Goal: Use online tool/utility: Use online tool/utility

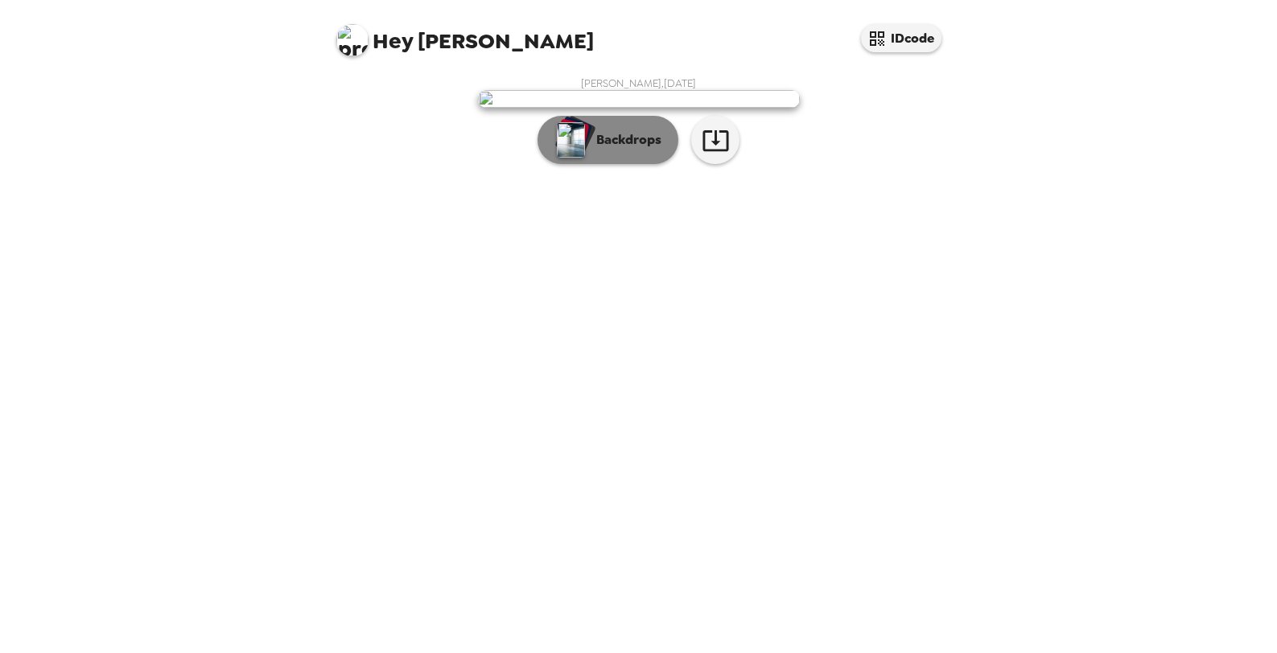
click at [627, 150] on p "Backdrops" at bounding box center [624, 139] width 73 height 19
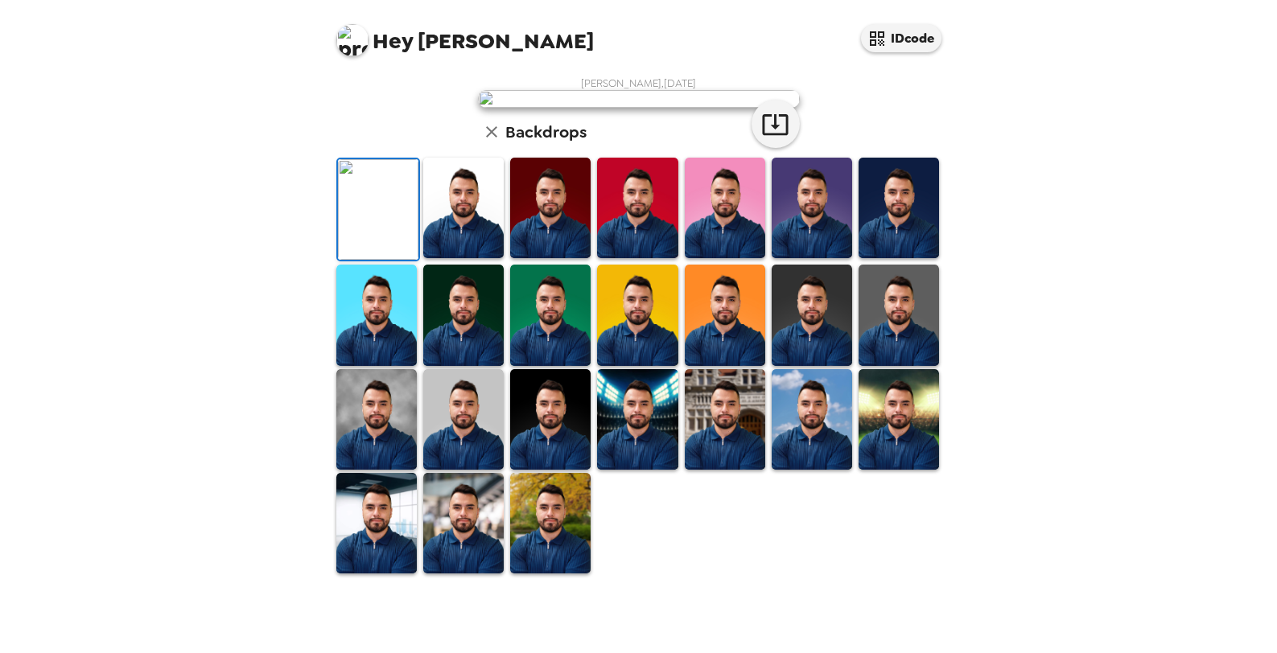
scroll to position [322, 0]
click at [561, 470] on img at bounding box center [550, 419] width 80 height 101
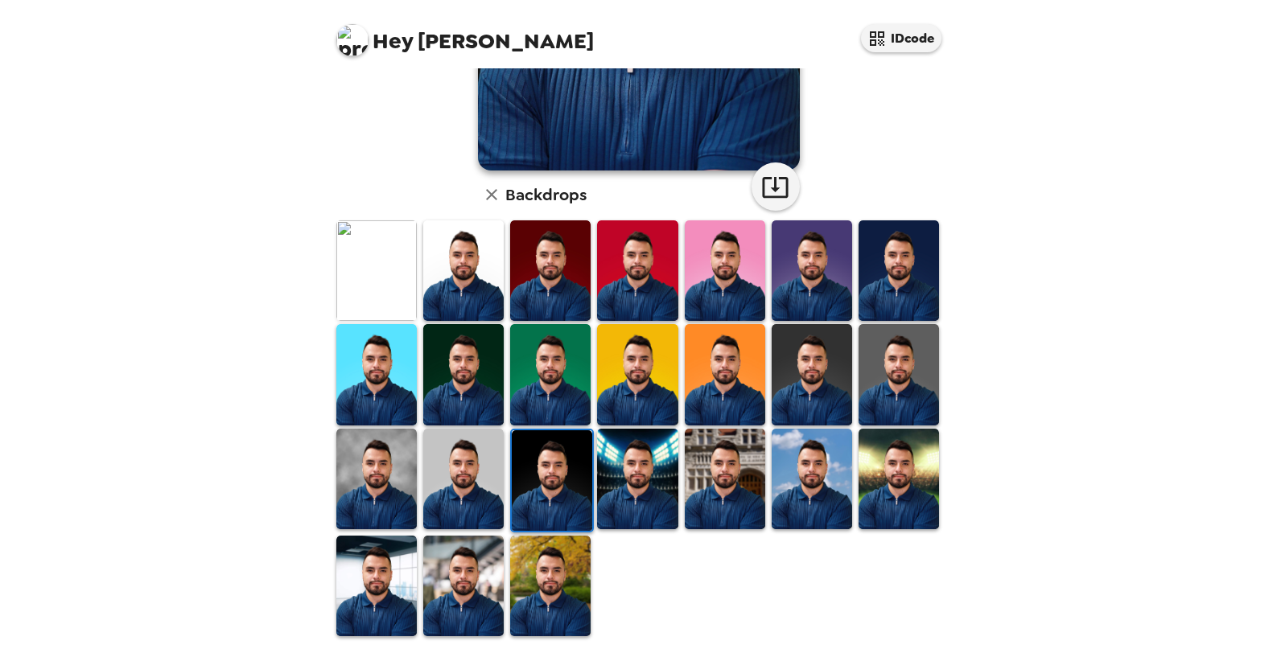
click at [427, 599] on img at bounding box center [463, 586] width 80 height 101
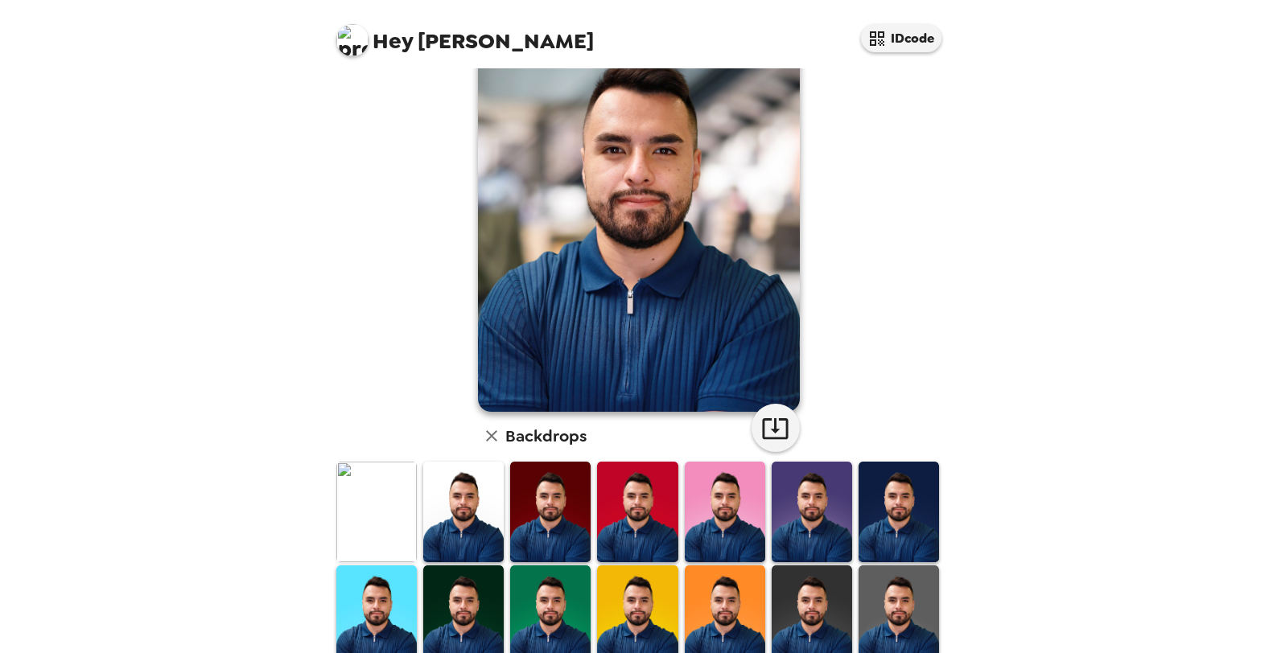
scroll to position [241, 0]
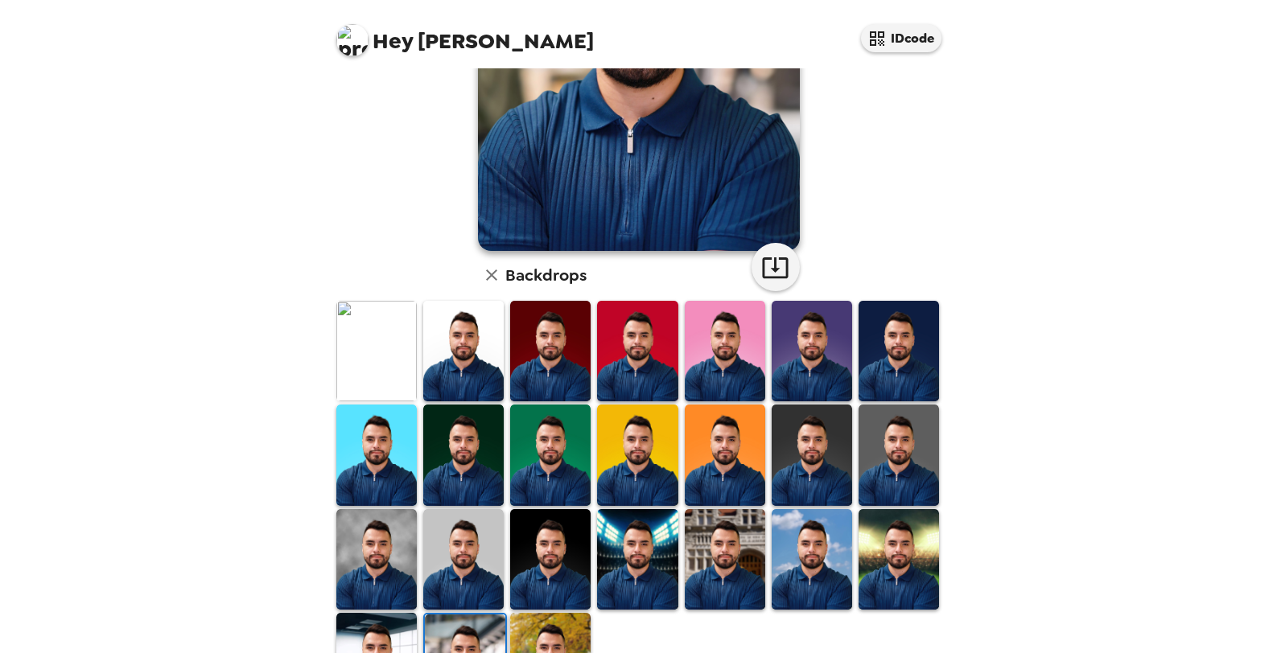
click at [360, 368] on img at bounding box center [376, 351] width 80 height 101
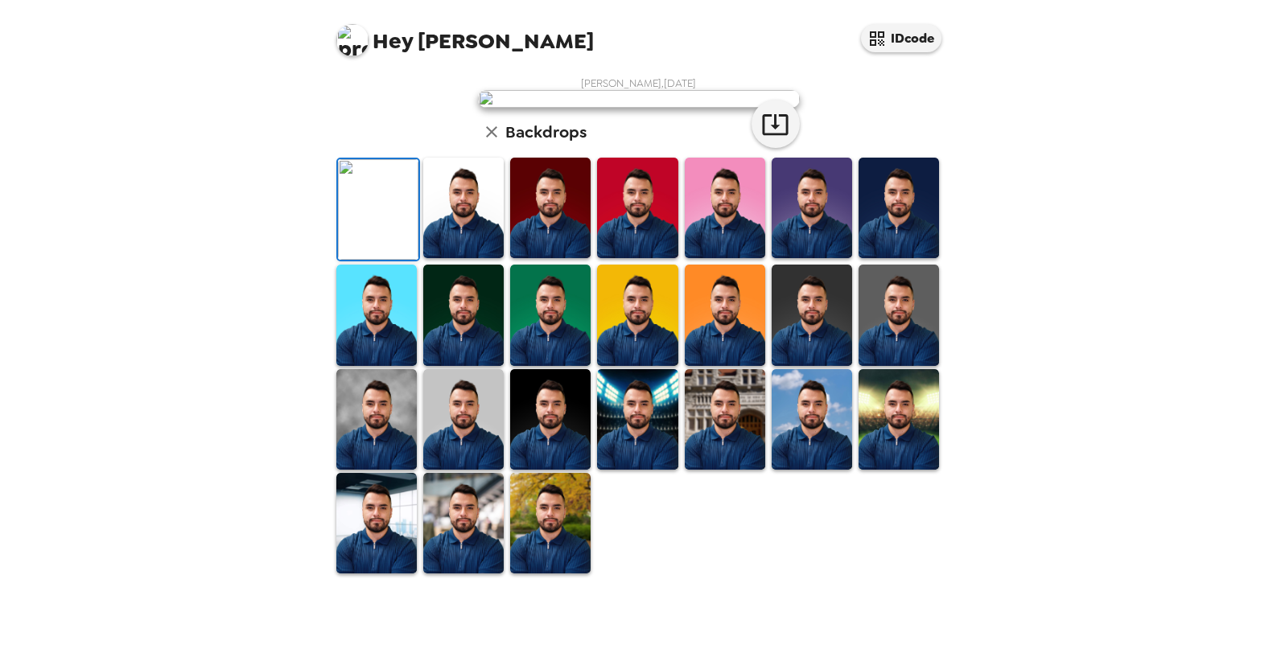
scroll to position [323, 0]
drag, startPoint x: 884, startPoint y: 473, endPoint x: 986, endPoint y: 471, distance: 102.2
click at [884, 470] on img at bounding box center [898, 419] width 80 height 101
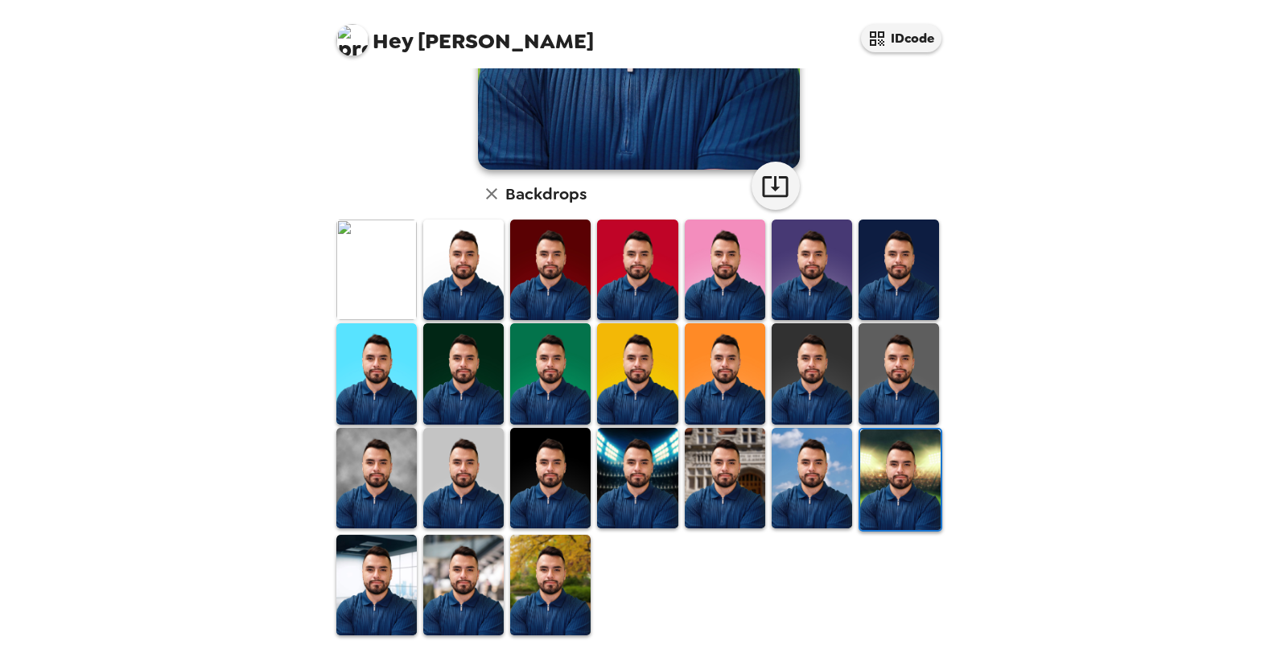
click at [708, 495] on img at bounding box center [725, 478] width 80 height 101
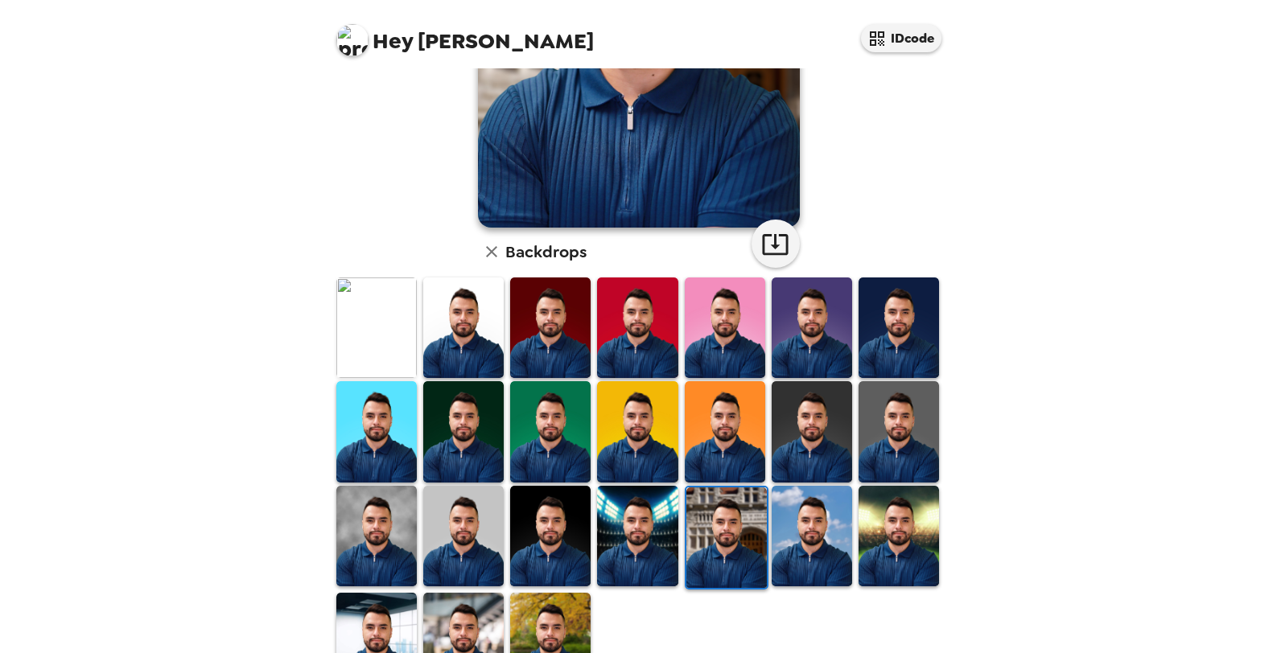
scroll to position [323, 0]
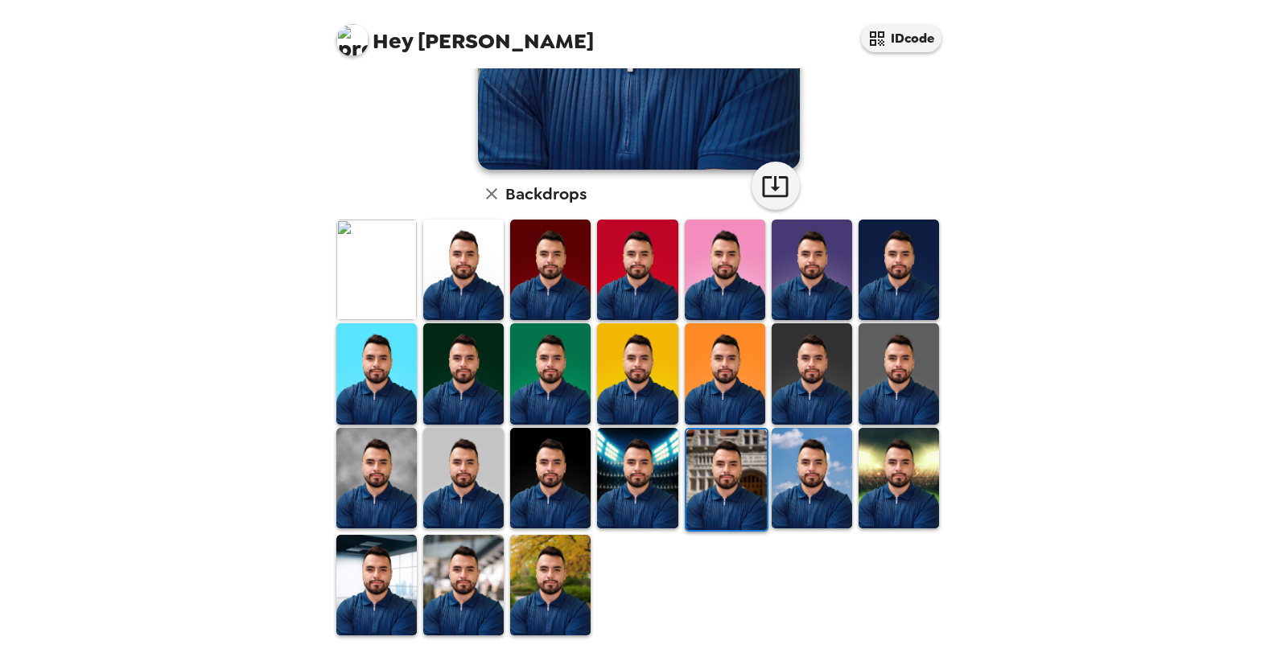
drag, startPoint x: 476, startPoint y: 324, endPoint x: 476, endPoint y: 297, distance: 27.3
click at [476, 323] on img at bounding box center [463, 373] width 80 height 101
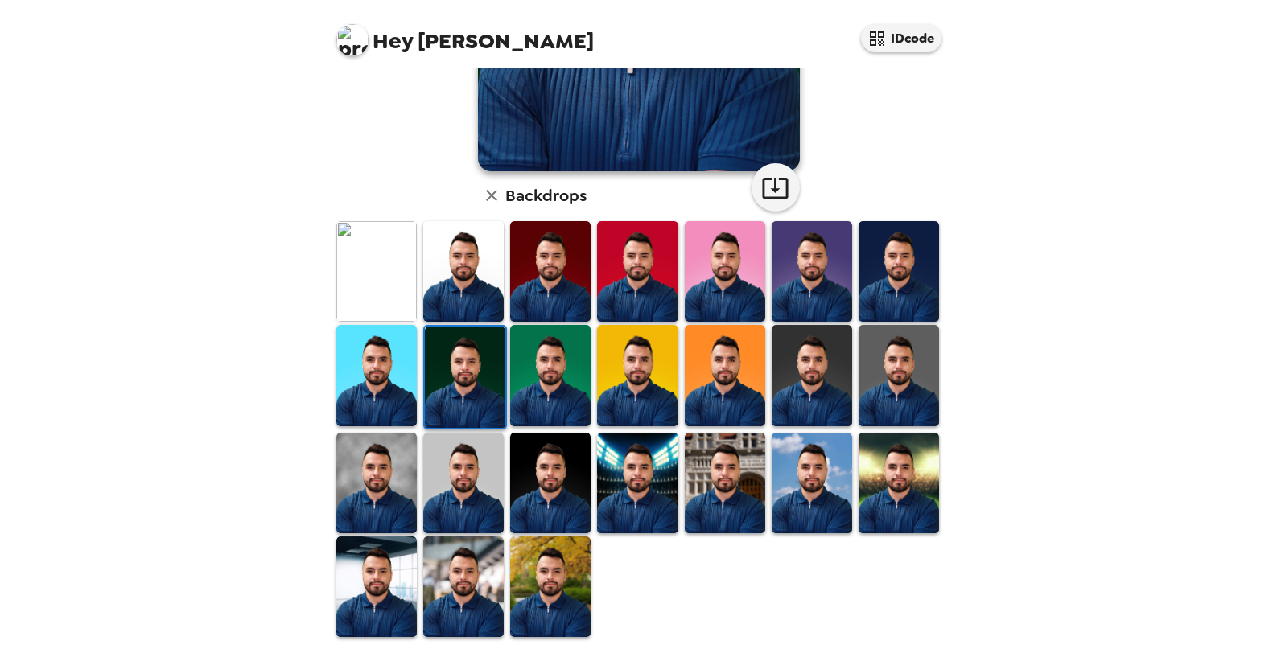
click at [476, 297] on img at bounding box center [463, 271] width 80 height 101
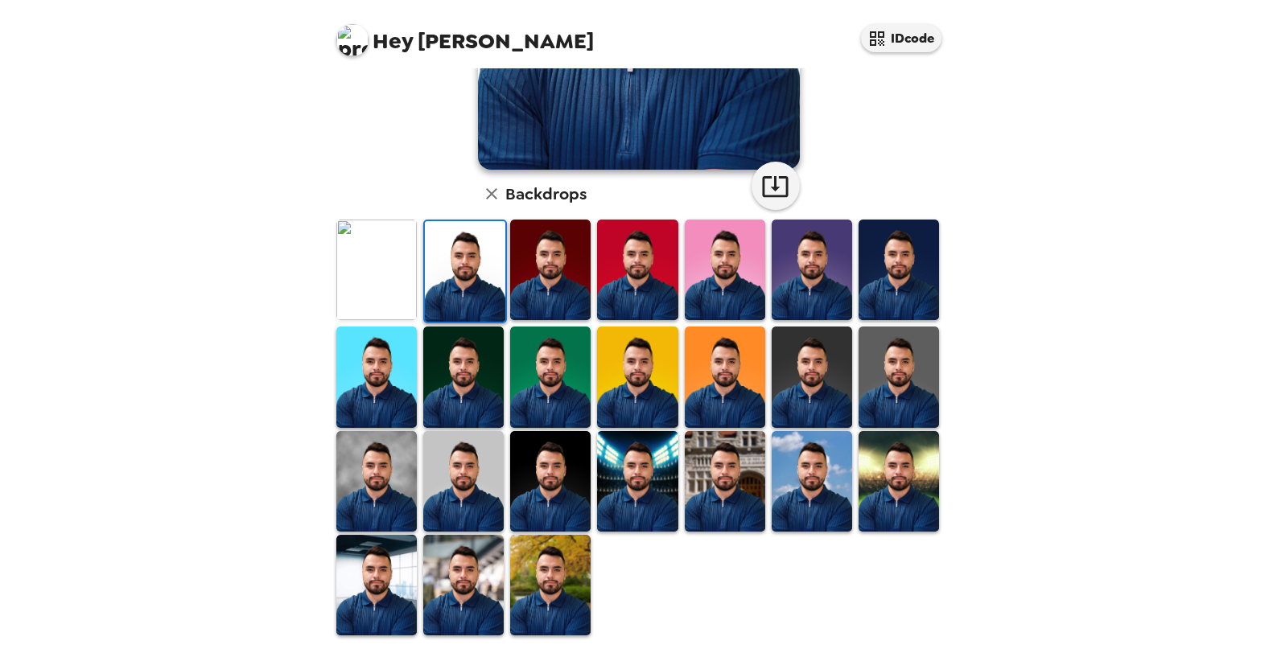
click at [351, 579] on img at bounding box center [376, 585] width 80 height 101
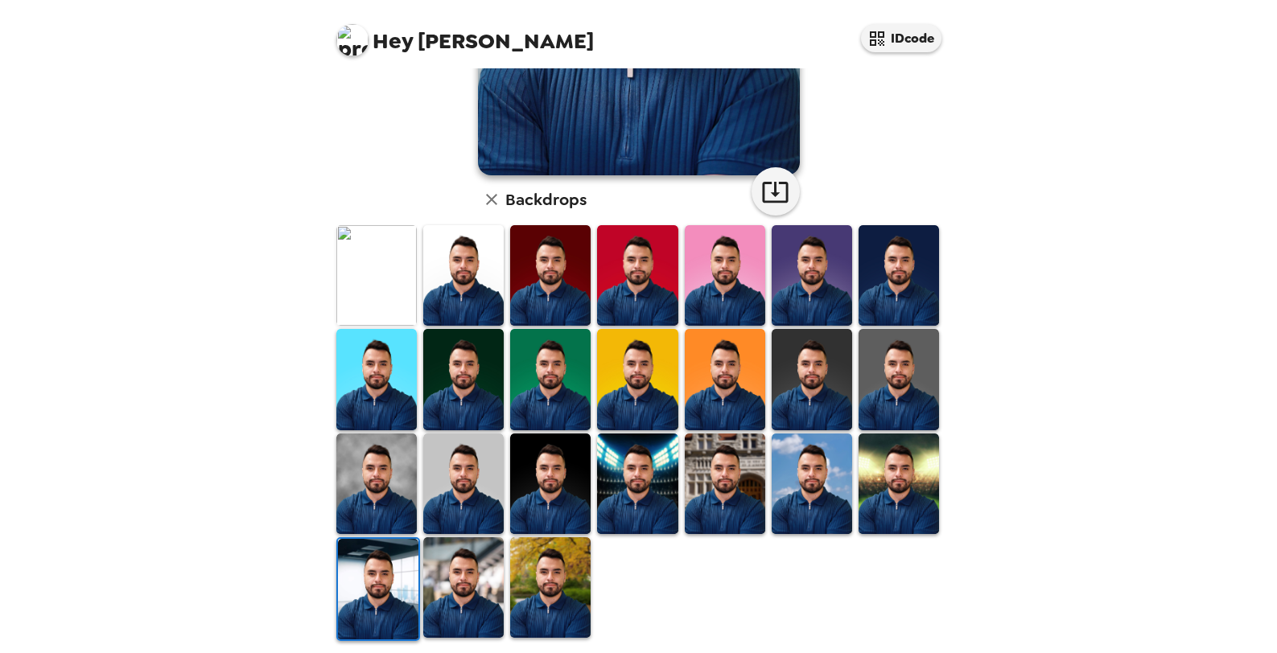
scroll to position [322, 0]
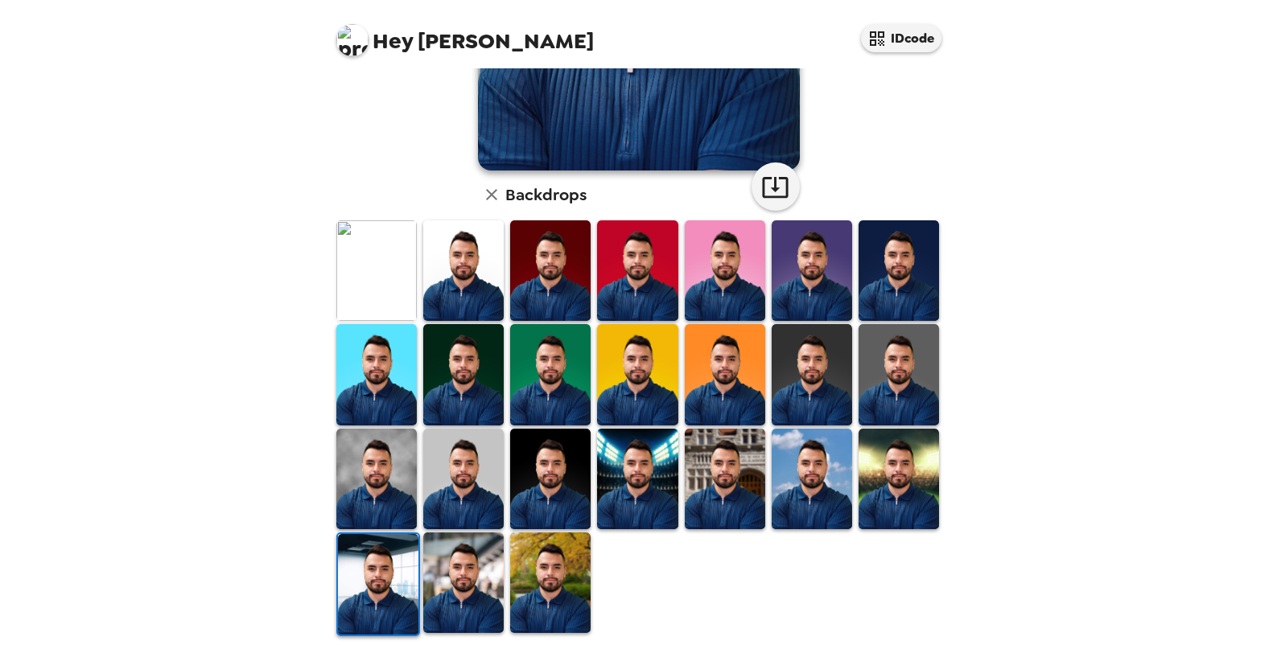
click at [526, 504] on img at bounding box center [550, 479] width 80 height 101
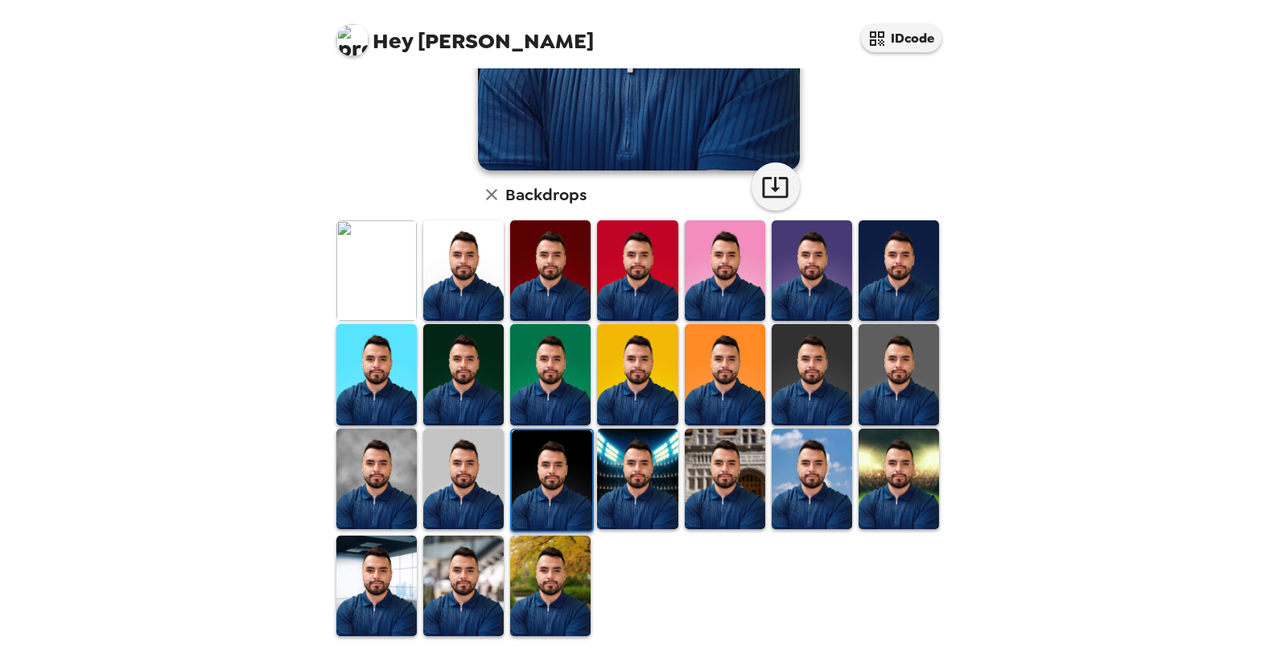
click at [814, 498] on img at bounding box center [811, 479] width 80 height 101
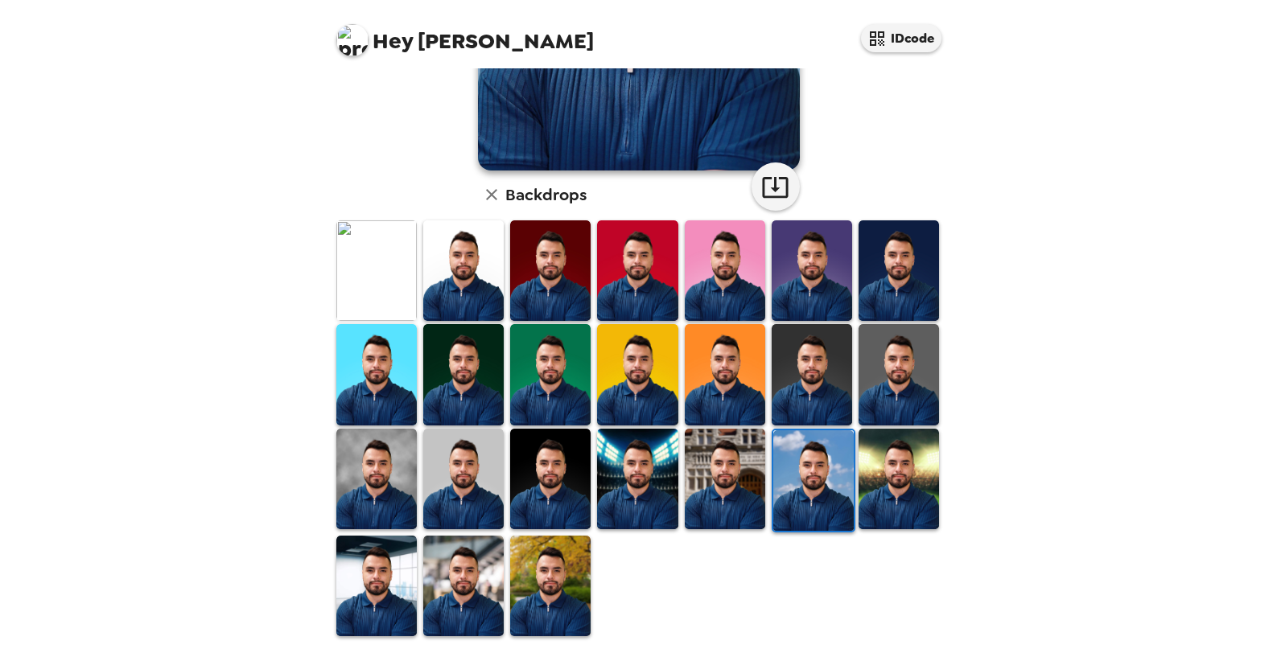
click at [571, 576] on img at bounding box center [550, 586] width 80 height 101
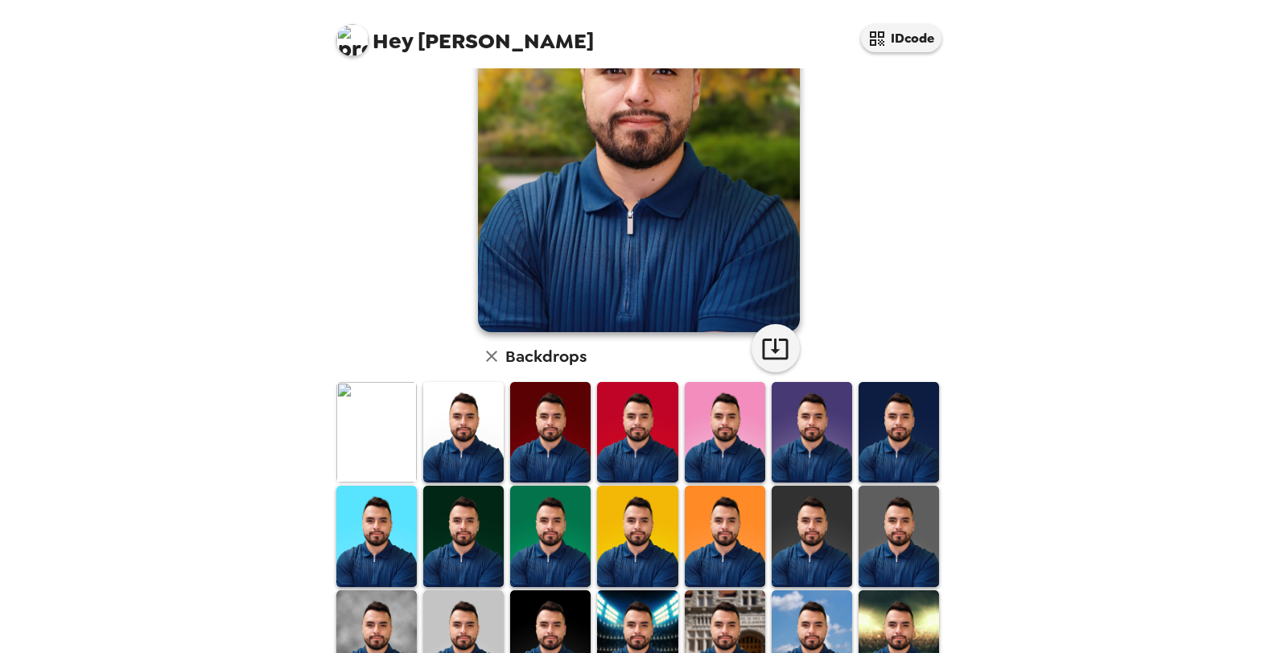
scroll to position [0, 0]
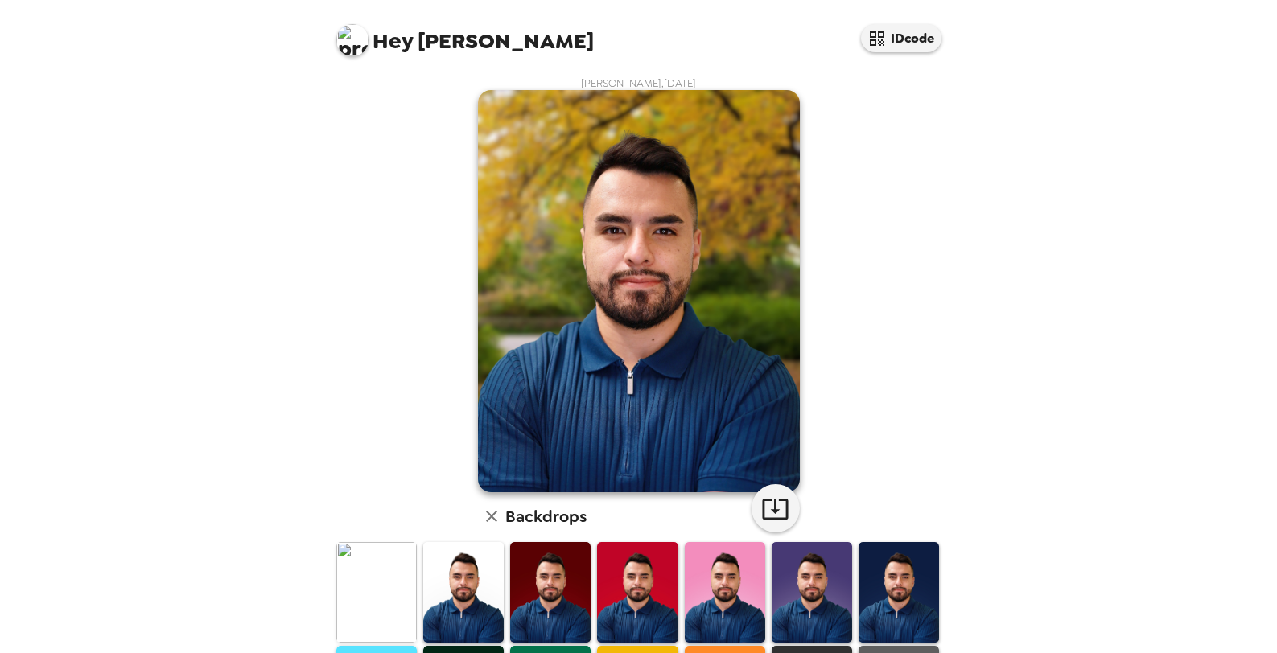
click at [365, 573] on img at bounding box center [376, 592] width 80 height 101
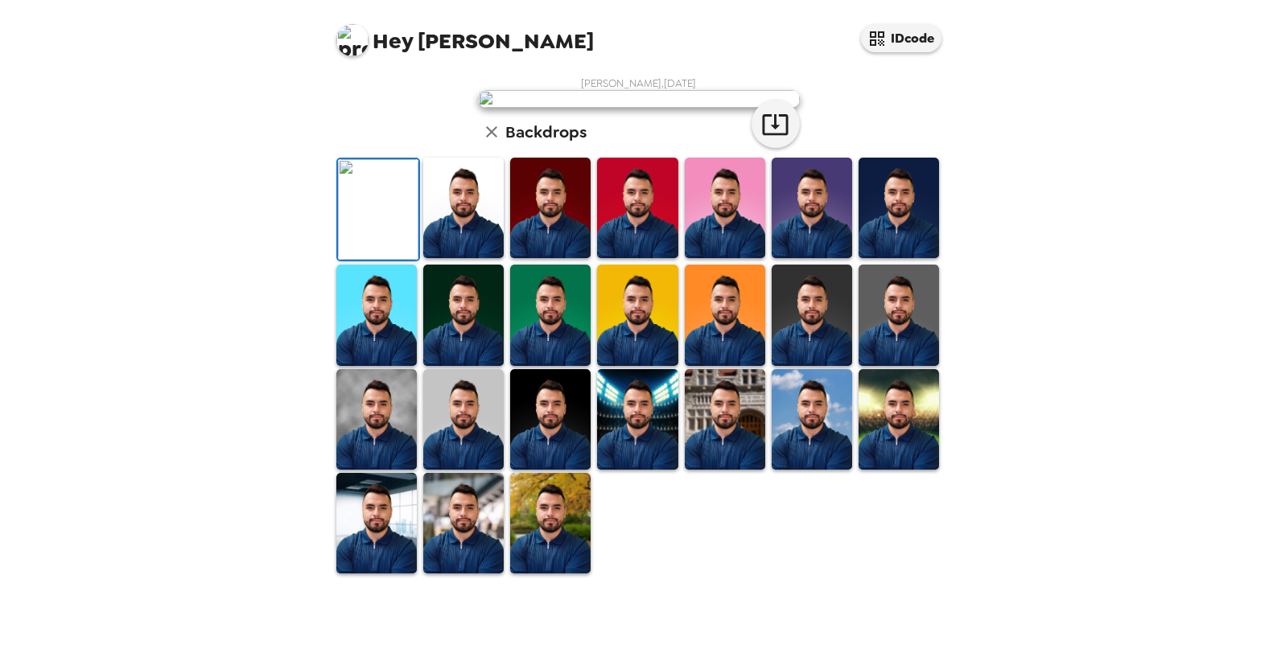
click at [561, 574] on img at bounding box center [550, 523] width 80 height 101
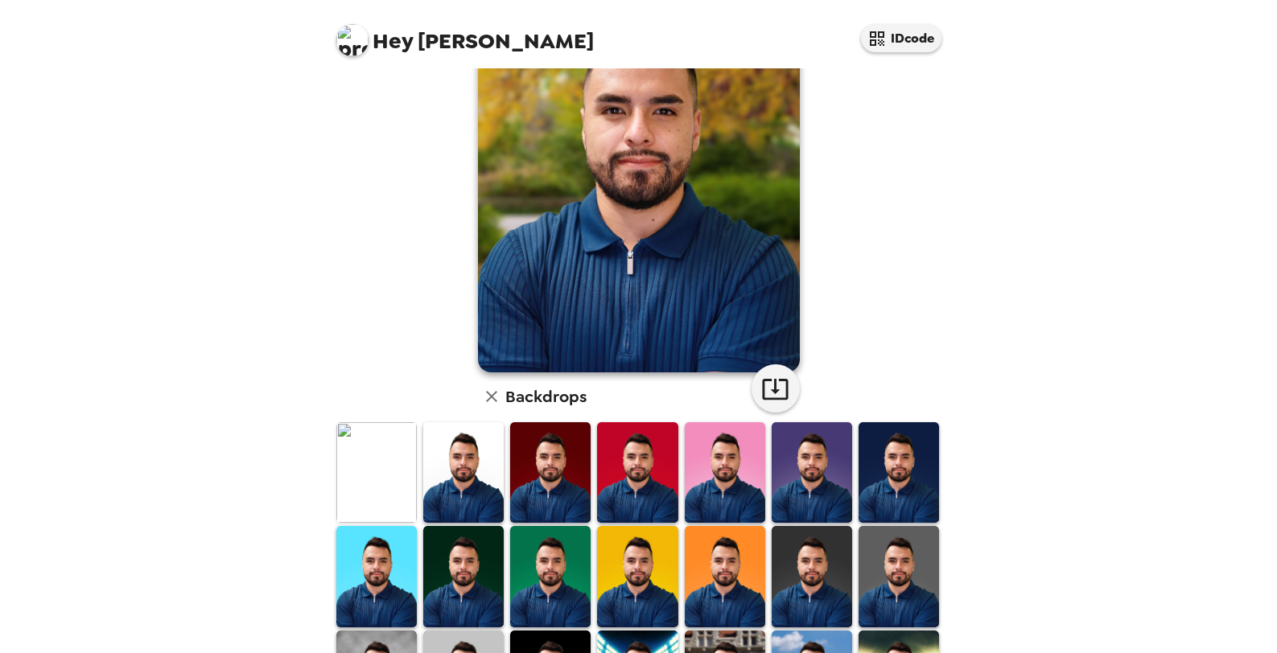
scroll to position [323, 0]
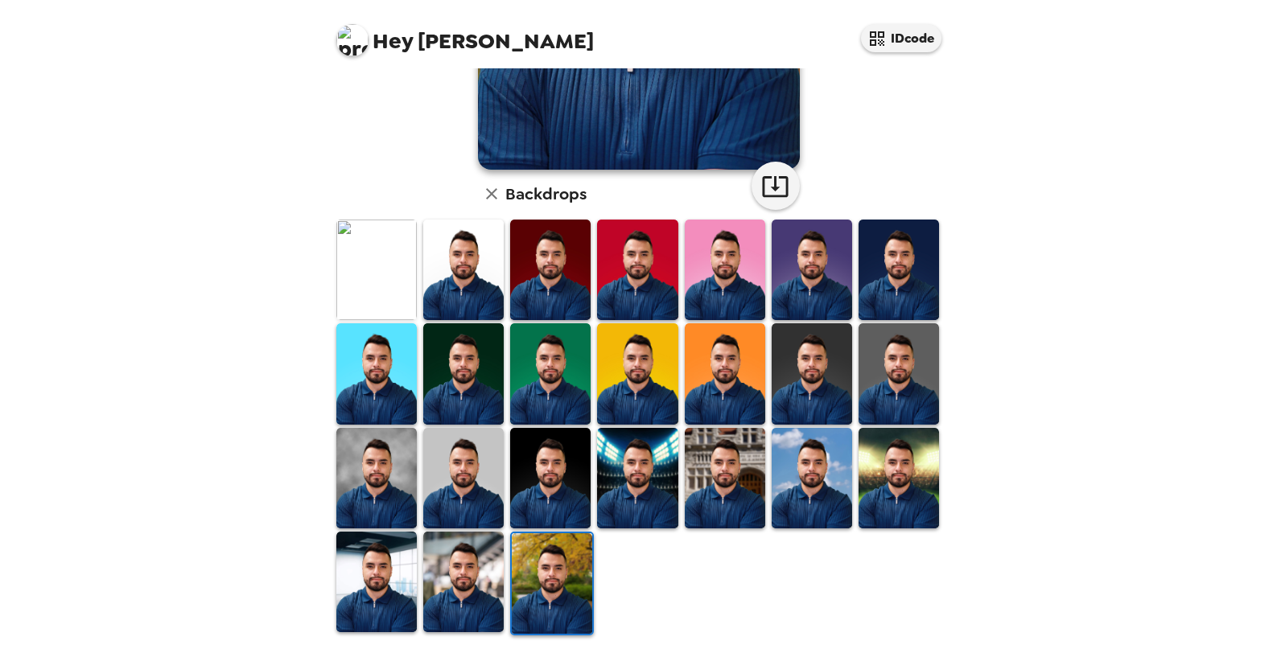
click at [726, 479] on img at bounding box center [725, 478] width 80 height 101
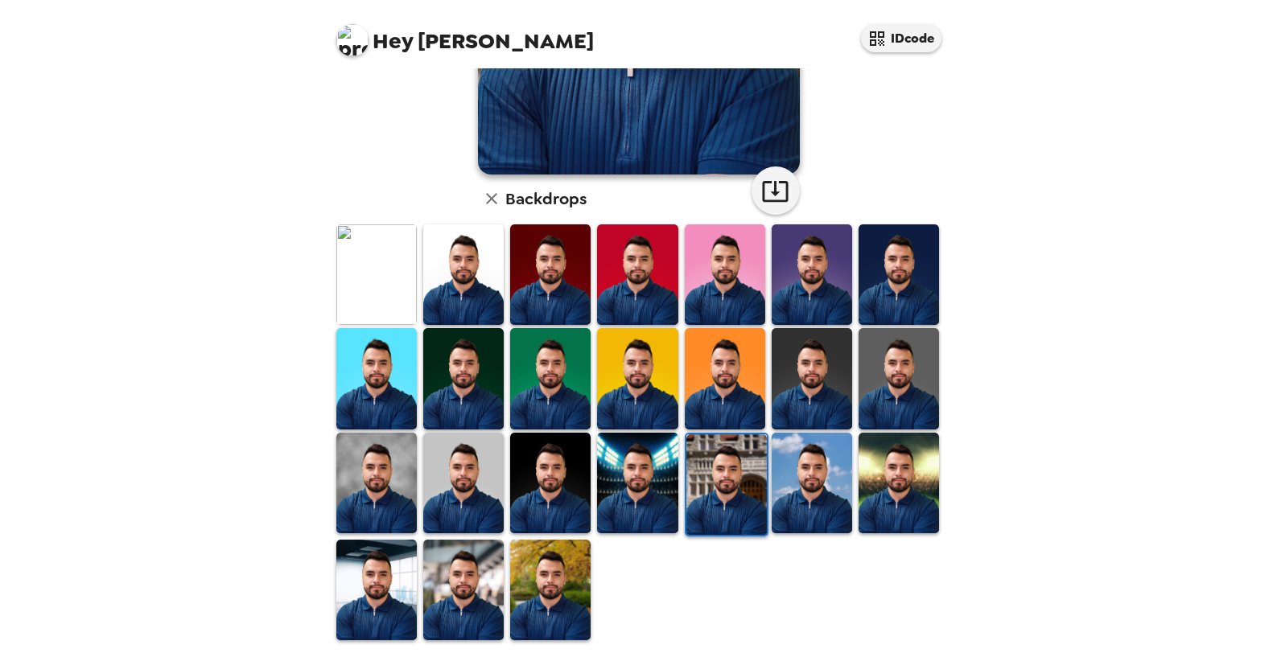
scroll to position [322, 0]
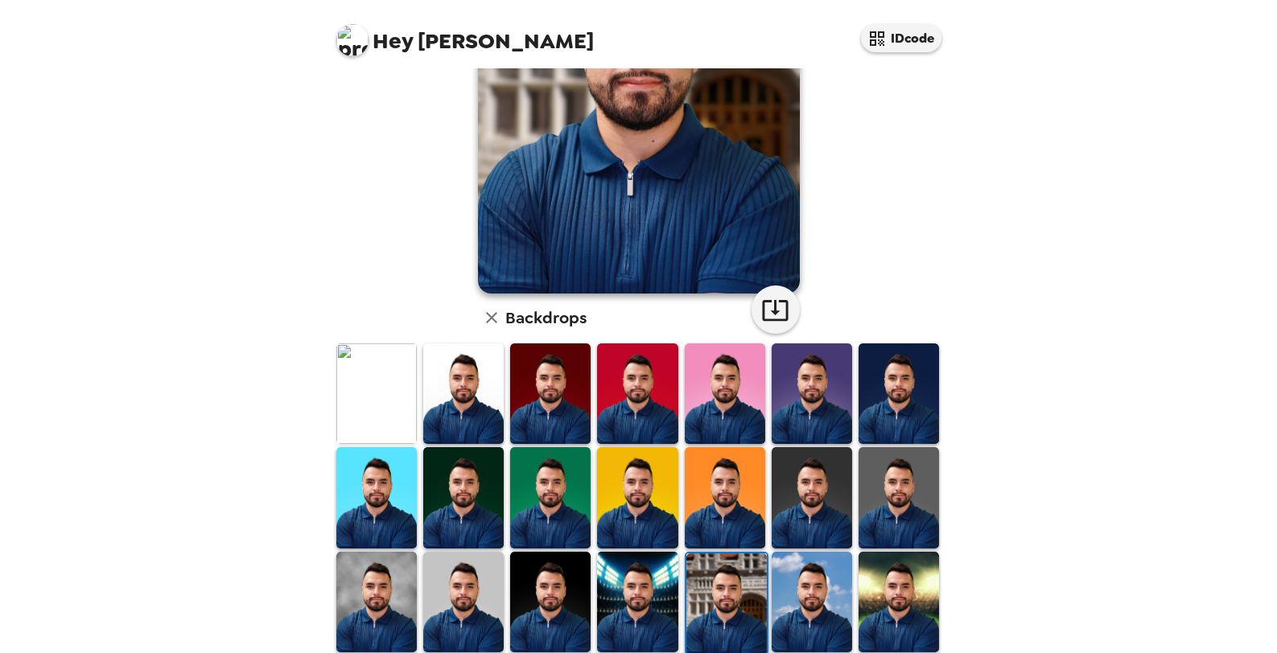
scroll to position [241, 0]
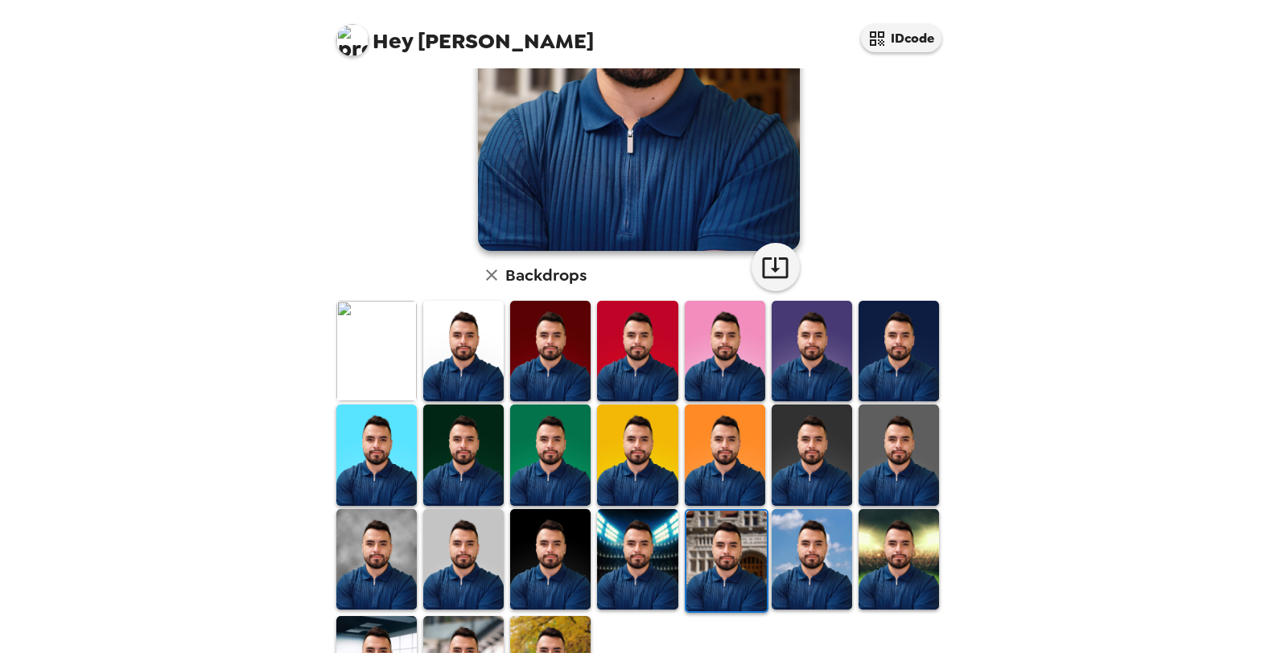
click at [611, 541] on img at bounding box center [637, 559] width 80 height 101
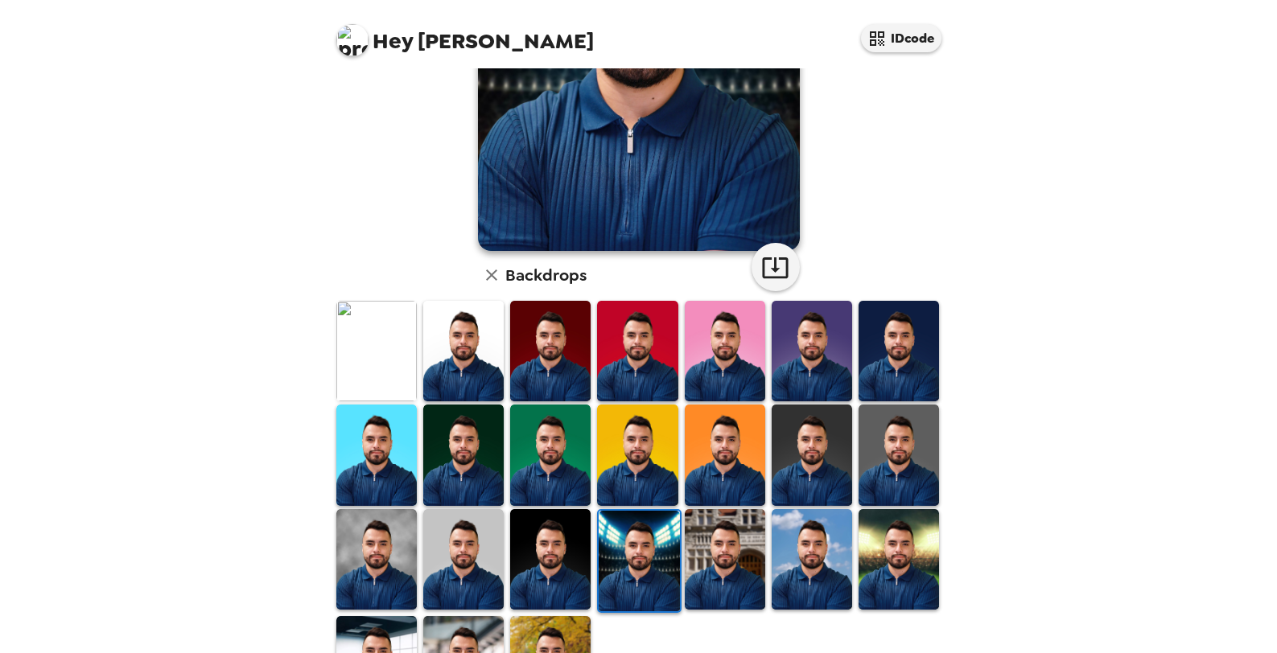
click at [374, 361] on img at bounding box center [376, 351] width 80 height 101
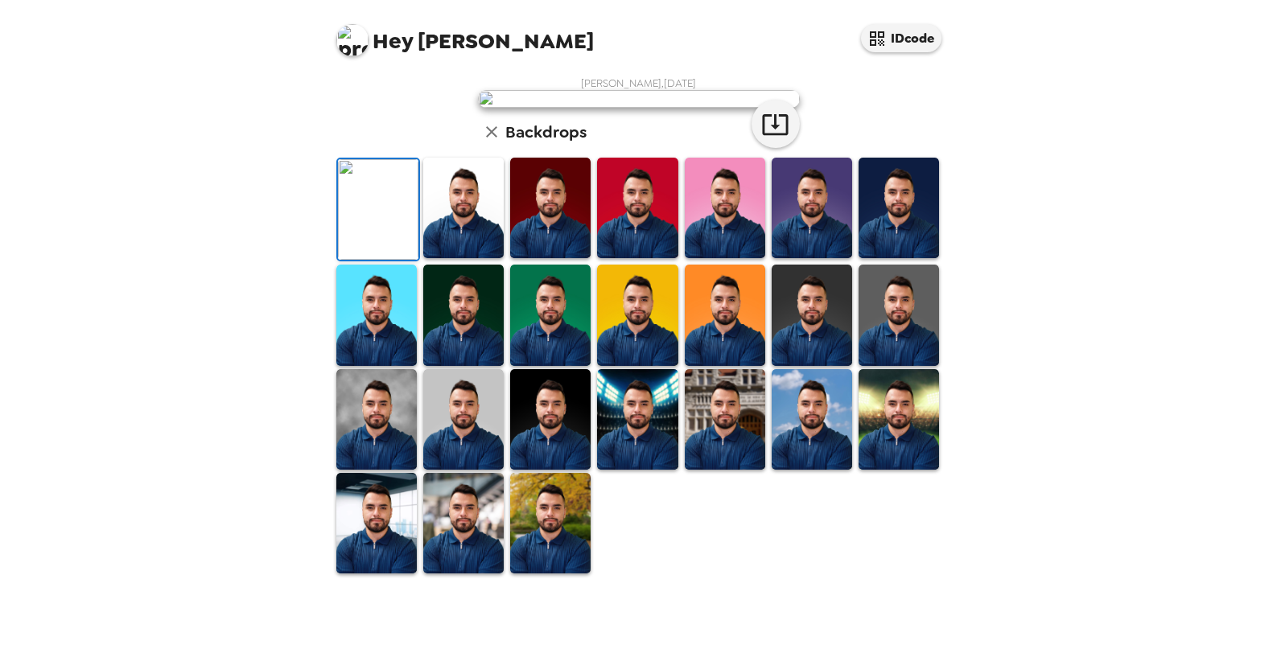
scroll to position [322, 0]
click at [791, 470] on img at bounding box center [811, 419] width 80 height 101
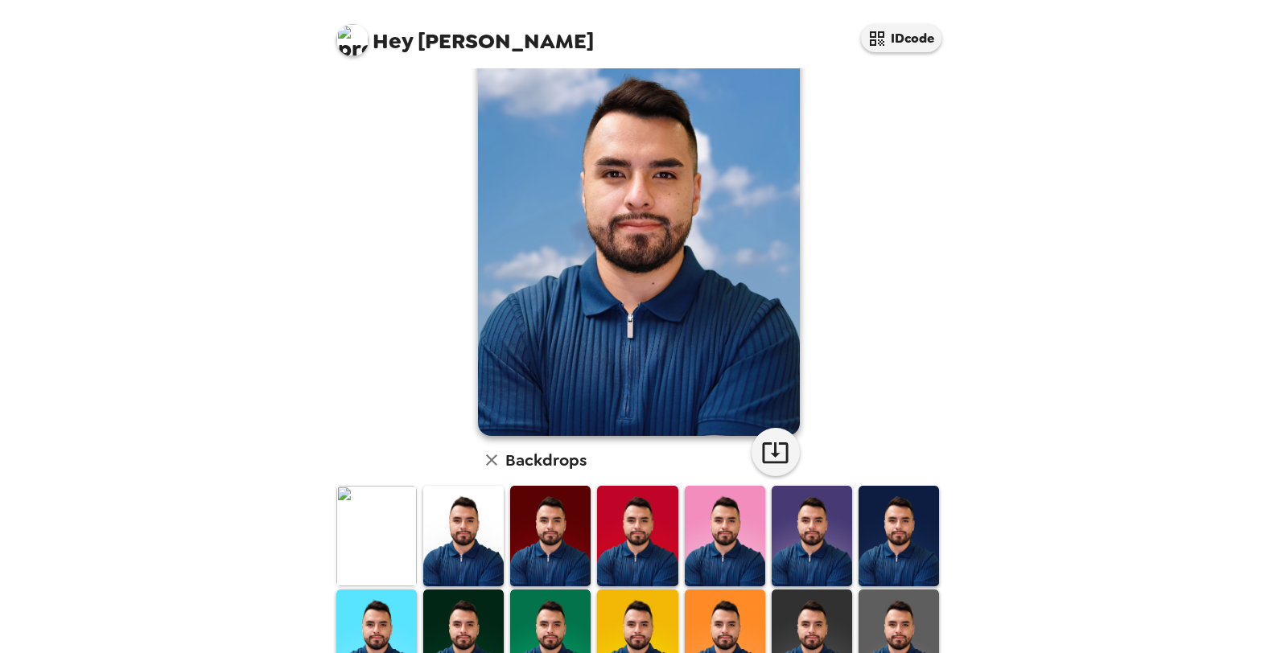
scroll to position [0, 0]
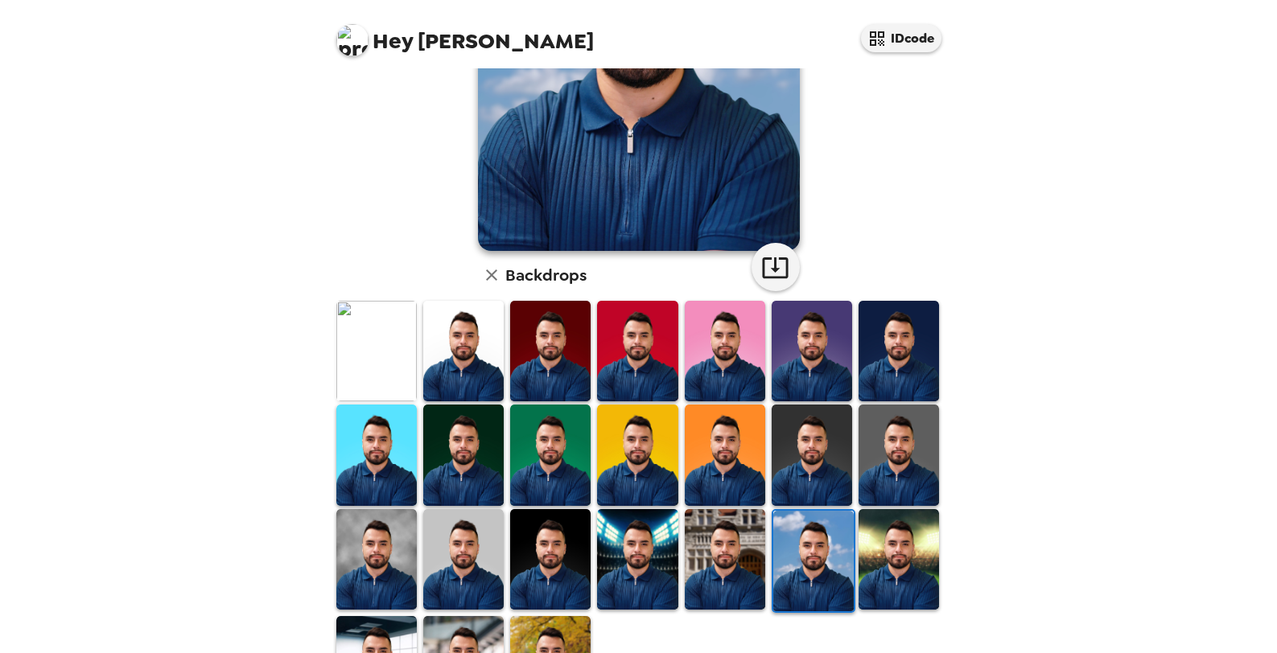
click at [397, 524] on img at bounding box center [376, 559] width 80 height 101
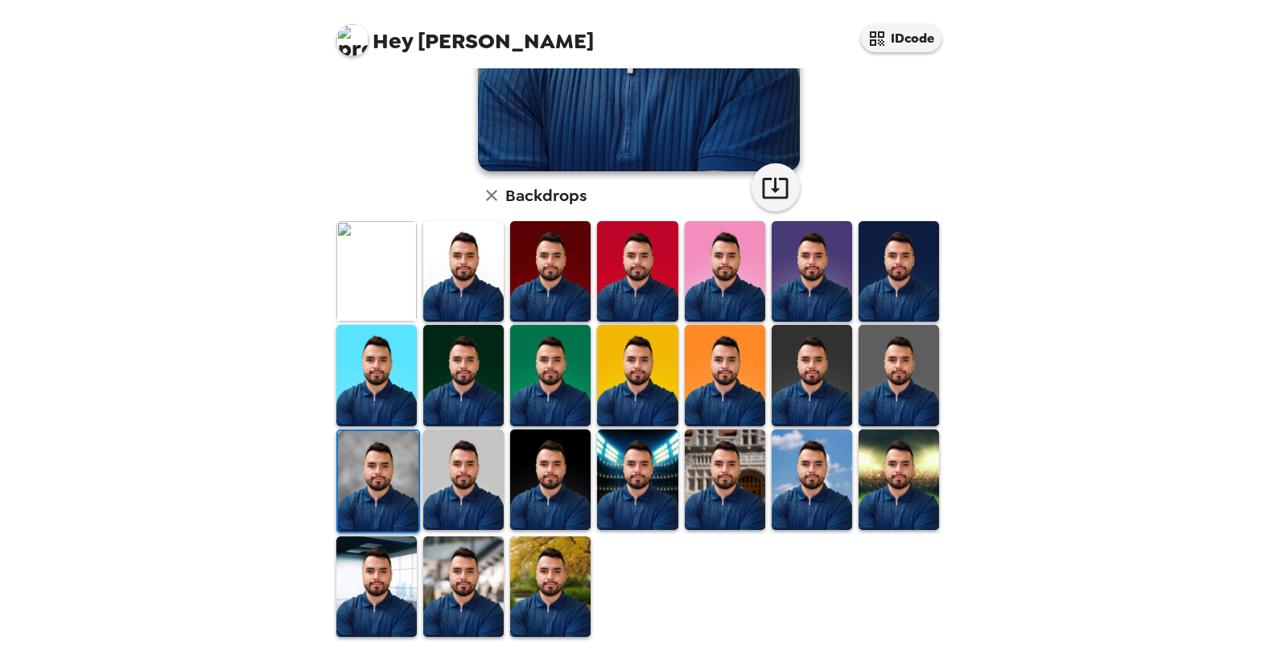
scroll to position [322, 0]
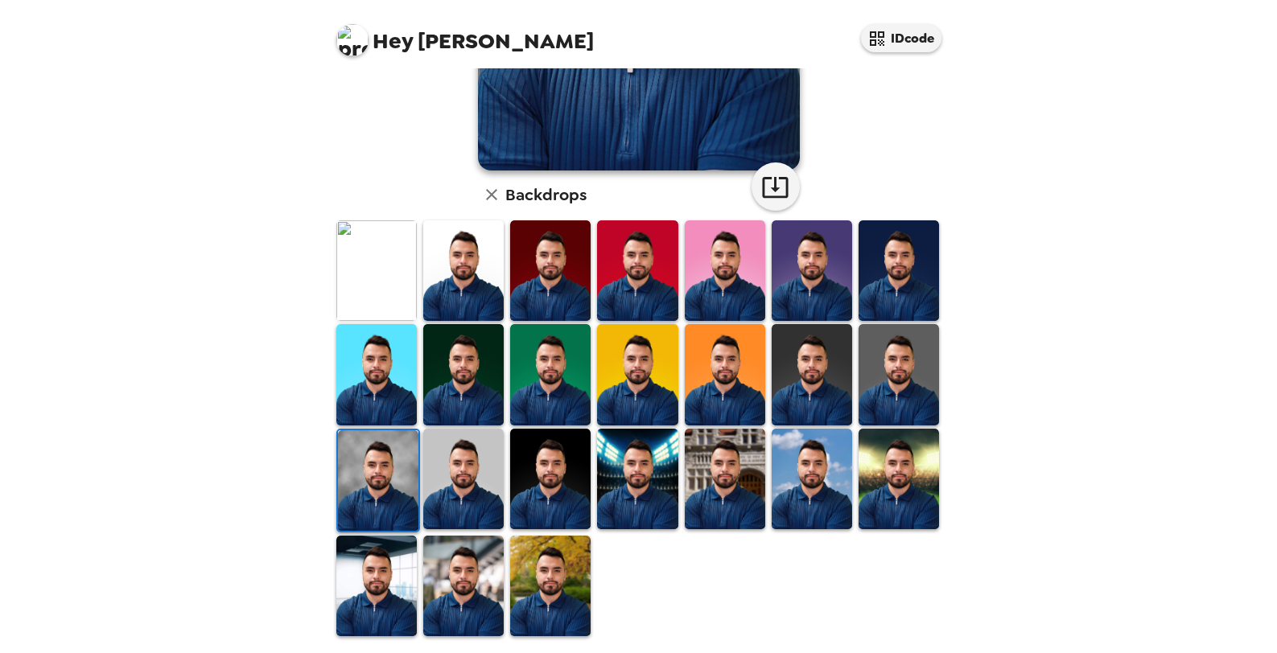
click at [547, 396] on img at bounding box center [550, 374] width 80 height 101
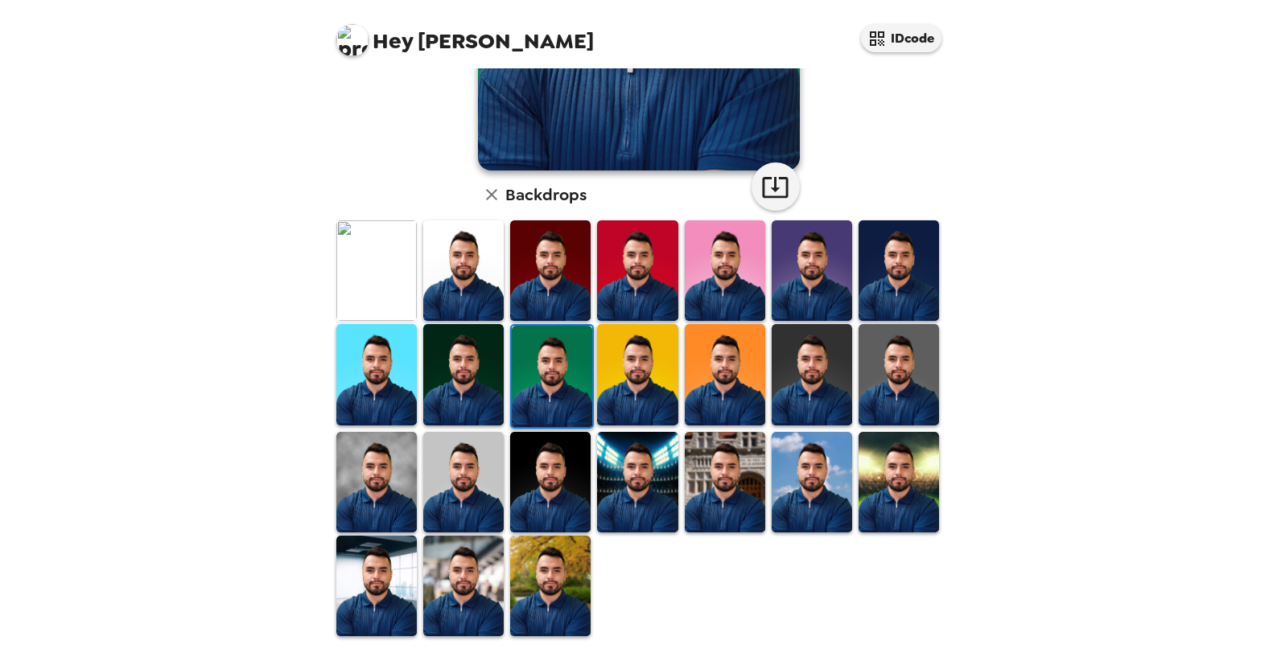
click at [824, 355] on img at bounding box center [811, 374] width 80 height 101
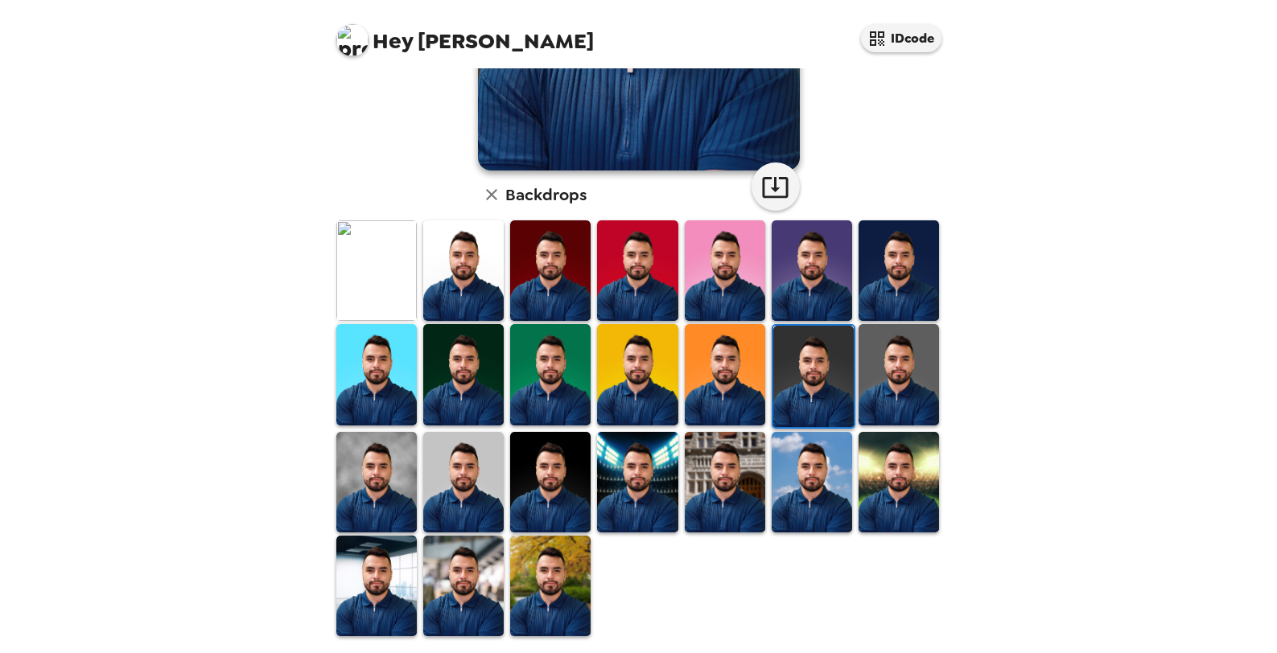
click at [467, 586] on img at bounding box center [463, 586] width 80 height 101
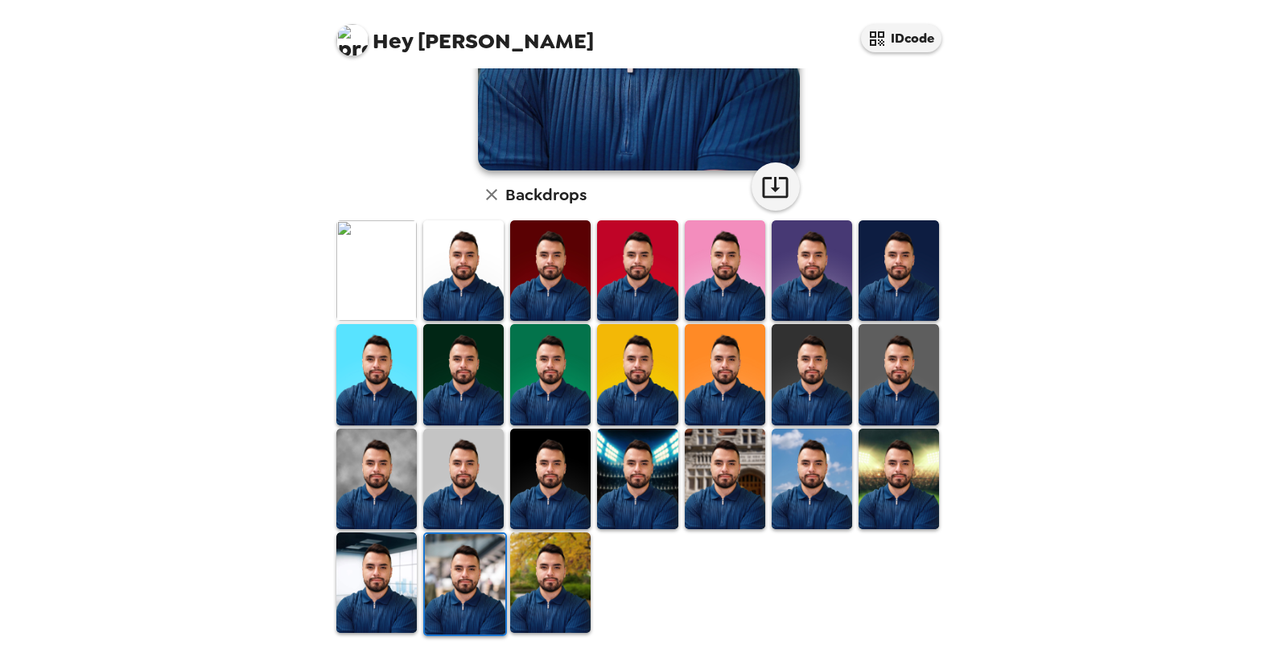
click at [650, 487] on img at bounding box center [637, 479] width 80 height 101
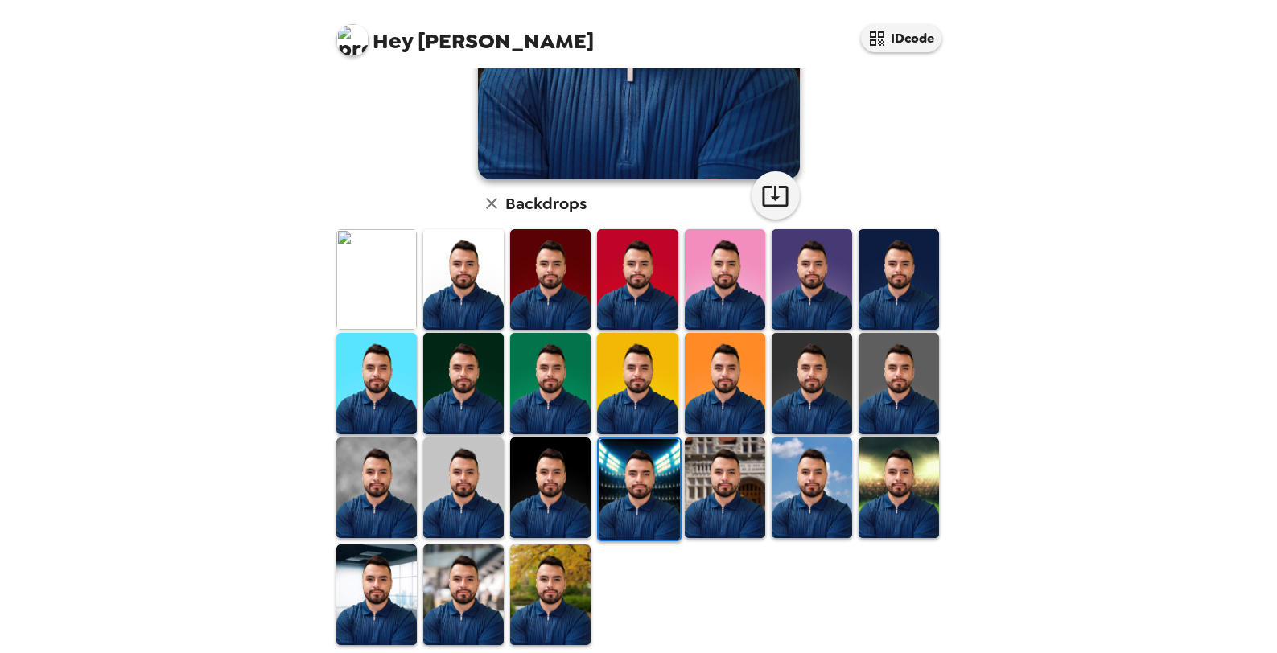
scroll to position [323, 0]
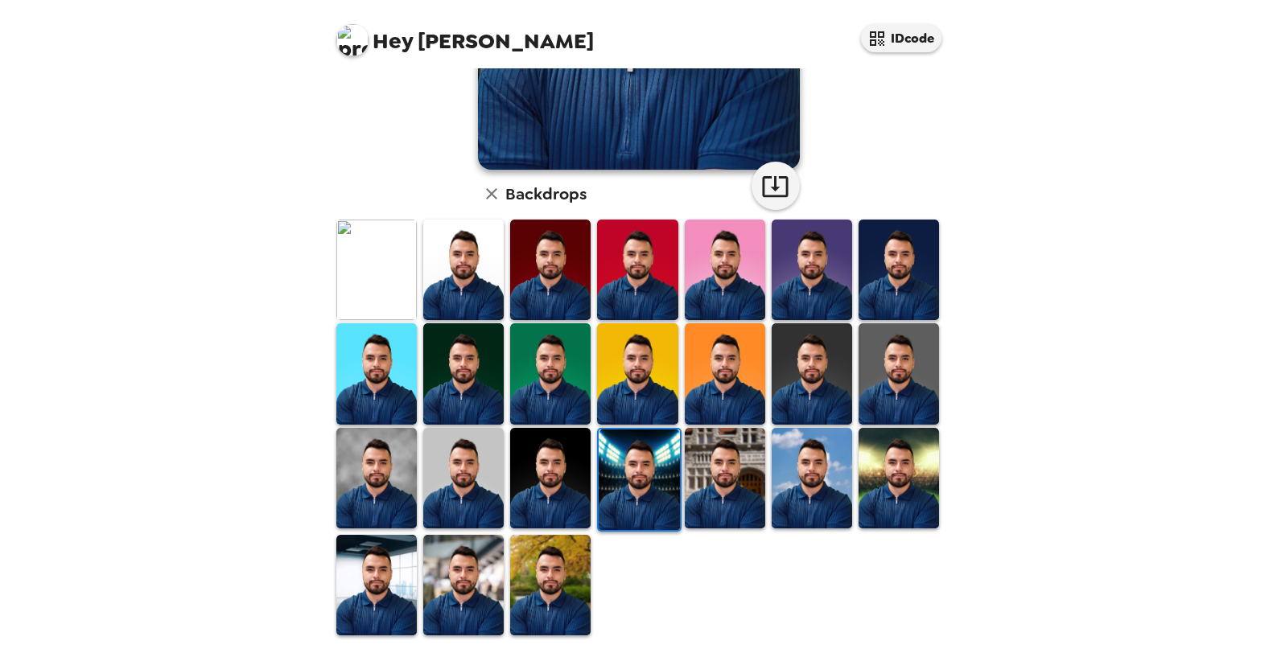
click at [400, 557] on img at bounding box center [376, 585] width 80 height 101
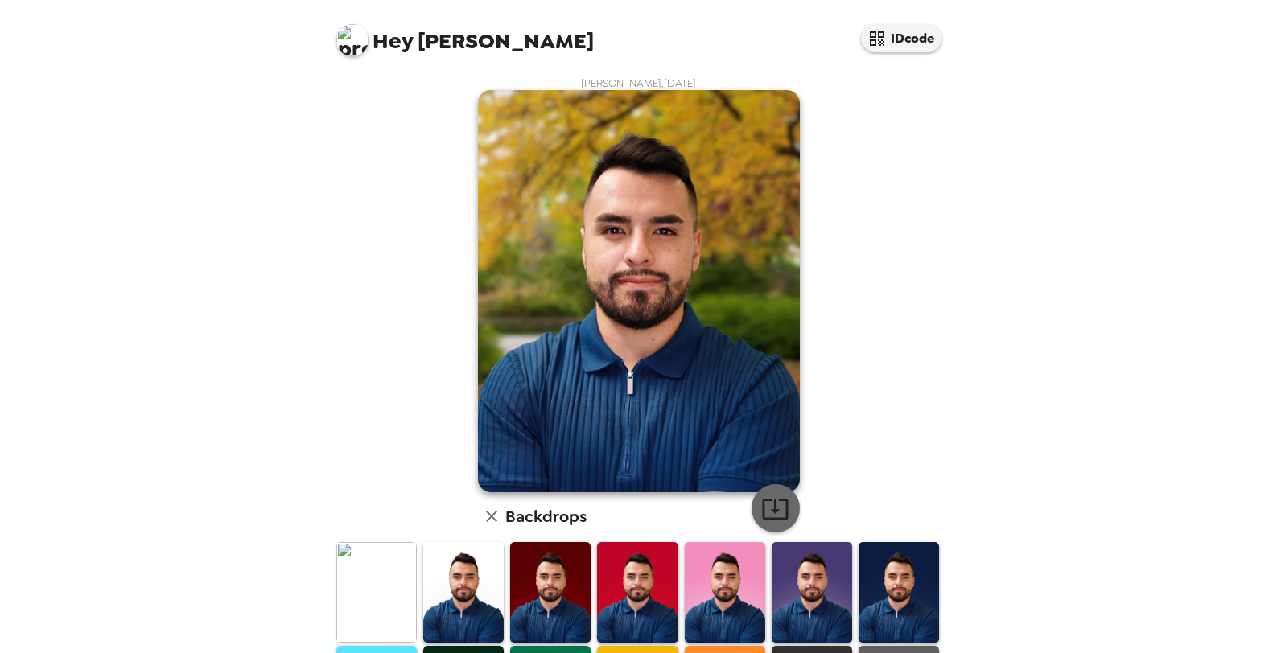
click at [771, 501] on icon "button" at bounding box center [775, 509] width 28 height 28
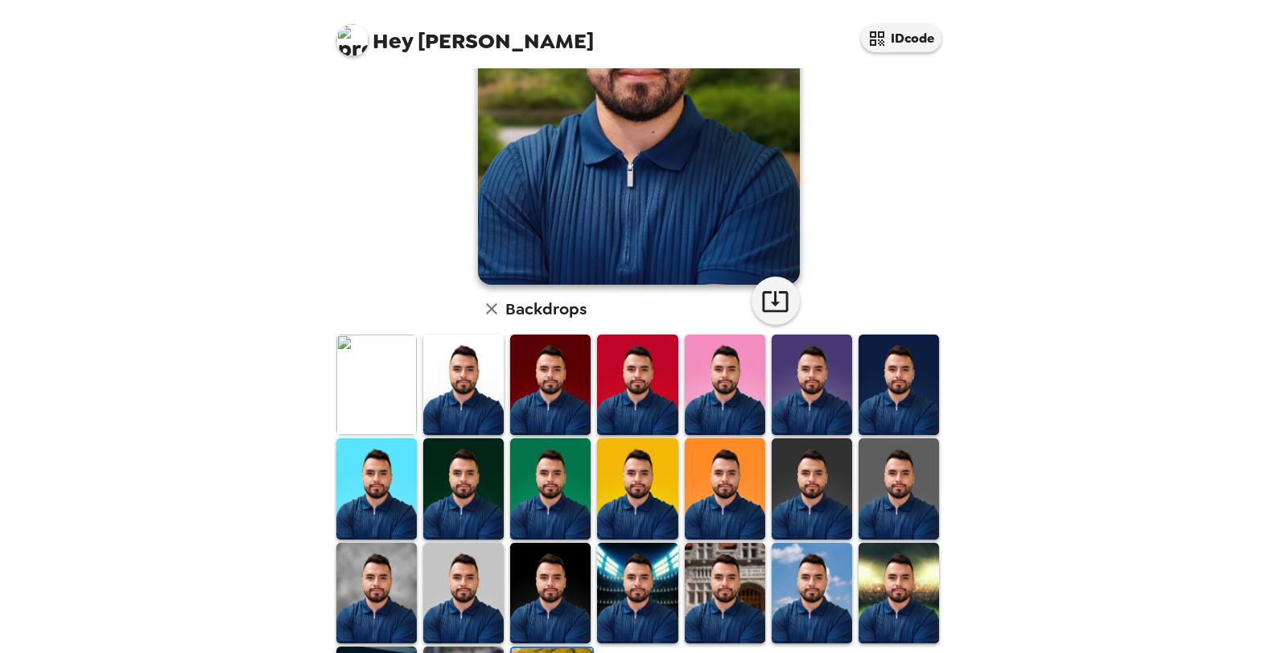
scroll to position [323, 0]
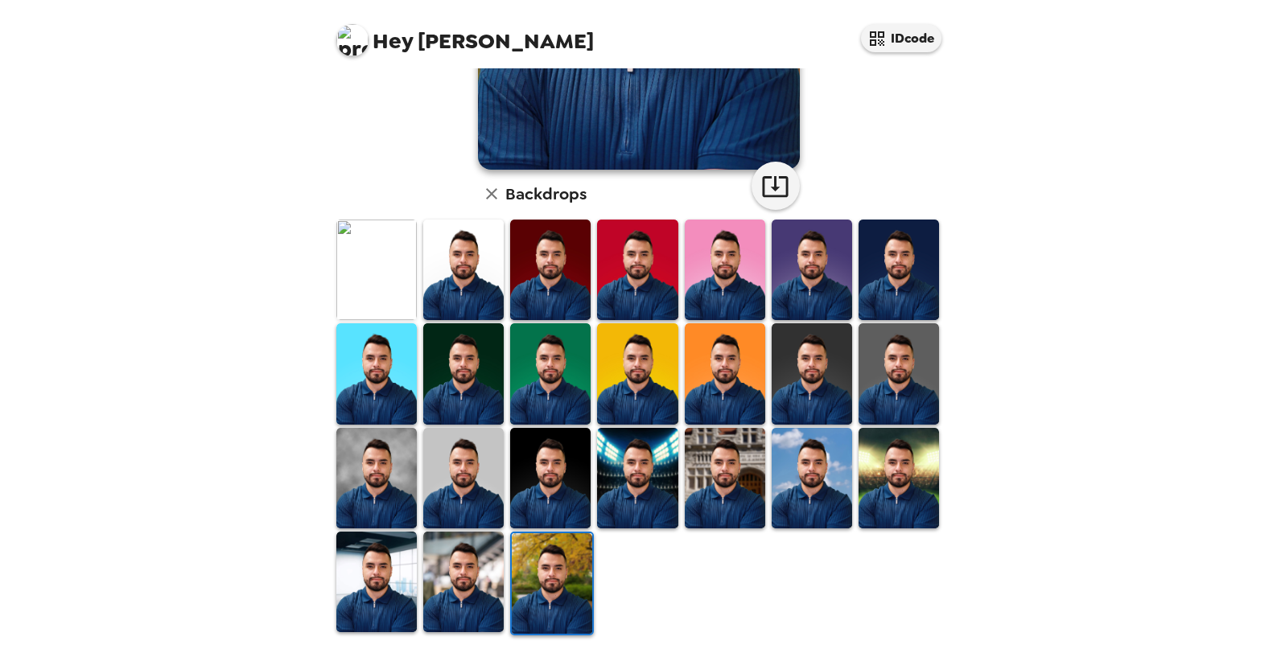
click at [487, 280] on img at bounding box center [463, 270] width 80 height 101
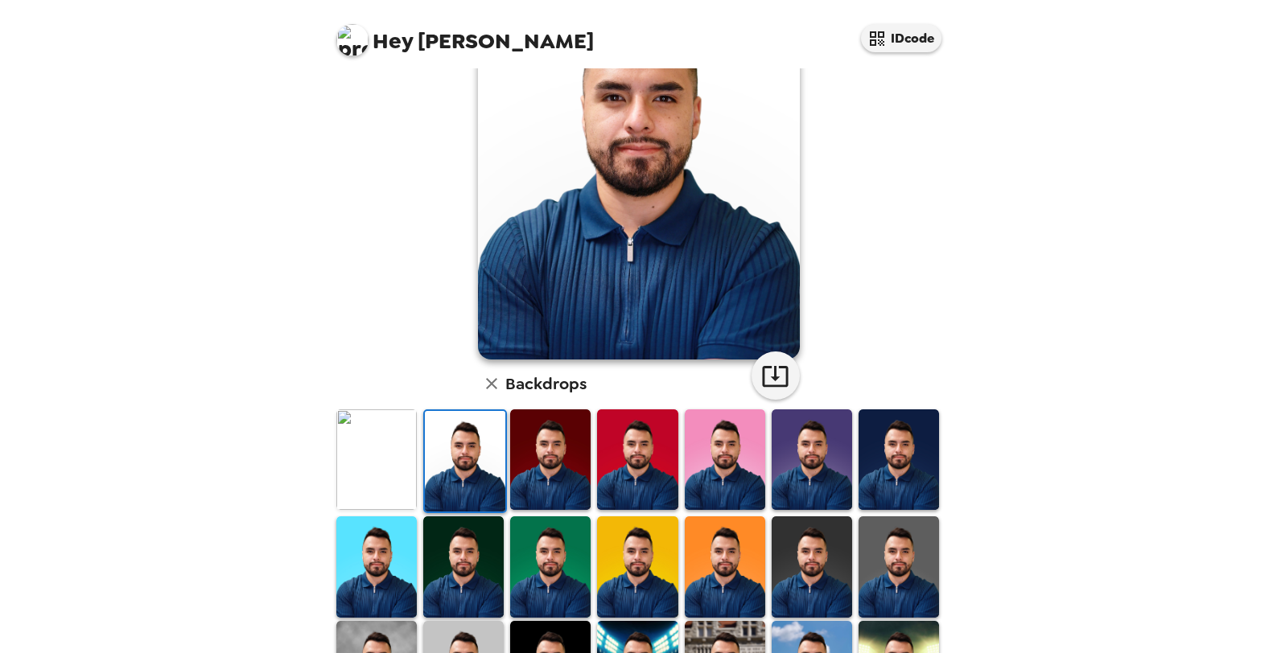
scroll to position [322, 0]
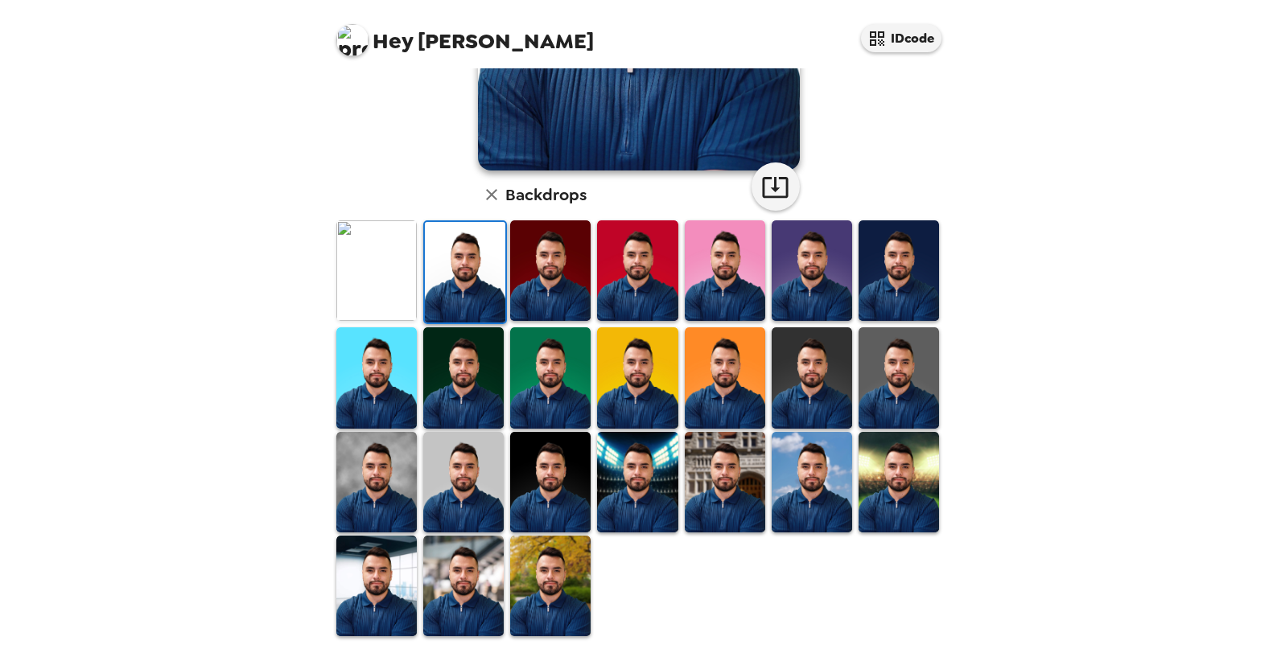
click at [658, 487] on img at bounding box center [637, 482] width 80 height 101
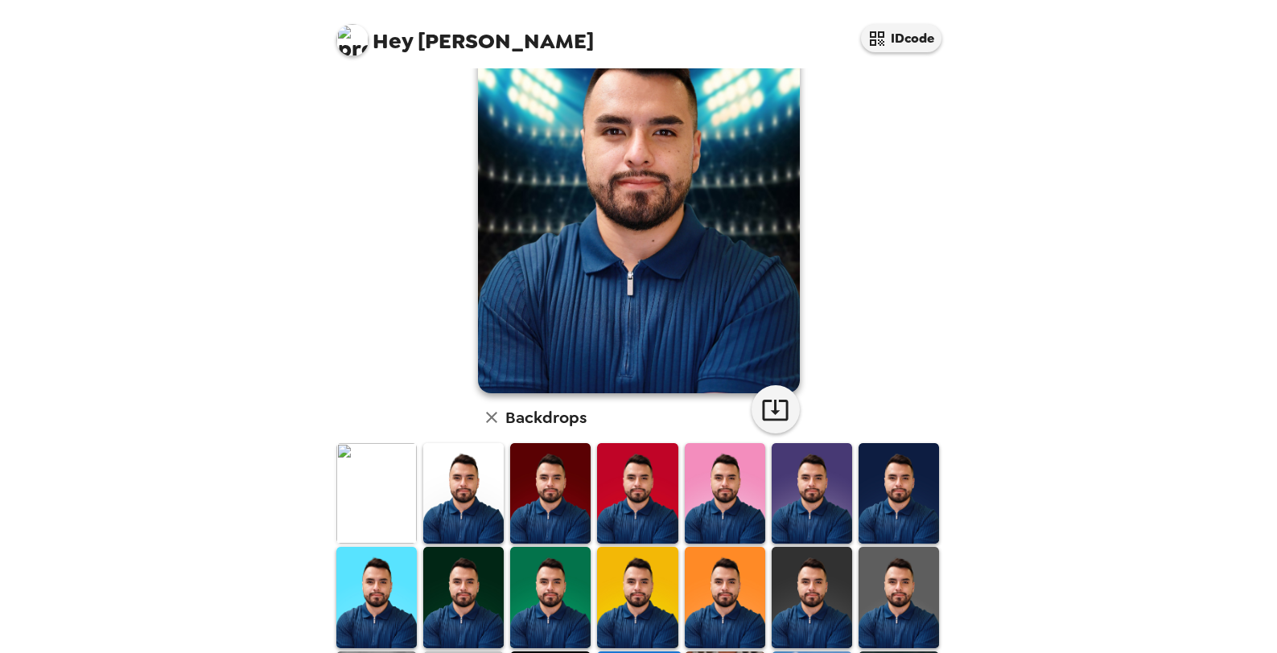
scroll to position [0, 0]
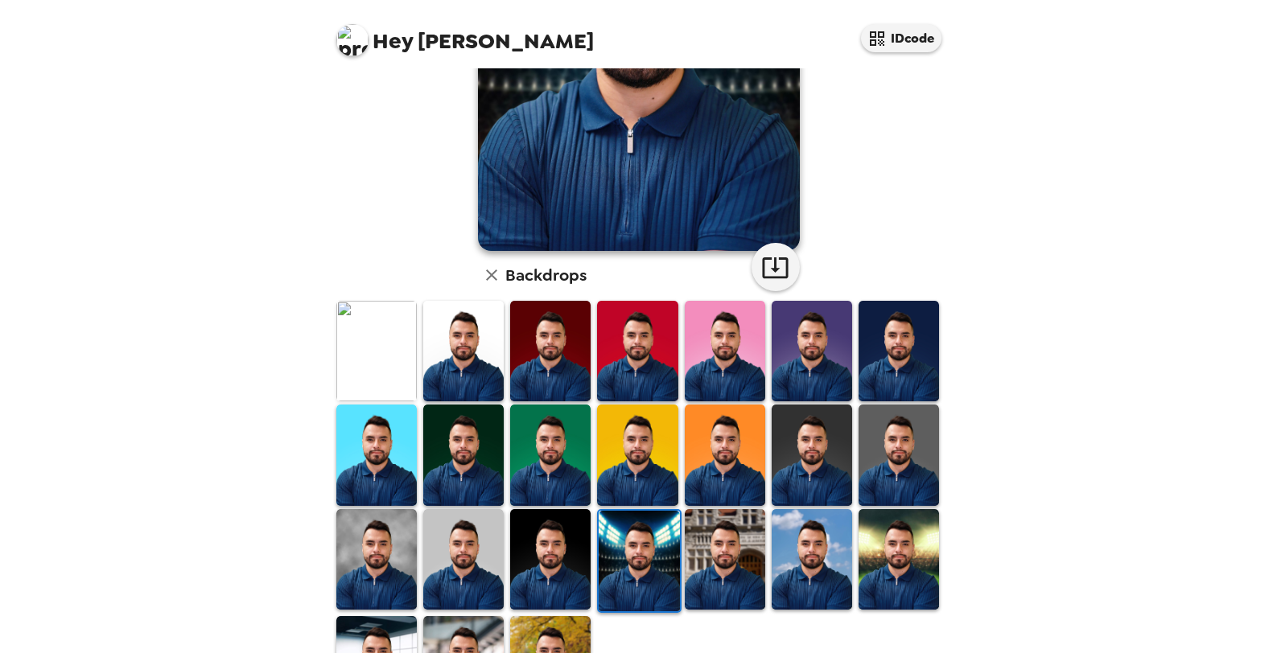
click at [376, 388] on img at bounding box center [376, 351] width 80 height 101
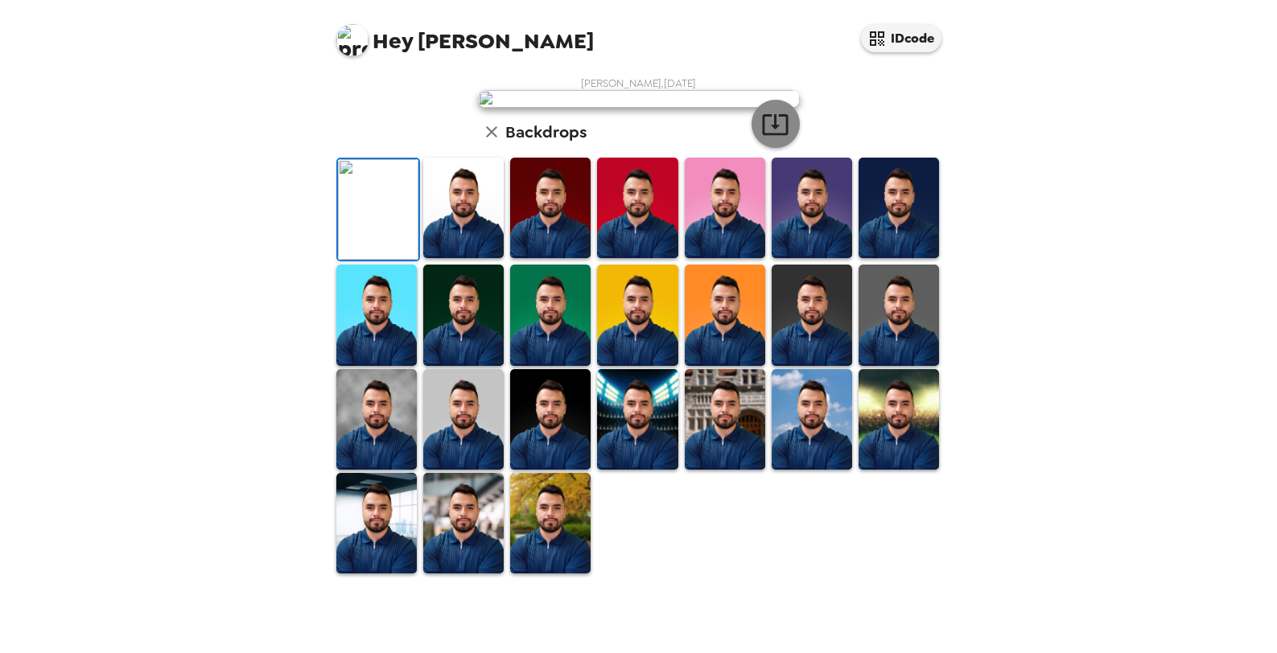
click at [779, 138] on icon "button" at bounding box center [775, 124] width 28 height 28
click at [445, 570] on img at bounding box center [463, 523] width 80 height 101
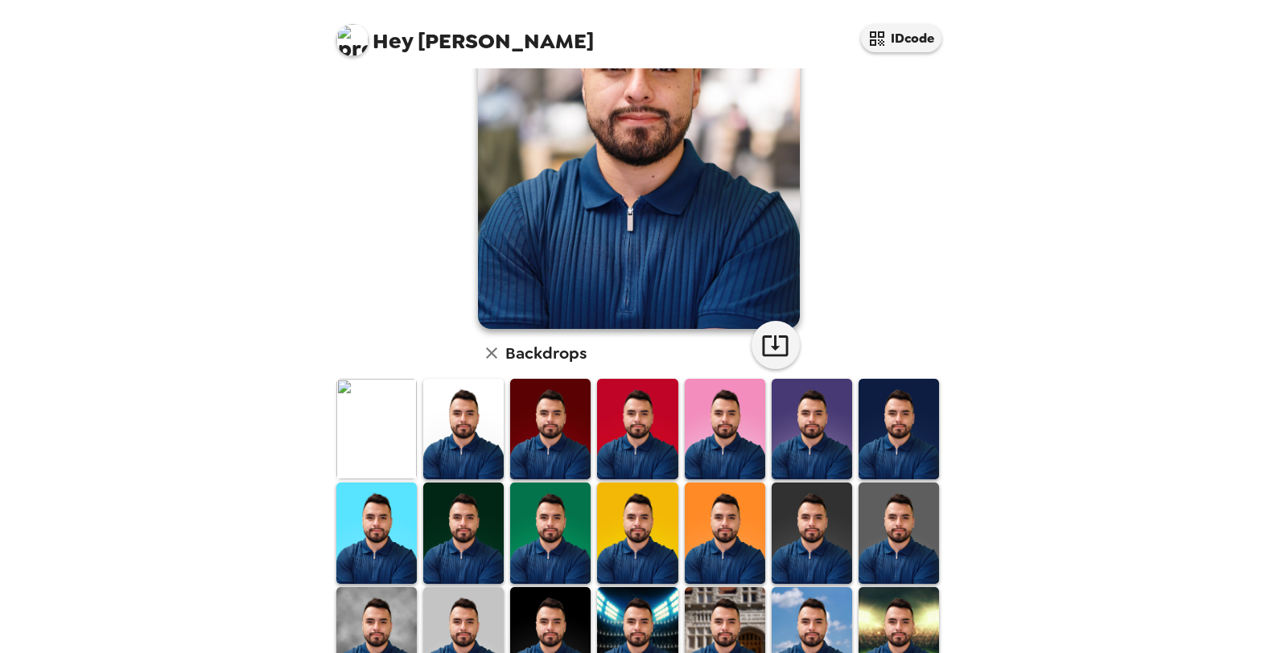
scroll to position [162, 0]
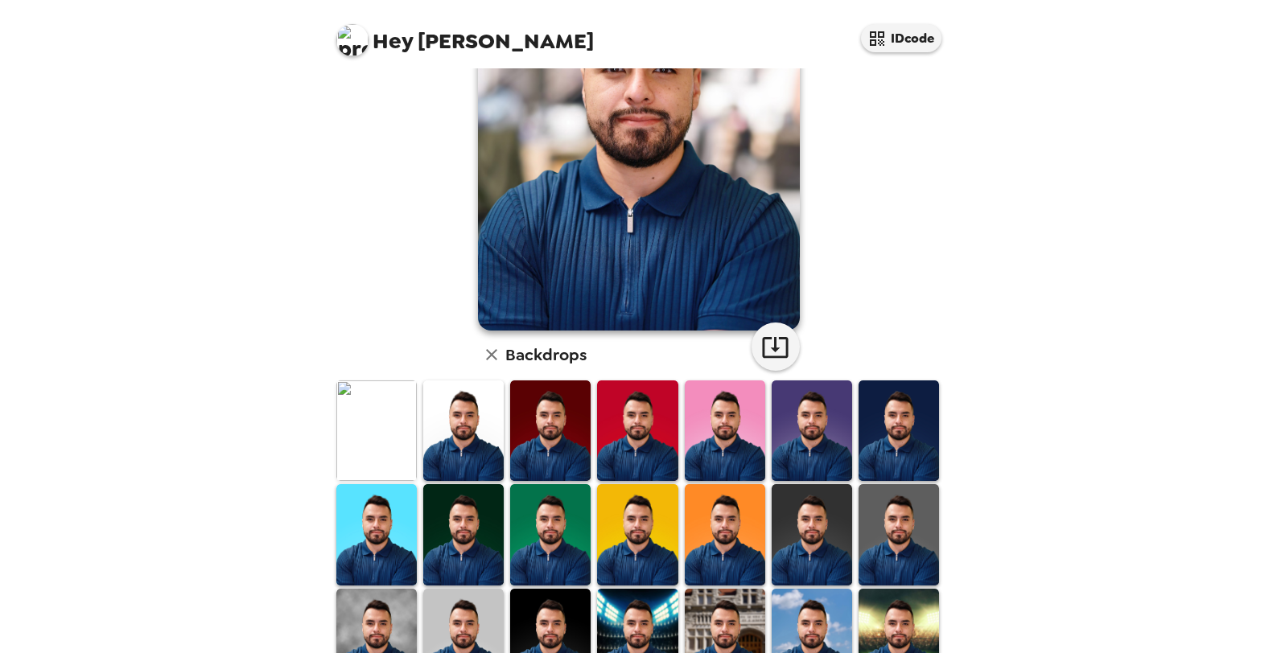
click at [537, 529] on img at bounding box center [550, 534] width 80 height 101
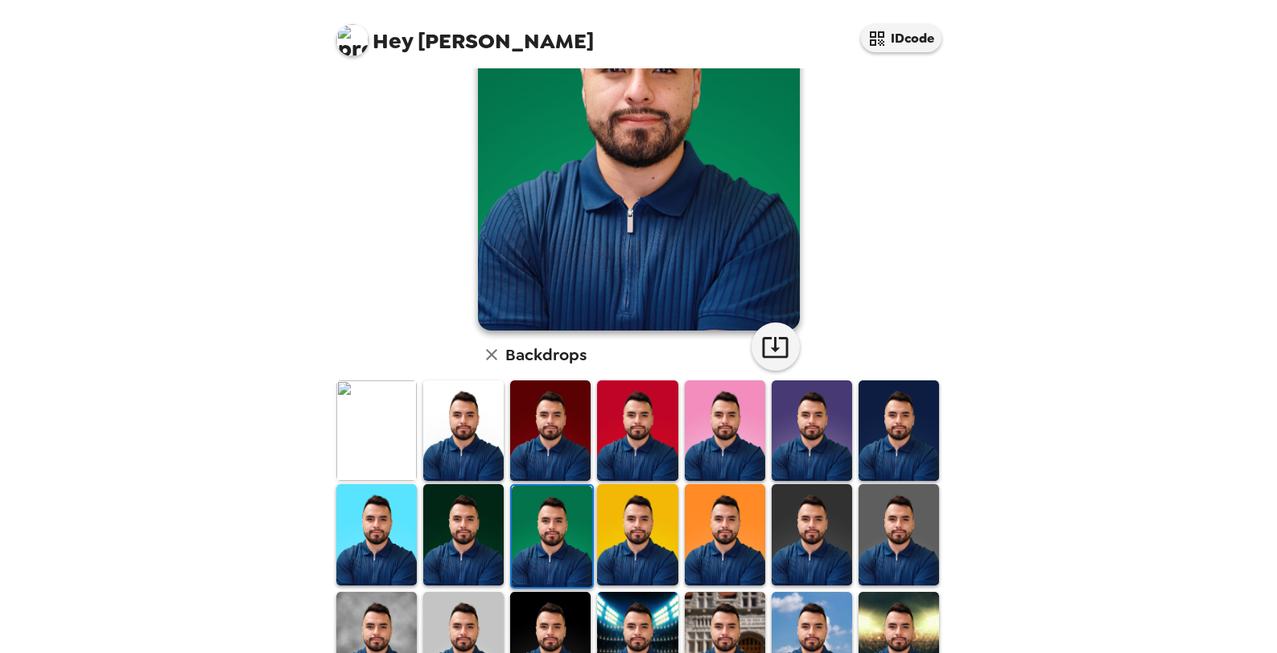
click at [751, 538] on img at bounding box center [725, 534] width 80 height 101
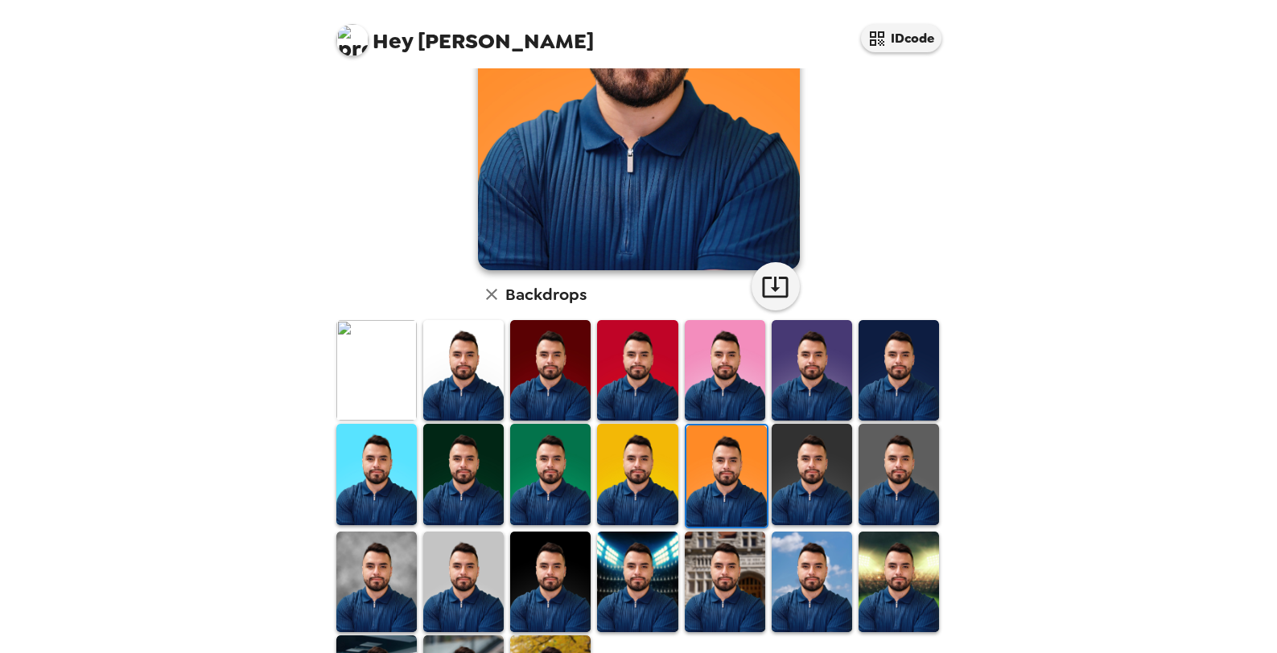
scroll to position [241, 0]
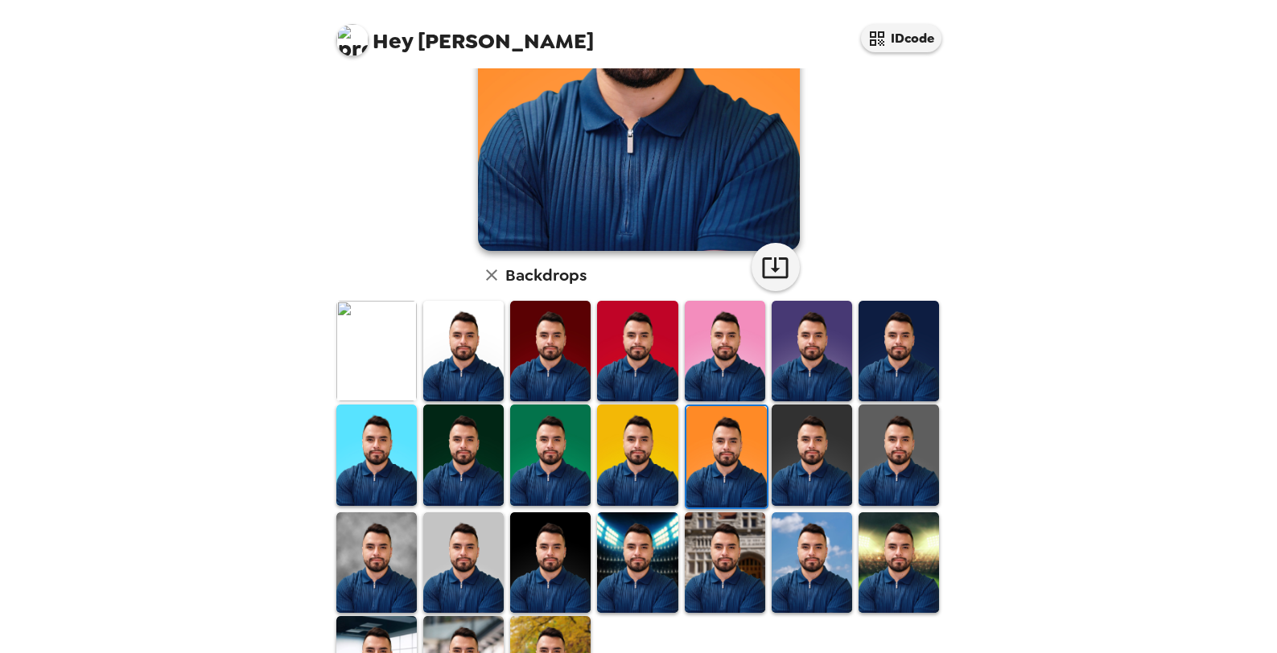
click at [373, 455] on img at bounding box center [376, 455] width 80 height 101
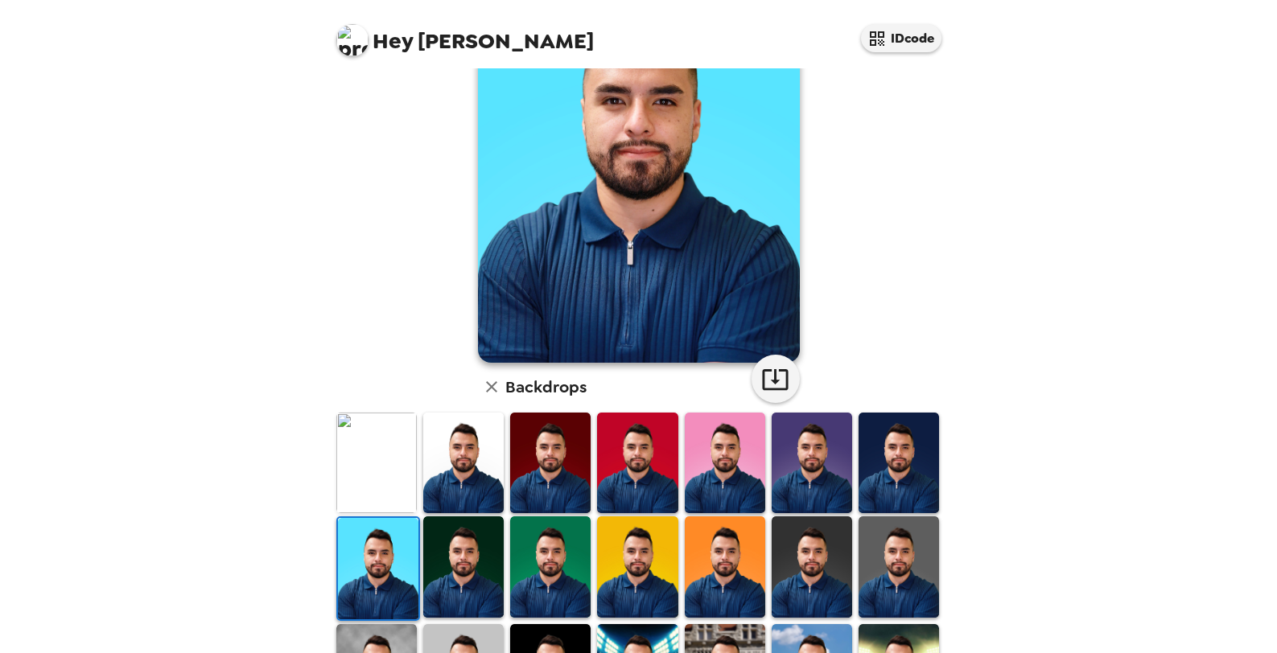
scroll to position [0, 0]
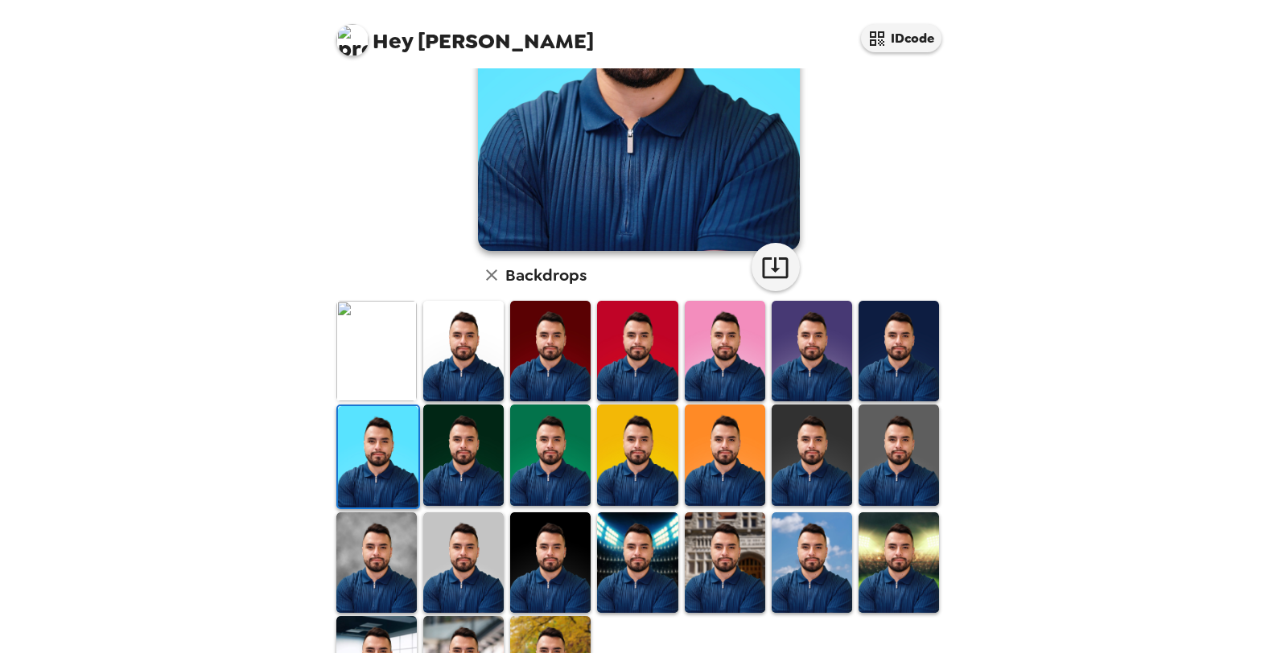
click at [463, 456] on img at bounding box center [463, 455] width 80 height 101
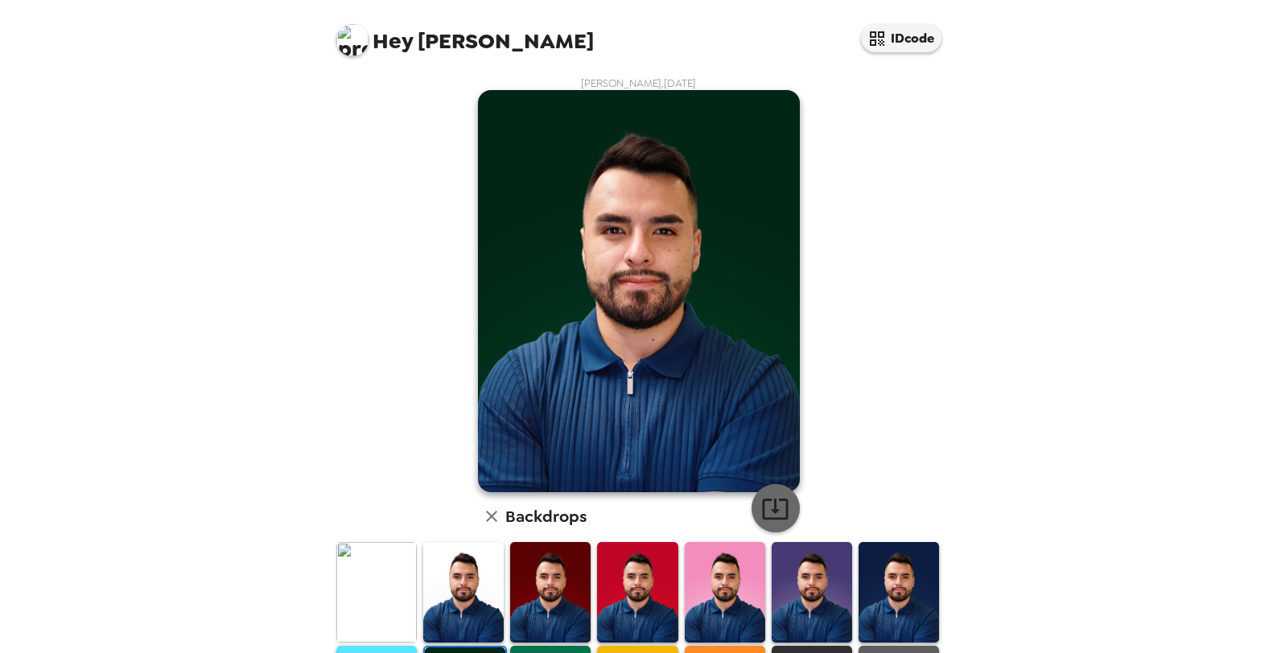
click at [783, 507] on icon "button" at bounding box center [775, 509] width 28 height 28
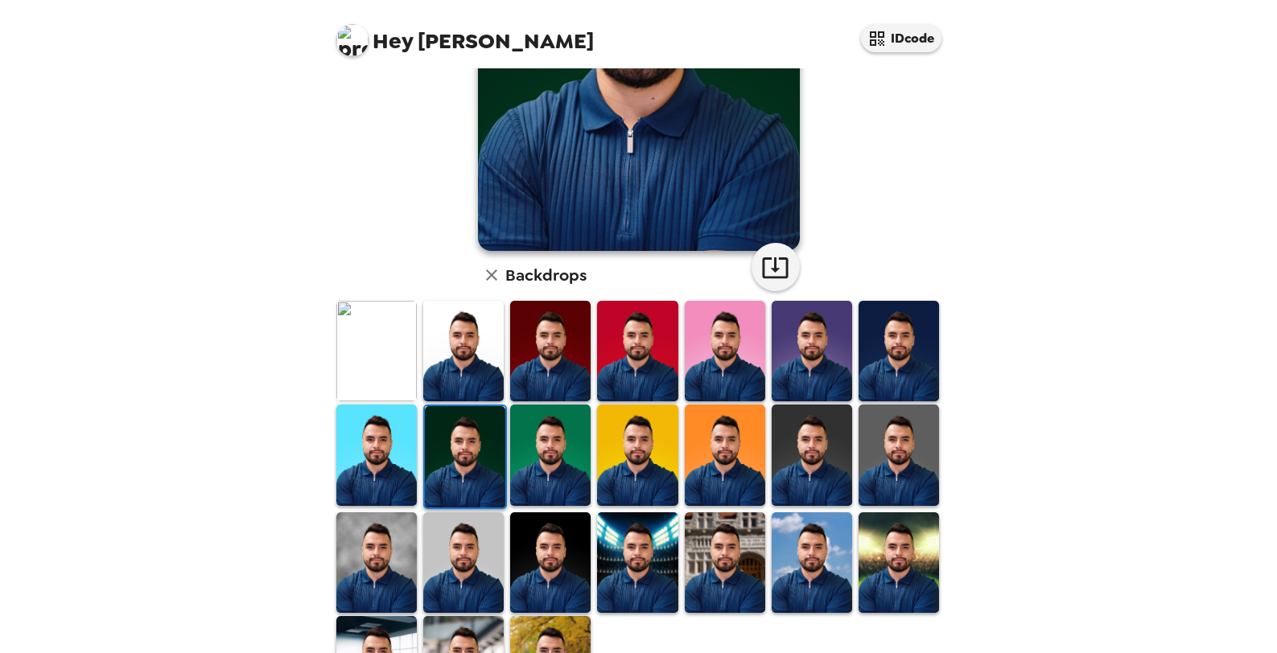
scroll to position [322, 0]
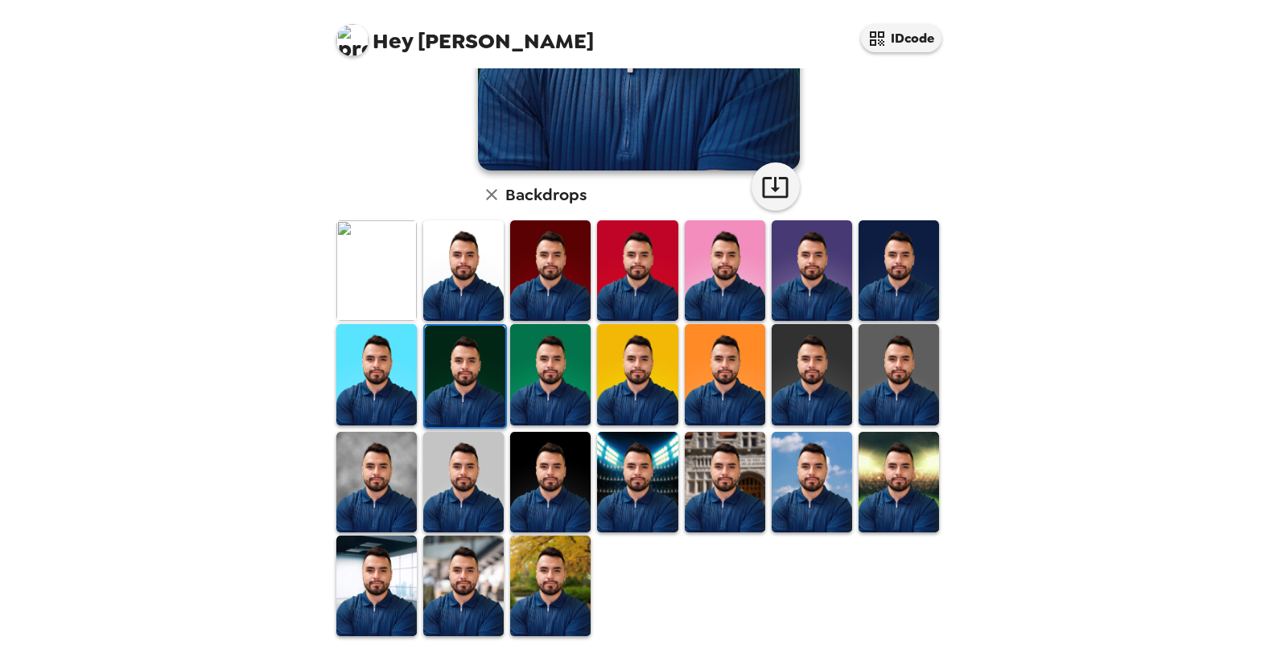
click at [532, 467] on img at bounding box center [550, 482] width 80 height 101
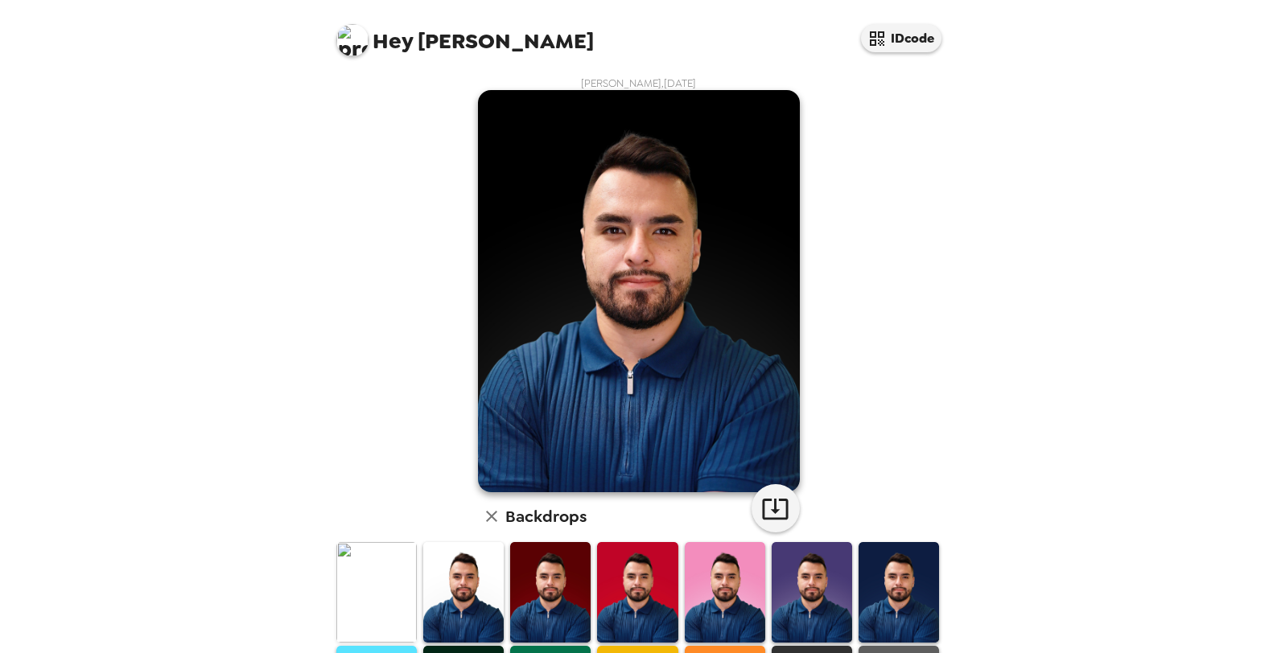
scroll to position [322, 0]
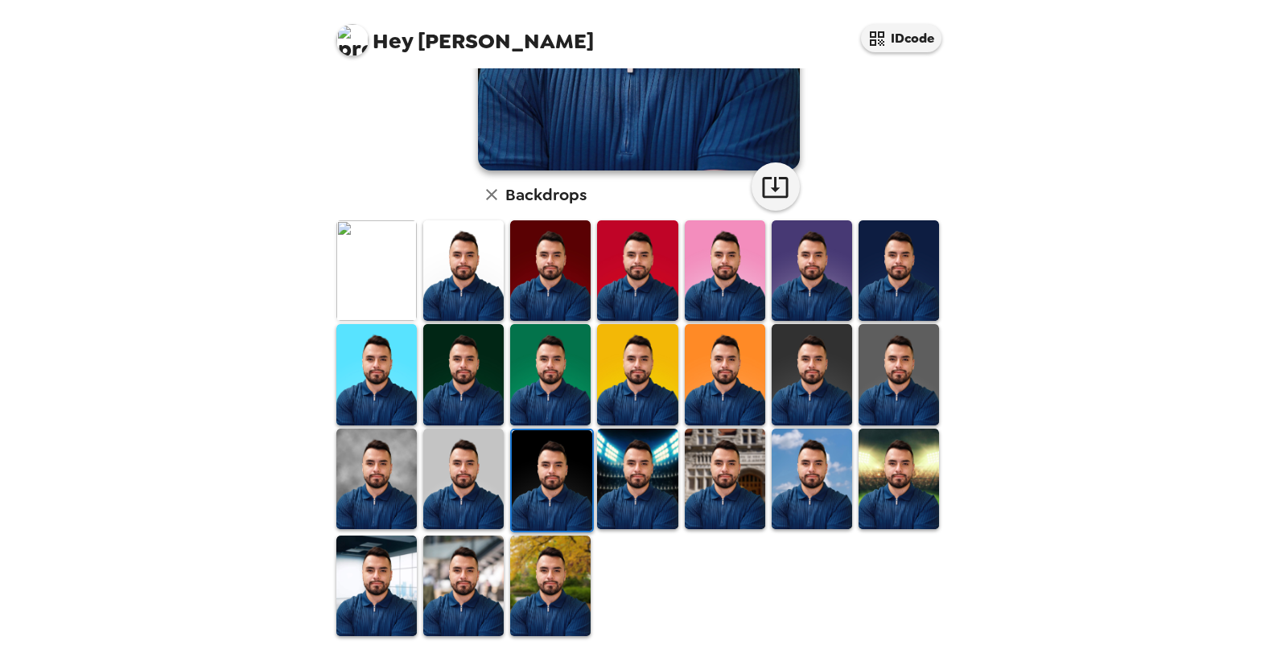
drag, startPoint x: 813, startPoint y: 303, endPoint x: 752, endPoint y: 471, distance: 178.1
click at [813, 303] on img at bounding box center [811, 270] width 80 height 101
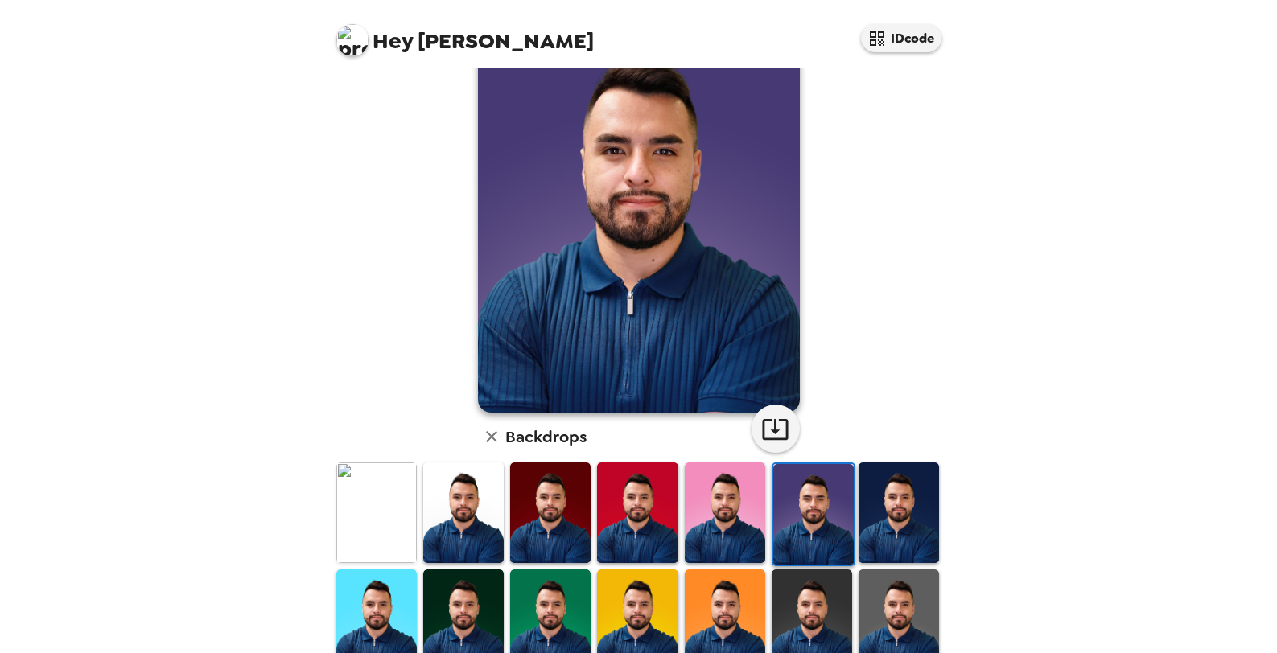
scroll to position [80, 0]
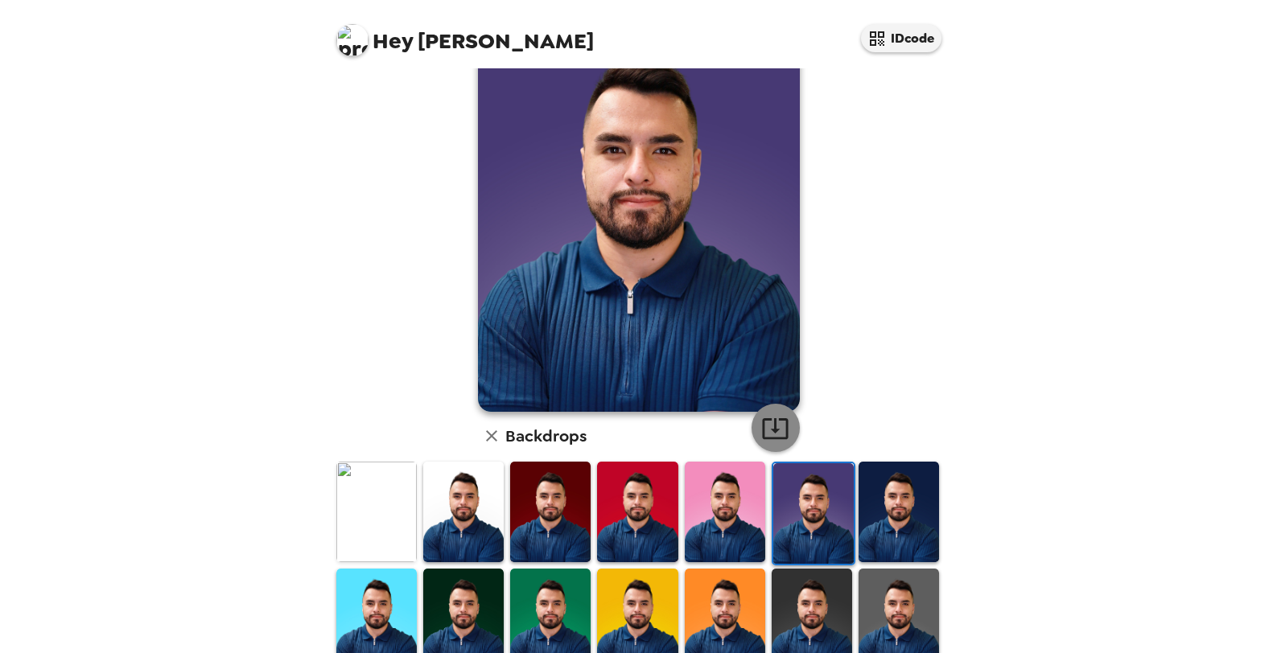
click at [778, 437] on icon "button" at bounding box center [775, 428] width 28 height 28
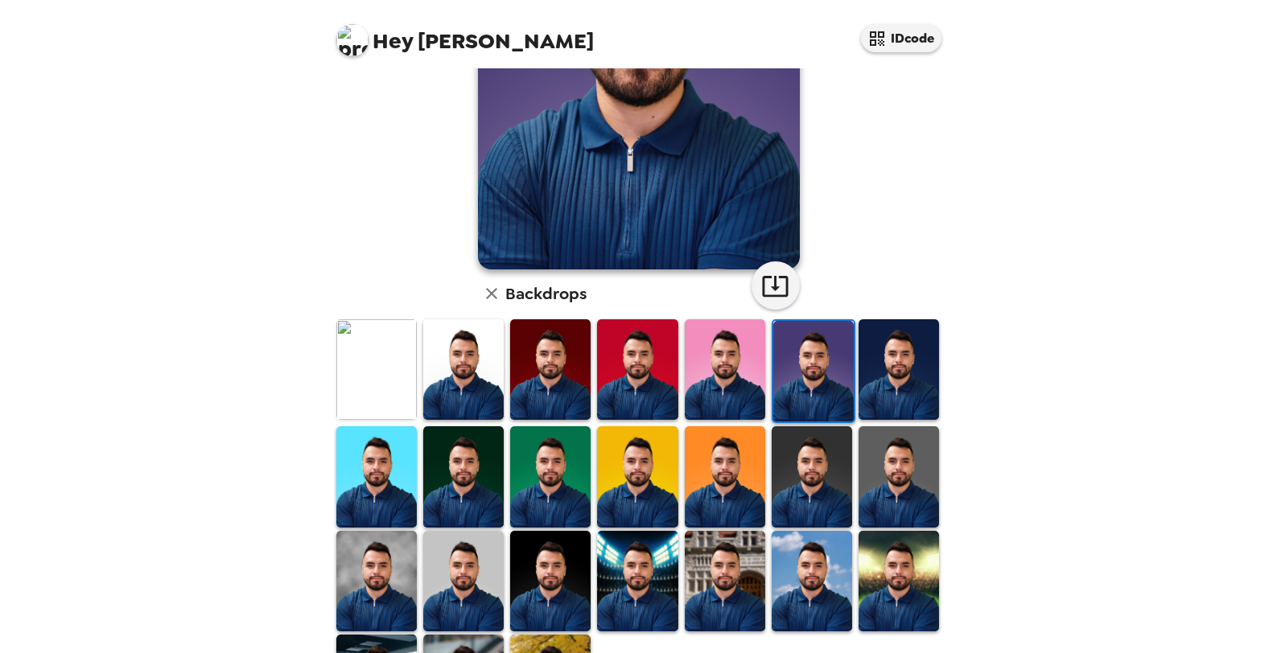
scroll to position [322, 0]
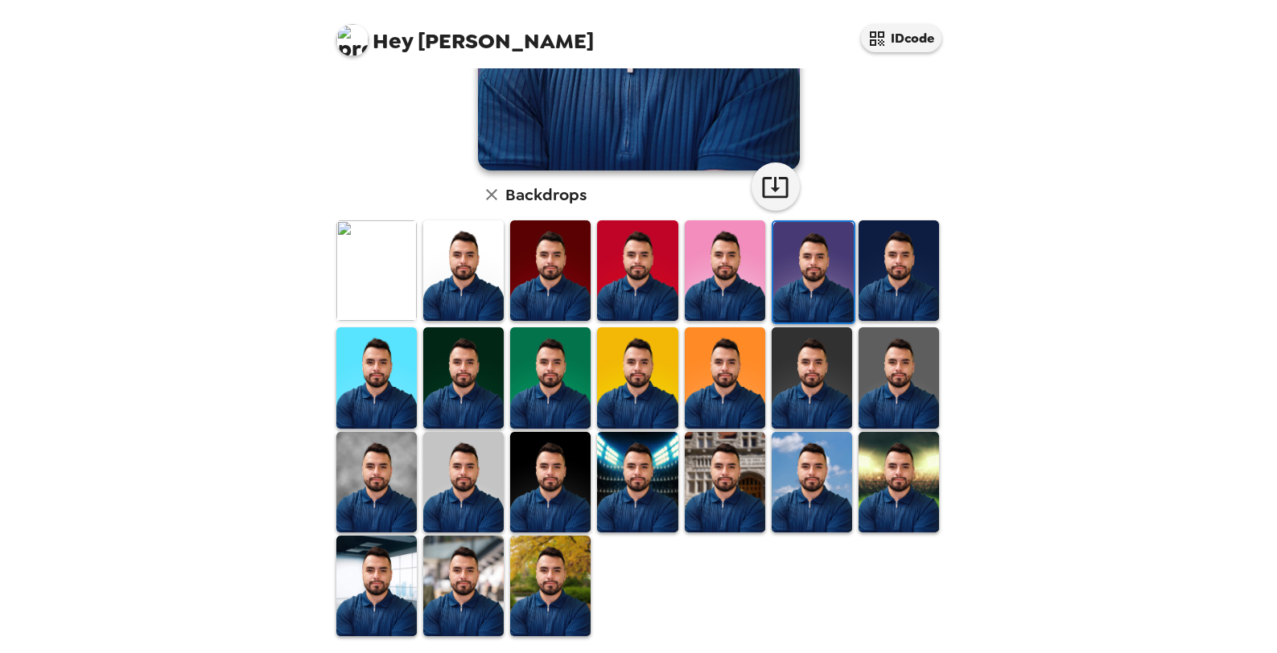
click at [817, 376] on img at bounding box center [811, 377] width 80 height 101
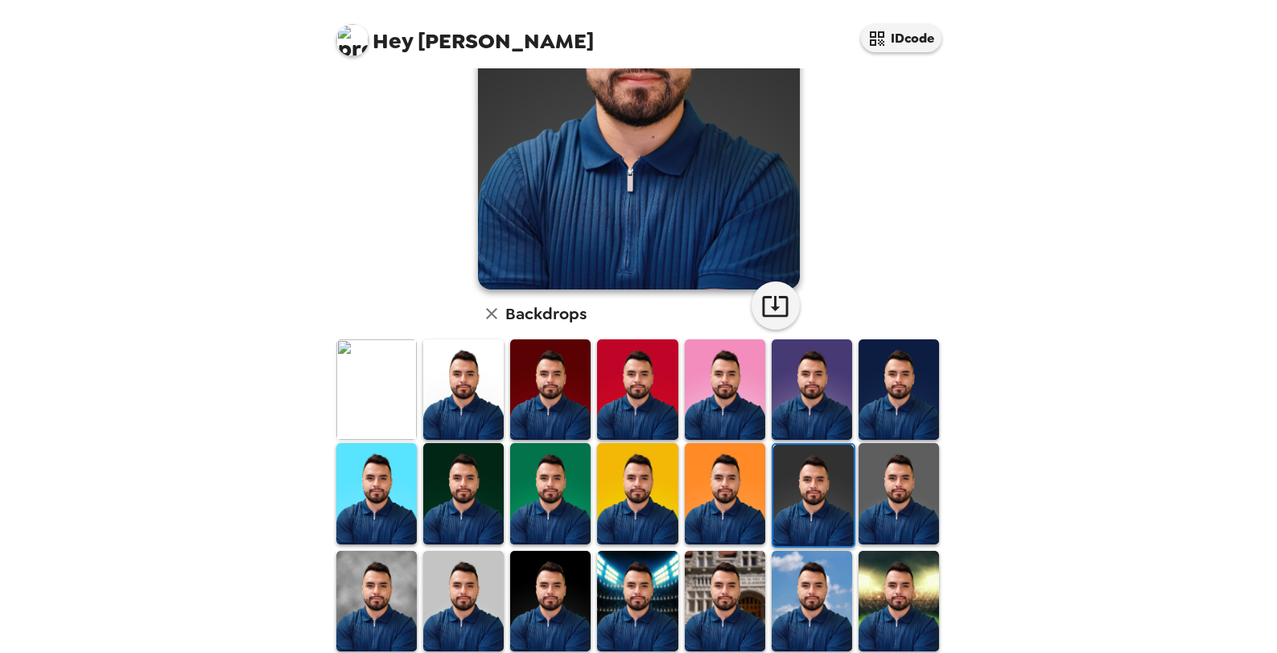
scroll to position [241, 0]
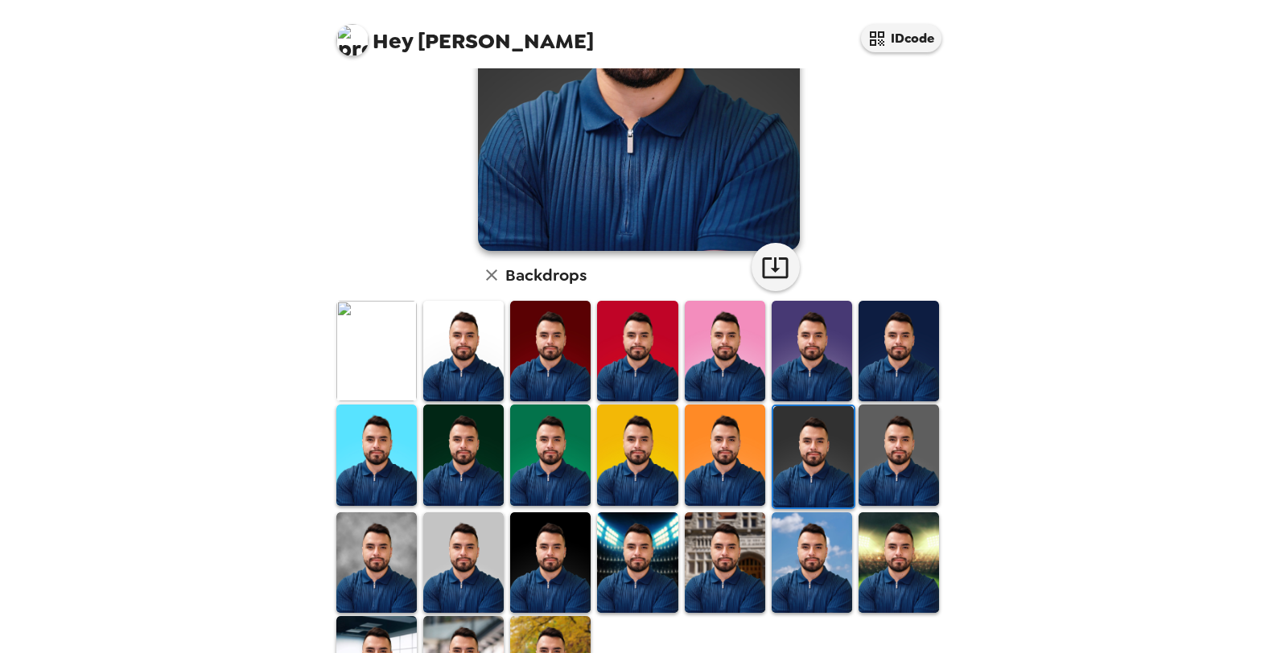
click at [710, 384] on img at bounding box center [725, 351] width 80 height 101
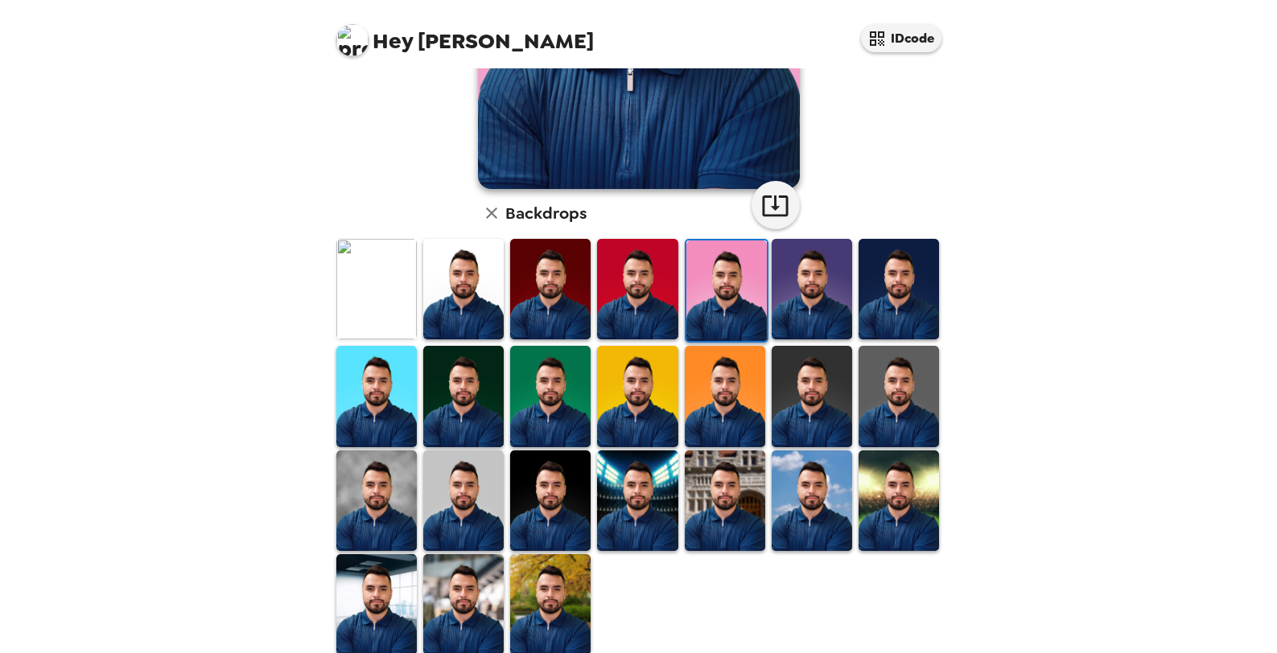
scroll to position [322, 0]
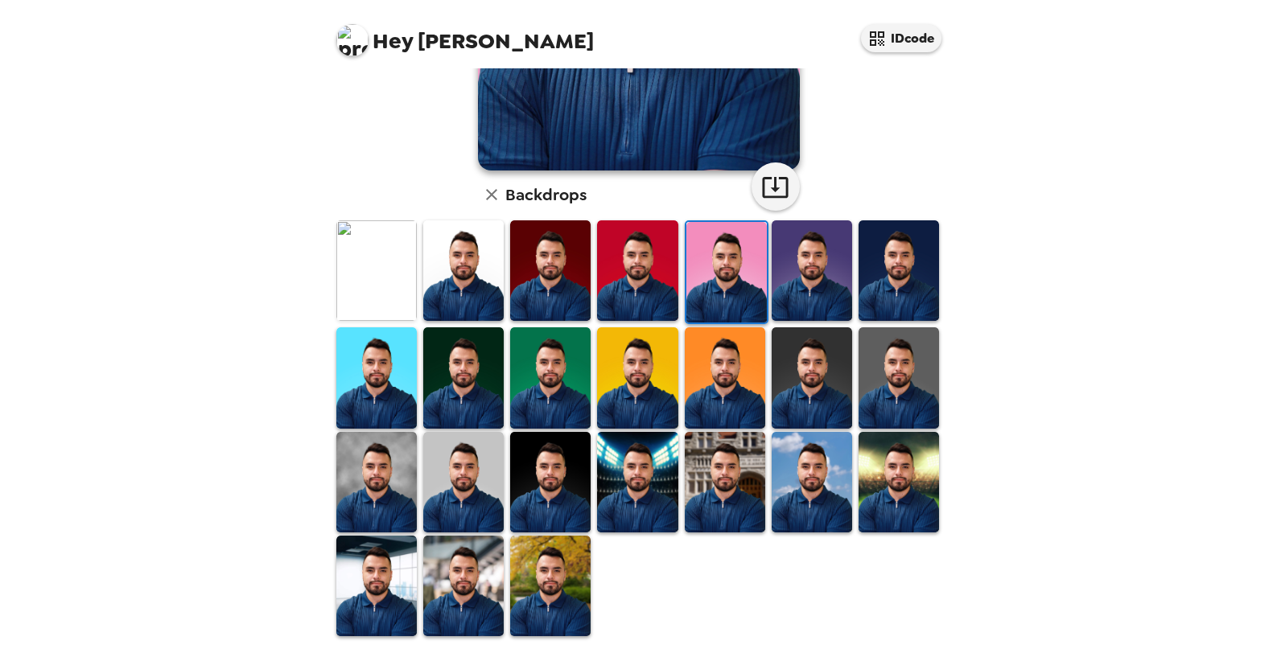
click at [826, 306] on img at bounding box center [811, 270] width 80 height 101
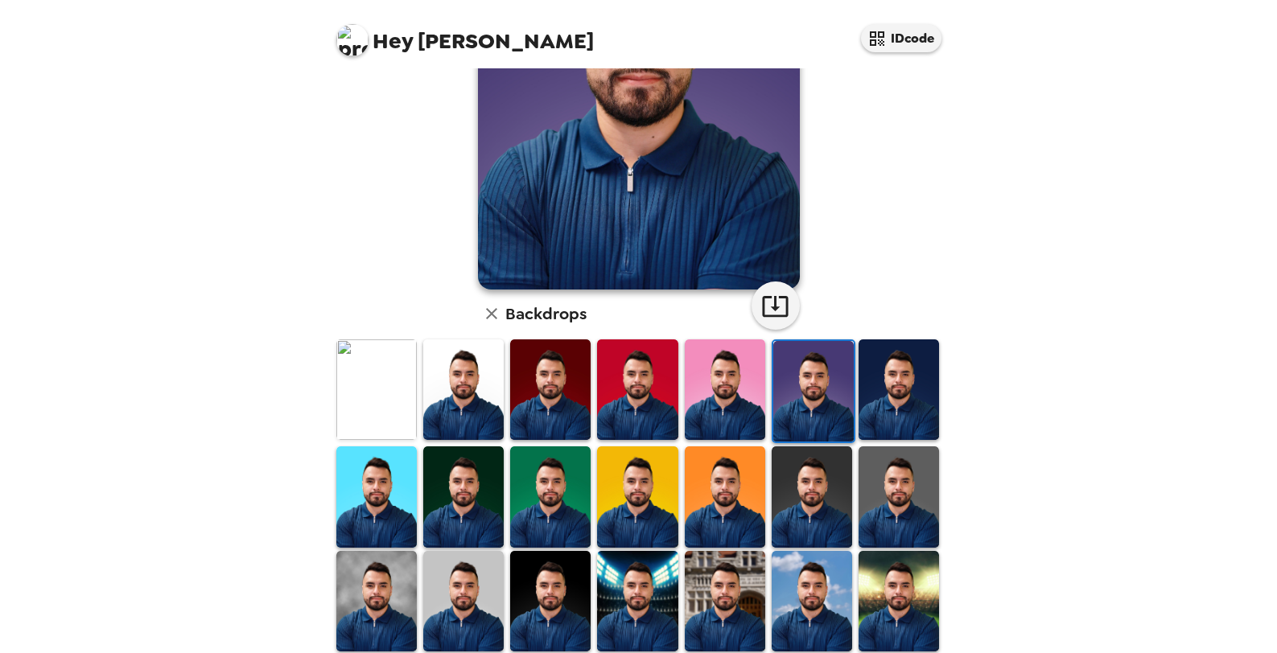
scroll to position [241, 0]
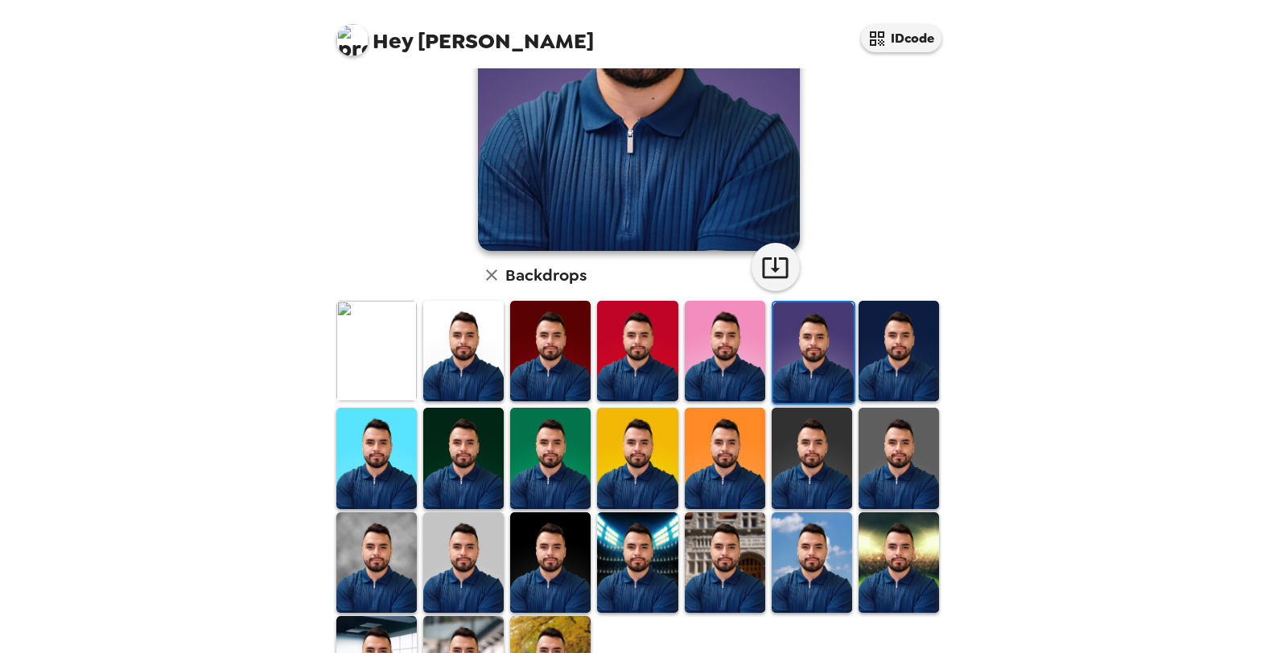
click at [868, 570] on img at bounding box center [898, 562] width 80 height 101
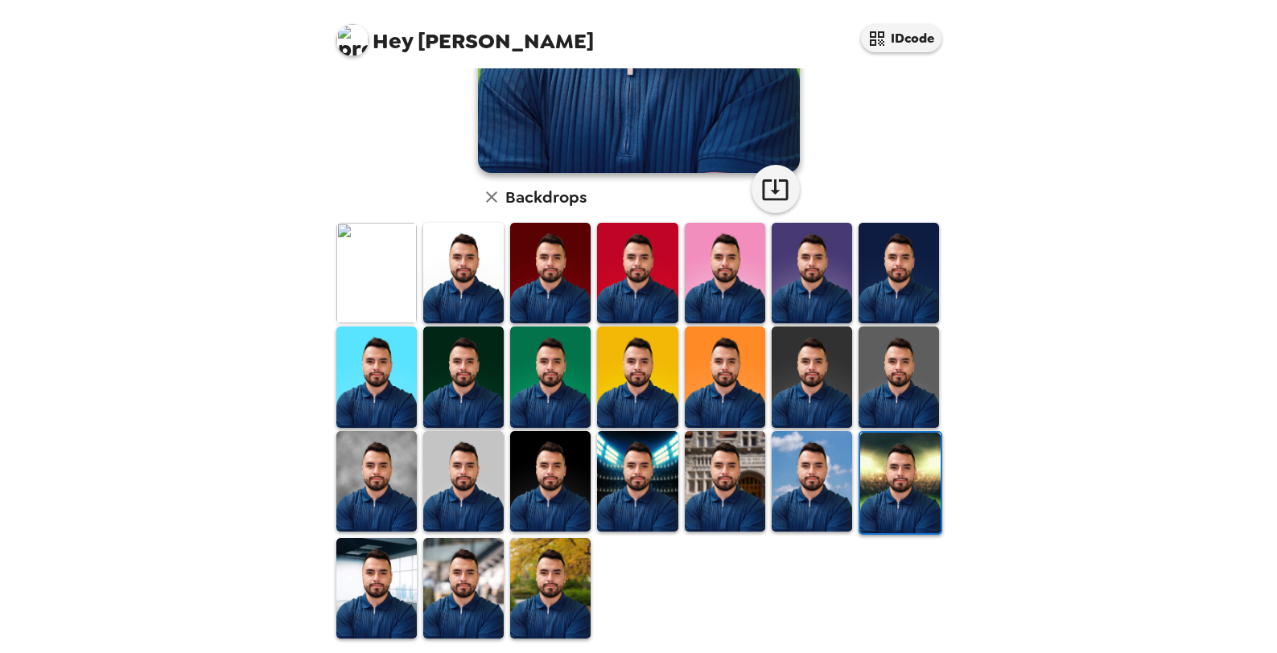
scroll to position [323, 0]
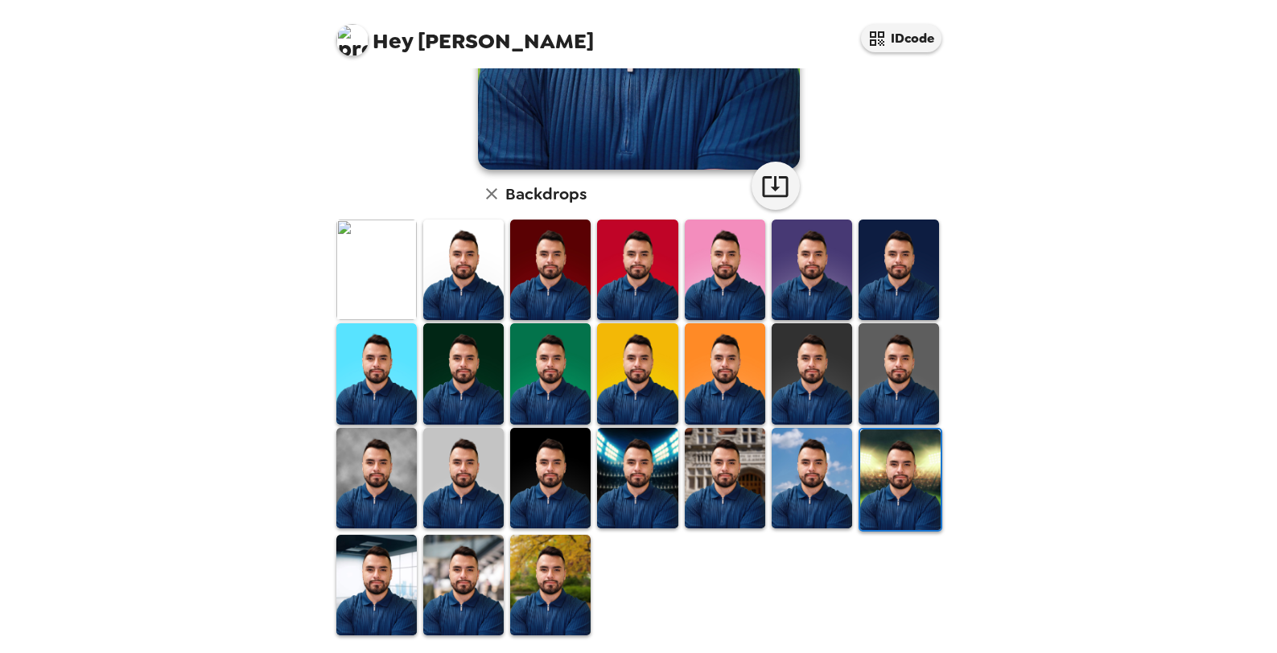
click at [402, 590] on img at bounding box center [376, 585] width 80 height 101
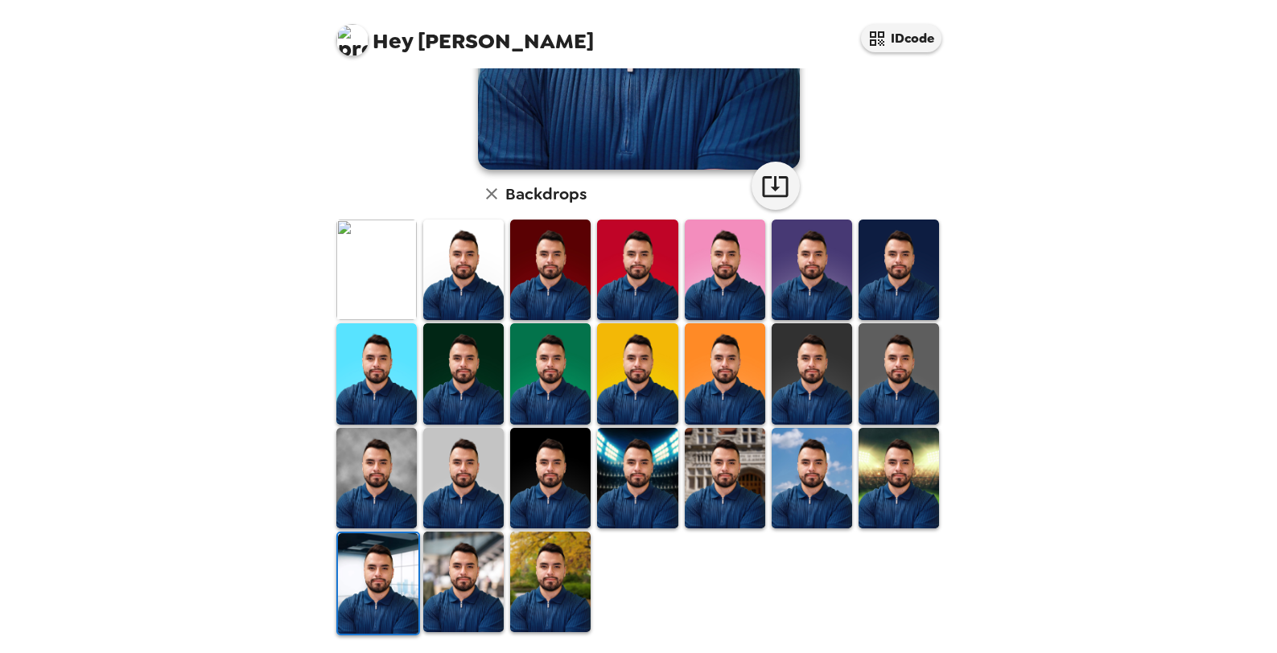
click at [445, 487] on img at bounding box center [463, 478] width 80 height 101
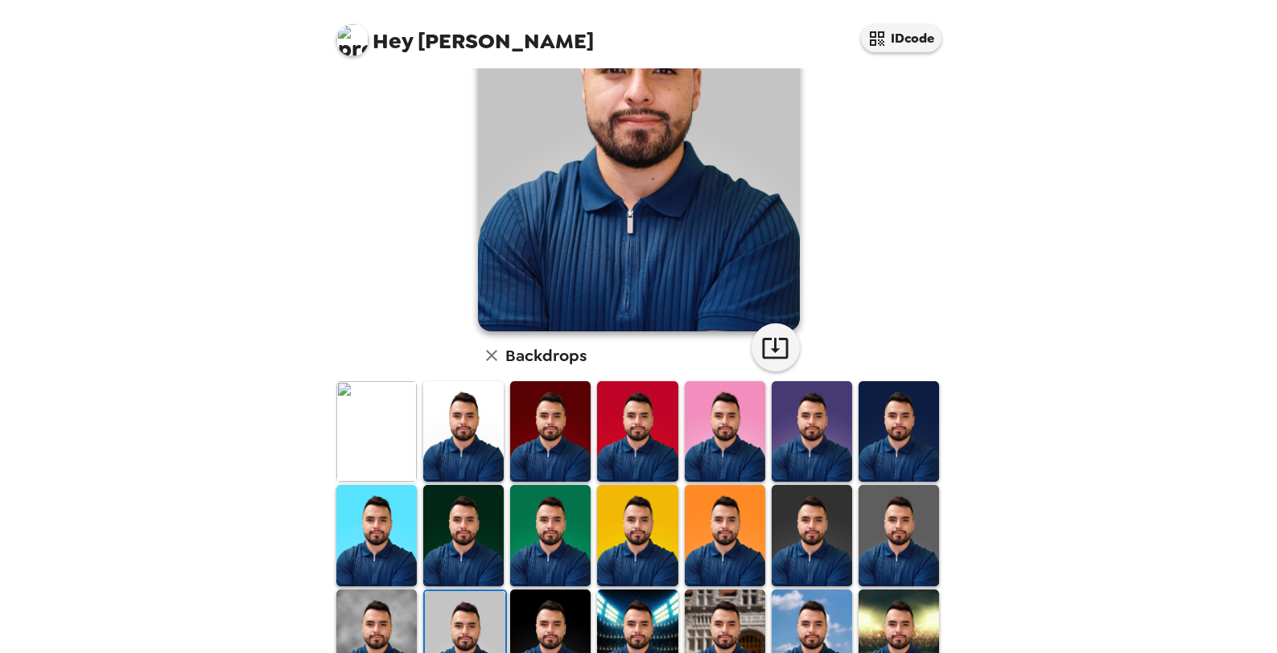
scroll to position [241, 0]
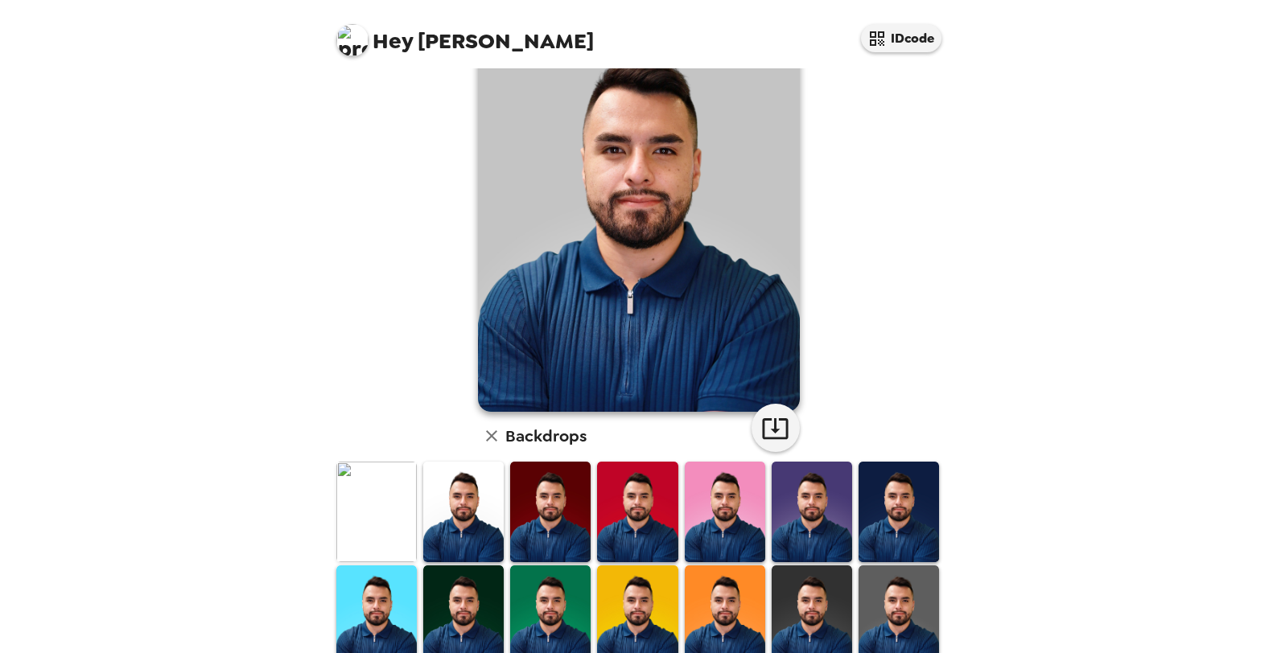
click at [873, 507] on img at bounding box center [898, 512] width 80 height 101
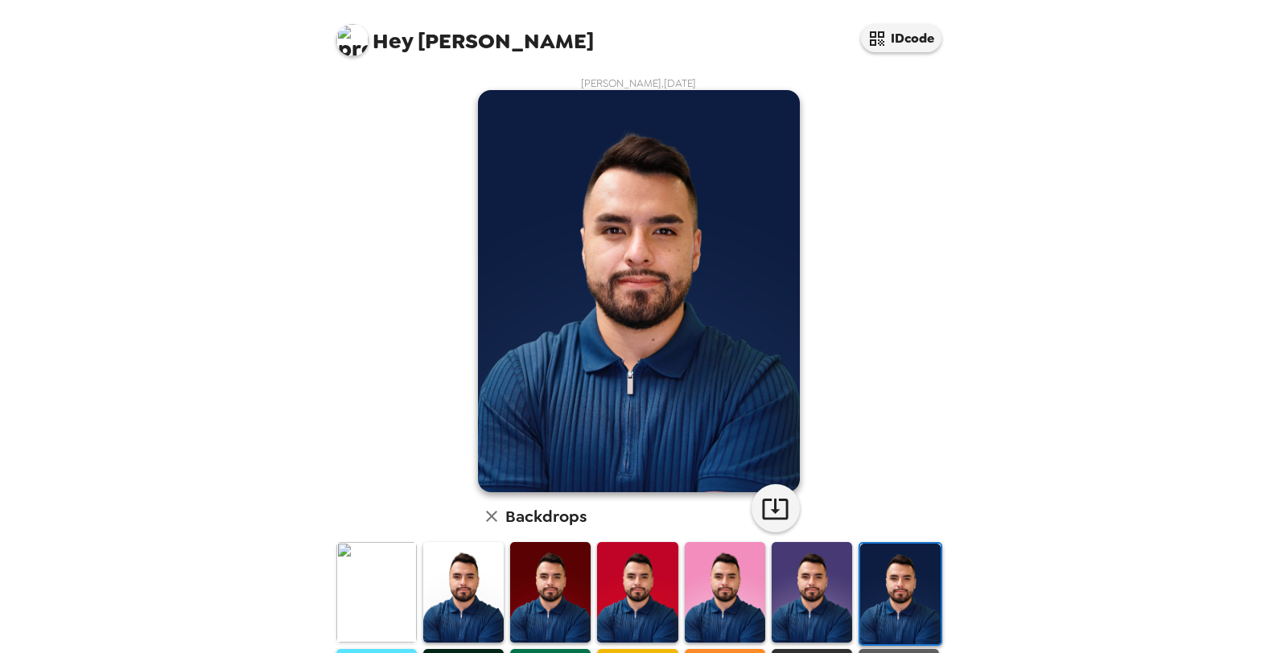
scroll to position [80, 0]
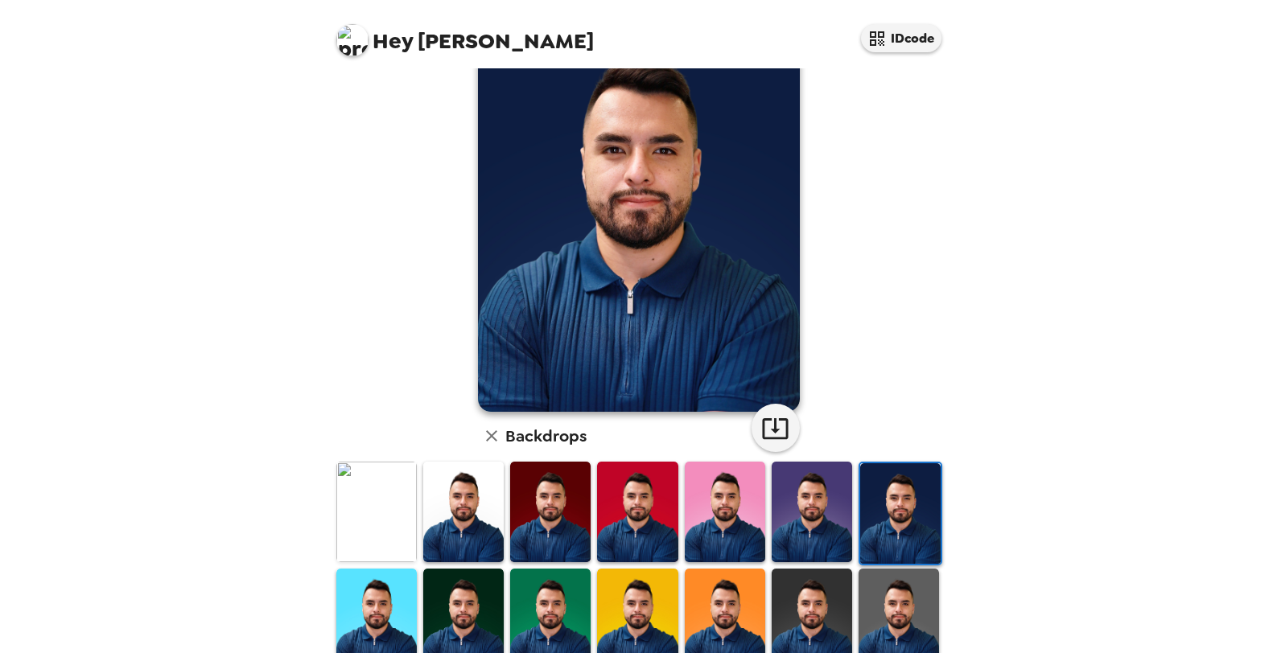
click at [872, 614] on img at bounding box center [898, 619] width 80 height 101
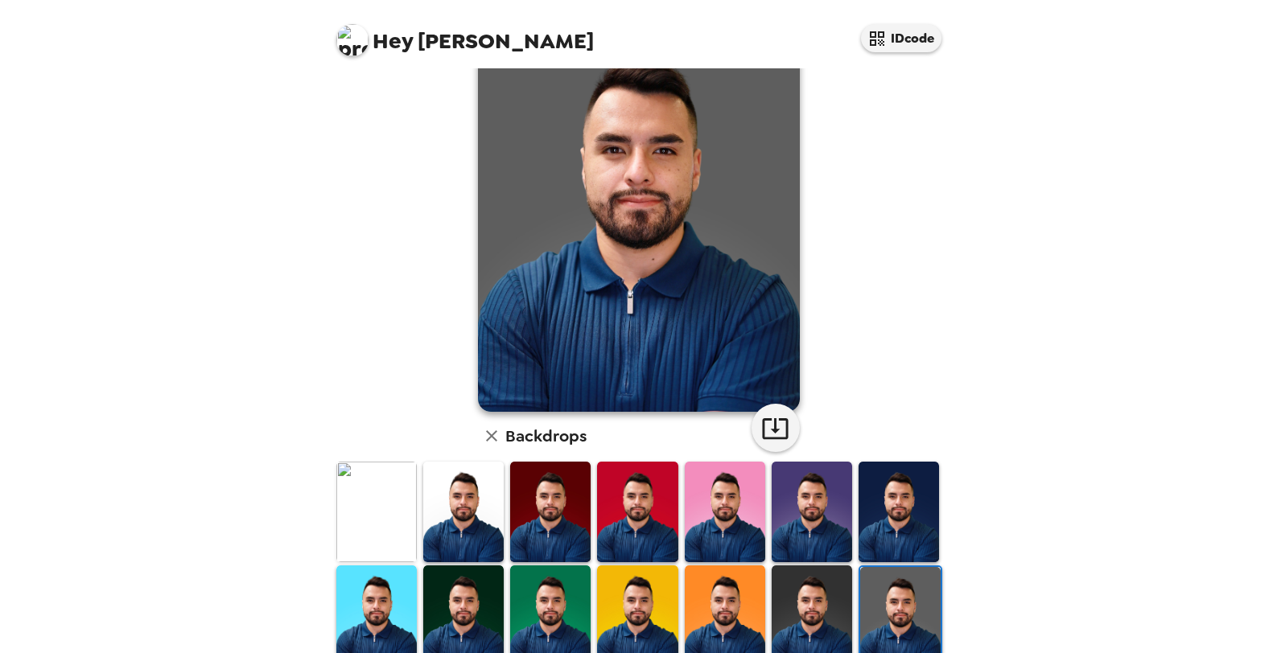
click at [800, 517] on img at bounding box center [811, 512] width 80 height 101
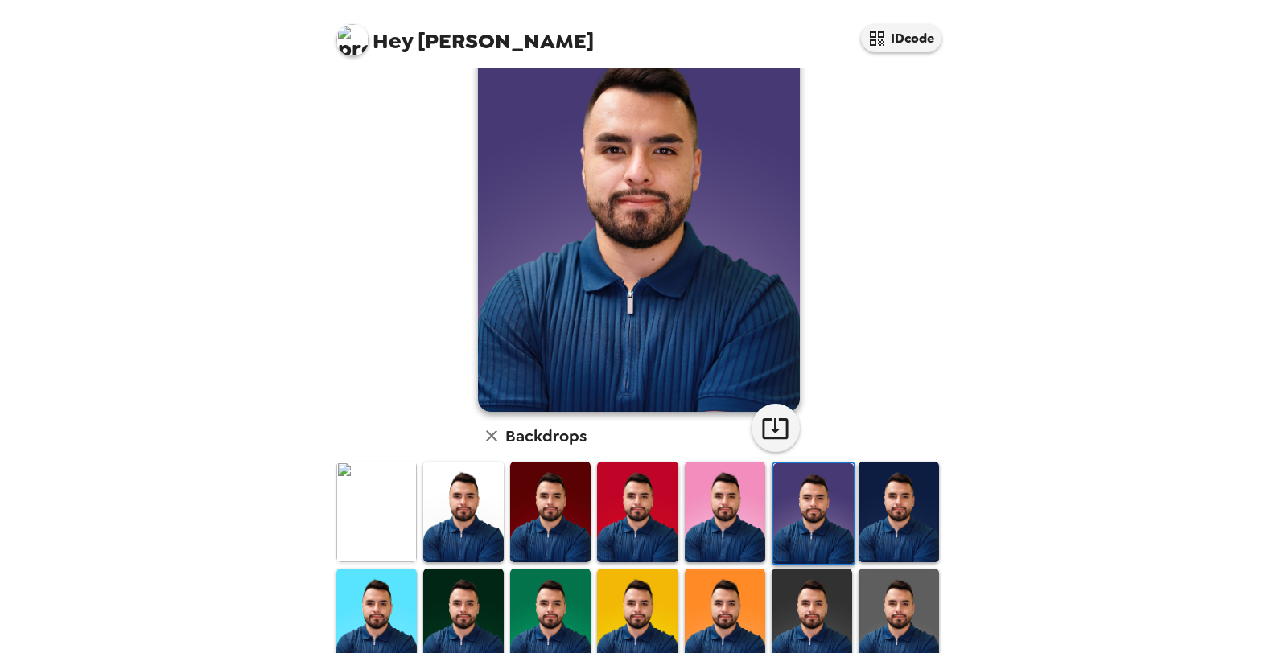
click at [869, 524] on img at bounding box center [898, 512] width 80 height 101
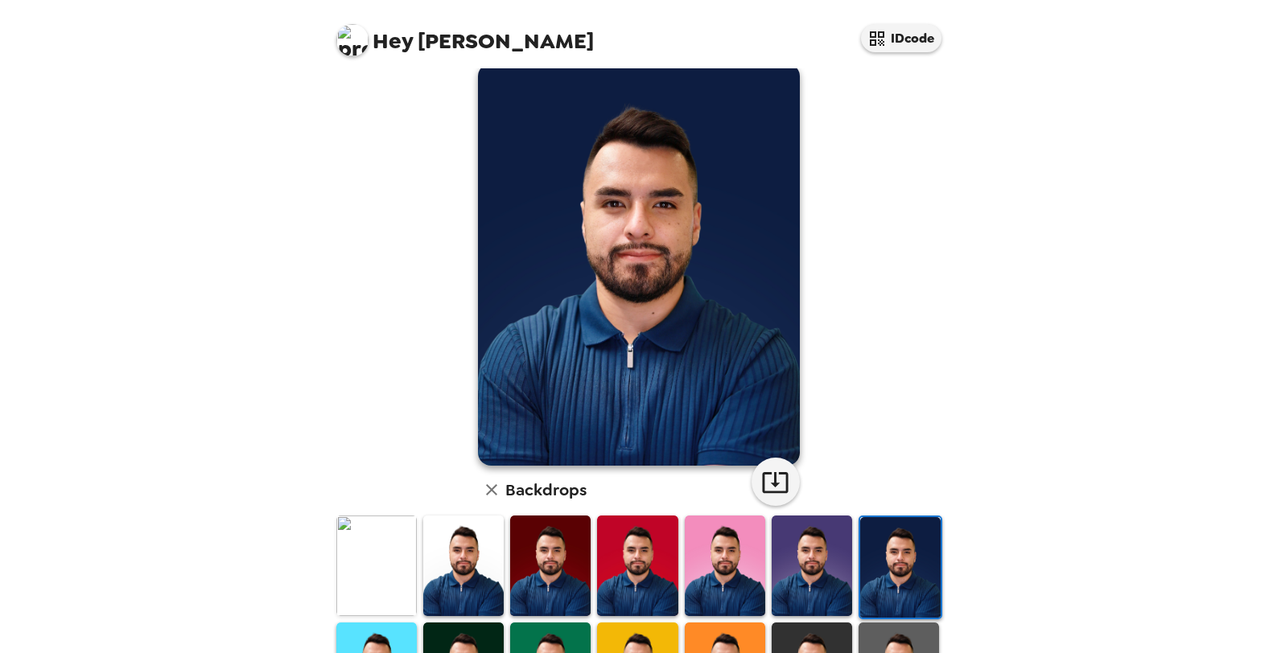
scroll to position [0, 0]
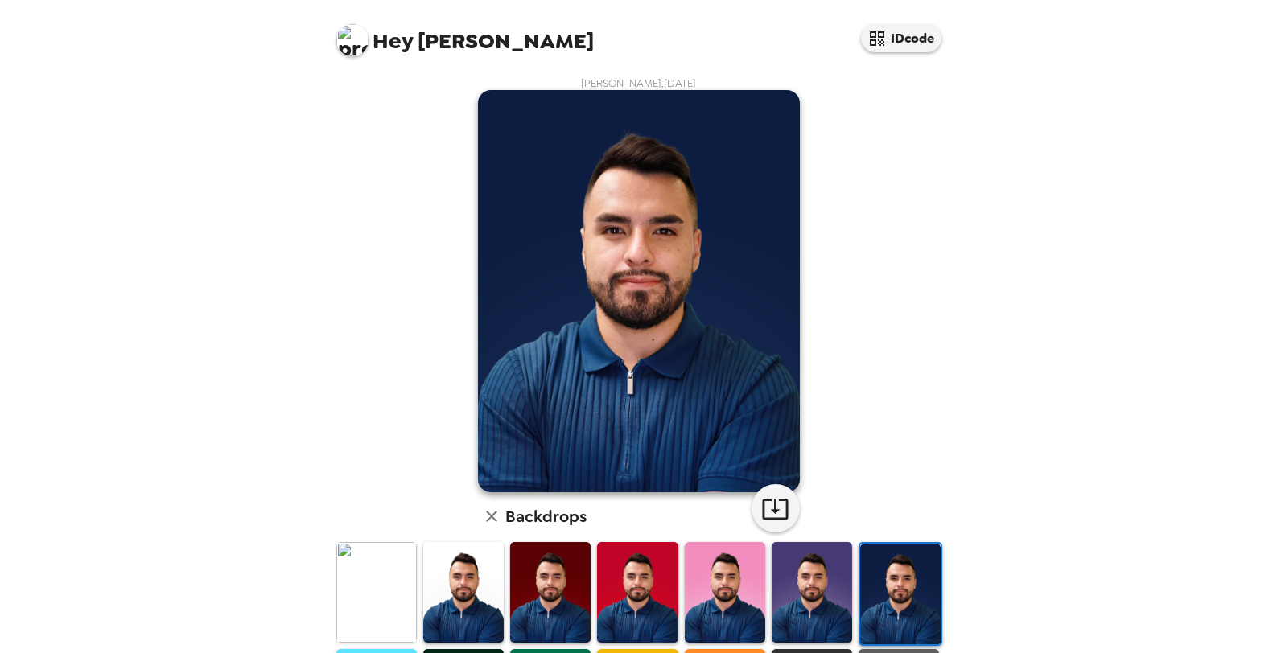
click at [563, 594] on img at bounding box center [550, 592] width 80 height 101
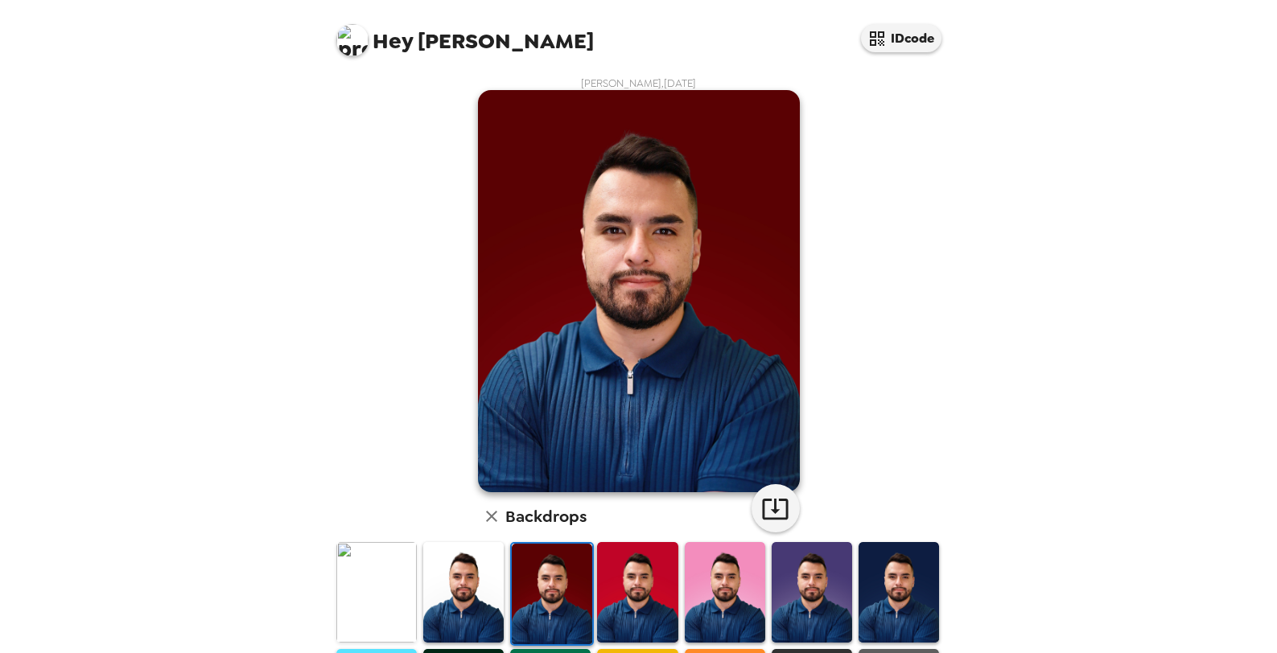
click at [442, 591] on img at bounding box center [463, 592] width 80 height 101
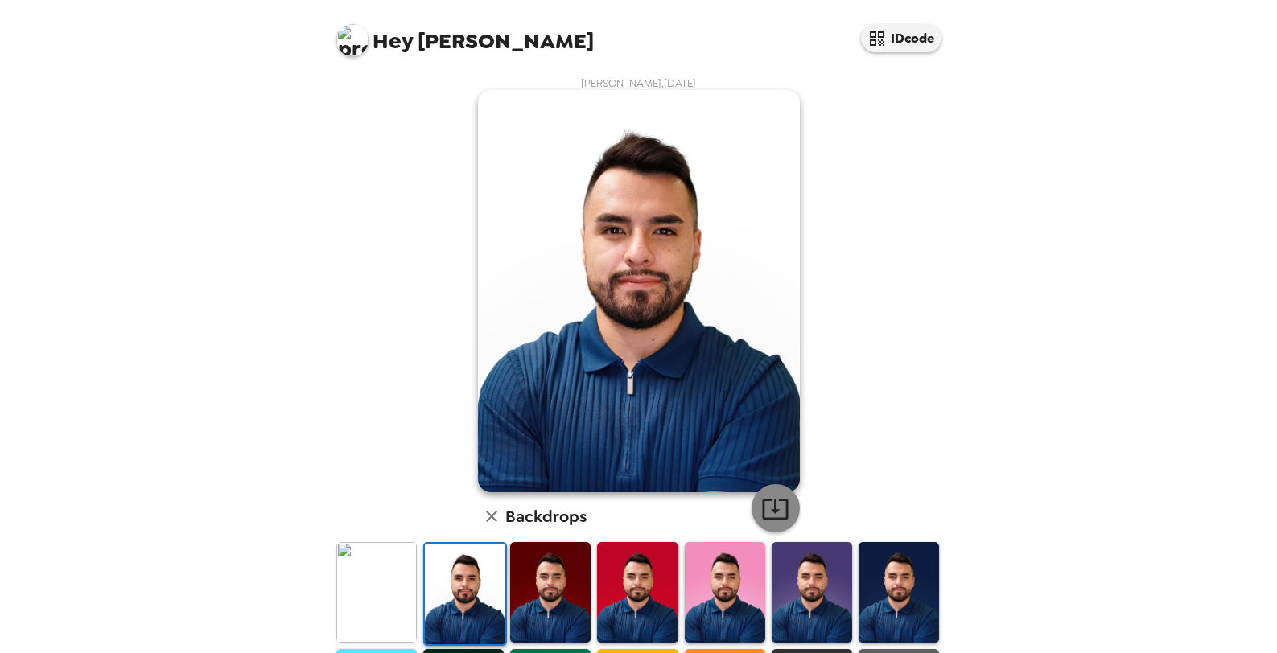
click at [775, 517] on icon "button" at bounding box center [775, 509] width 28 height 28
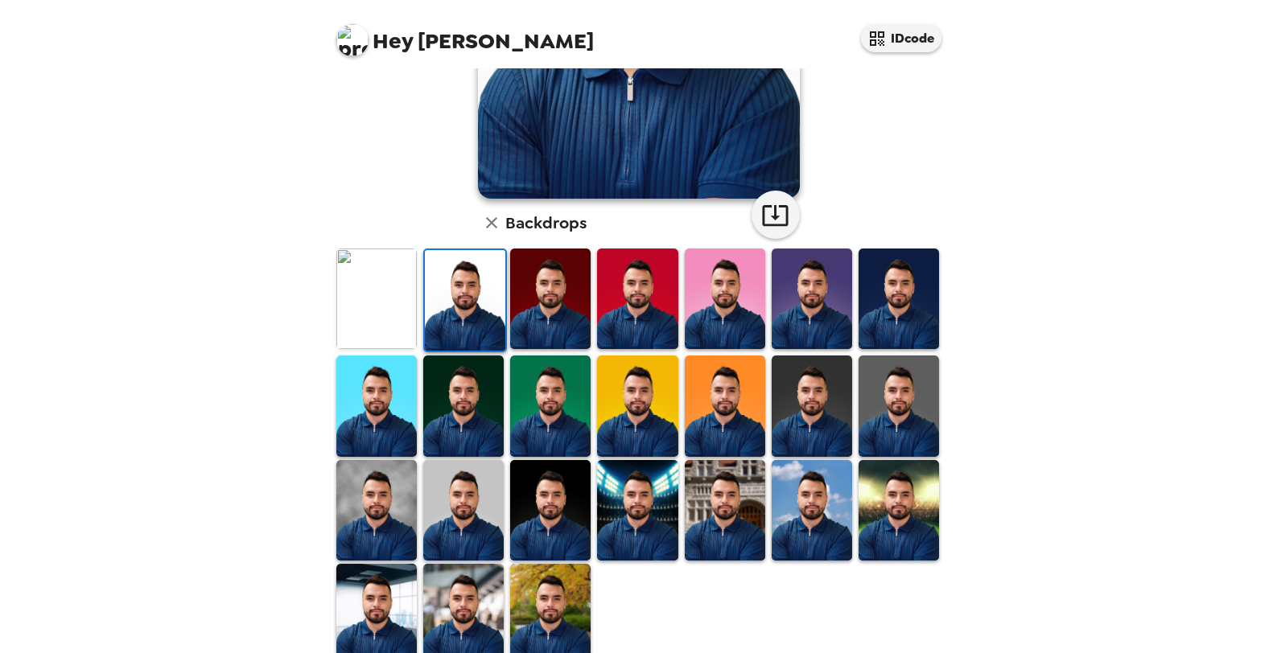
scroll to position [322, 0]
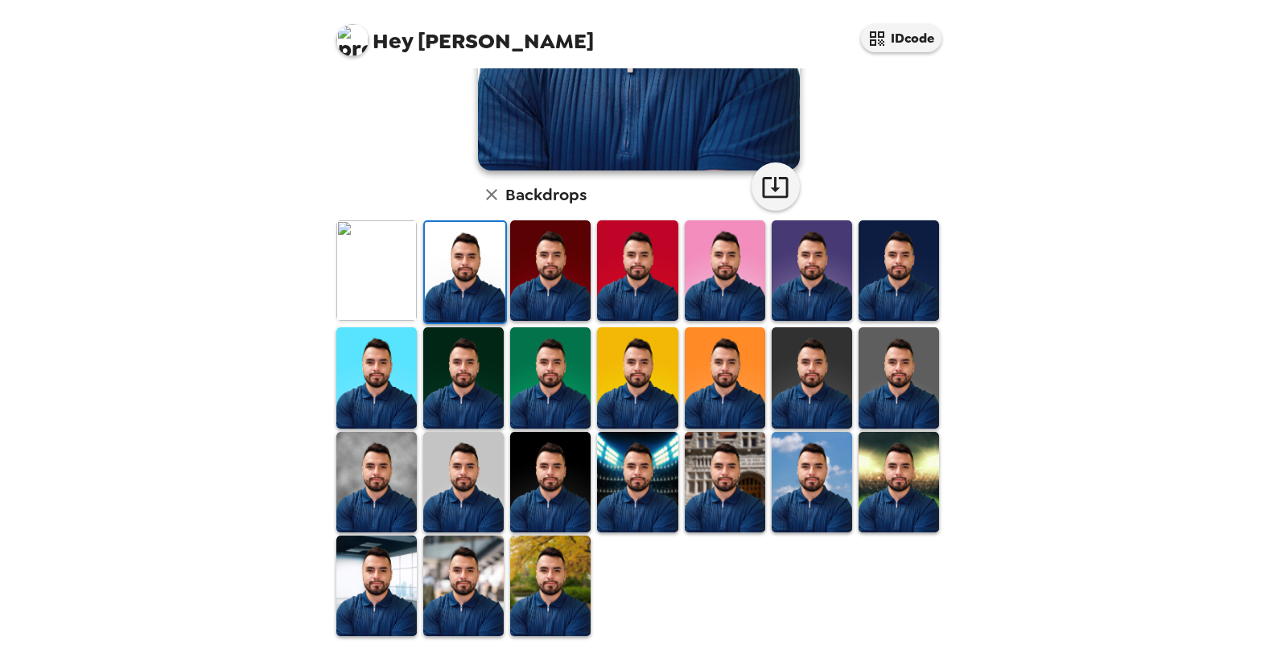
click at [545, 493] on img at bounding box center [550, 482] width 80 height 101
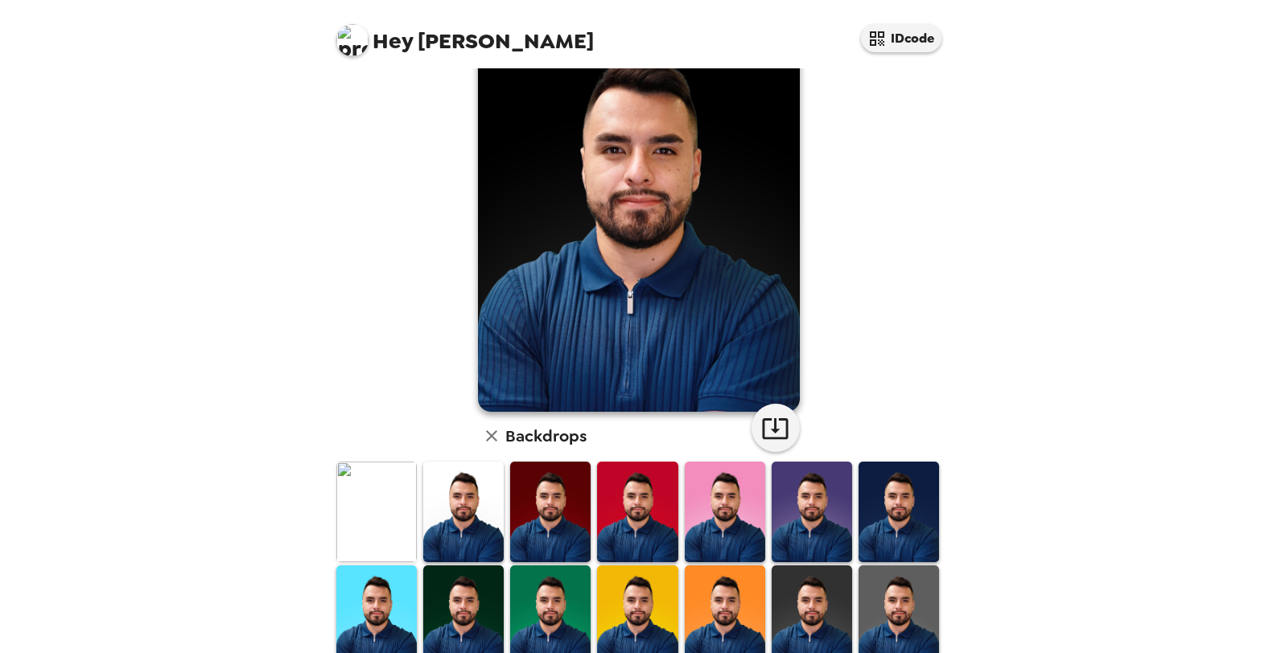
scroll to position [0, 0]
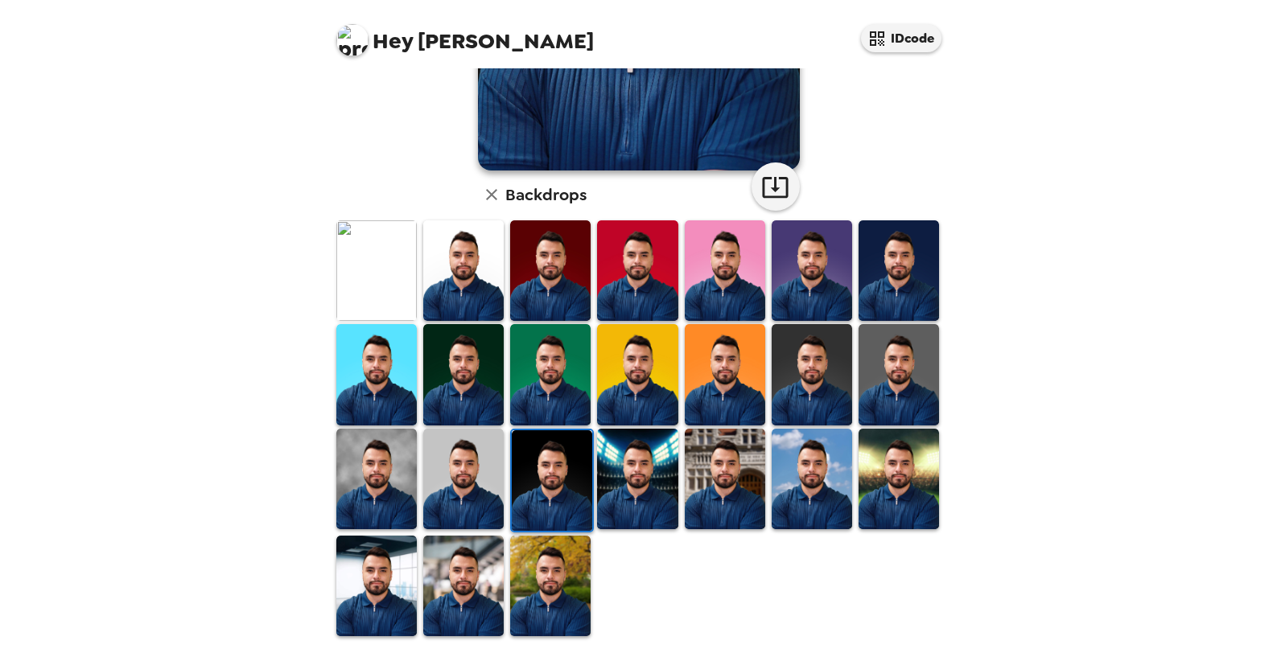
click at [450, 486] on img at bounding box center [463, 479] width 80 height 101
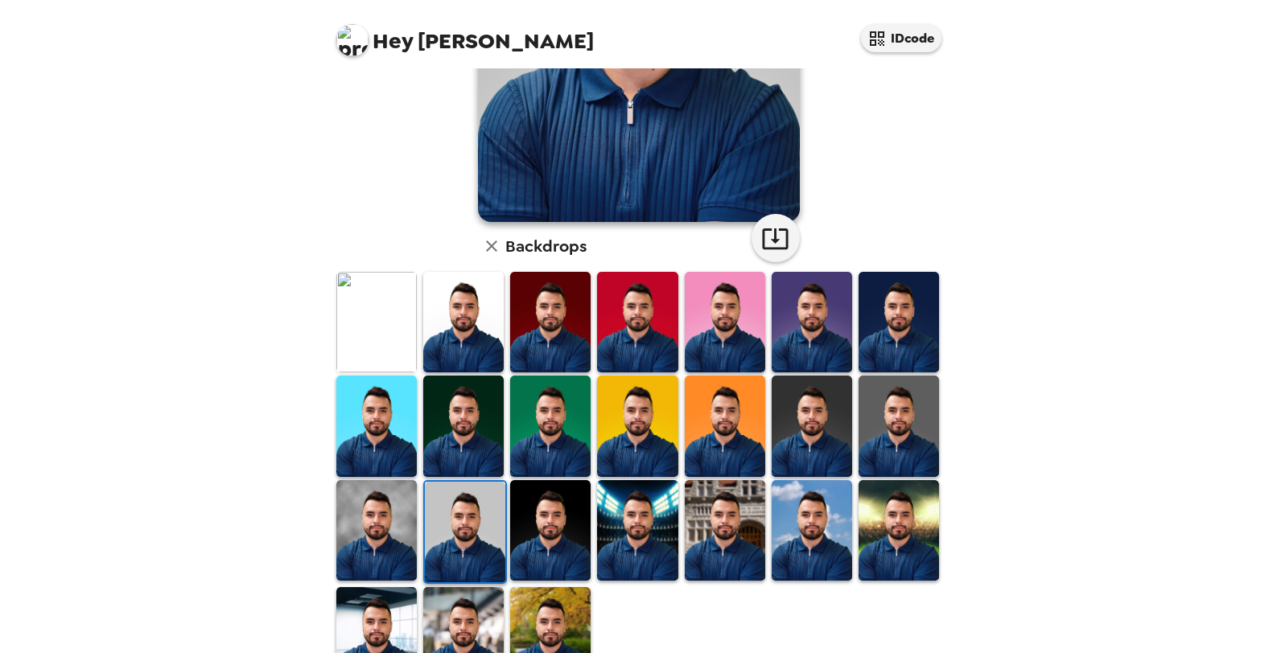
scroll to position [242, 0]
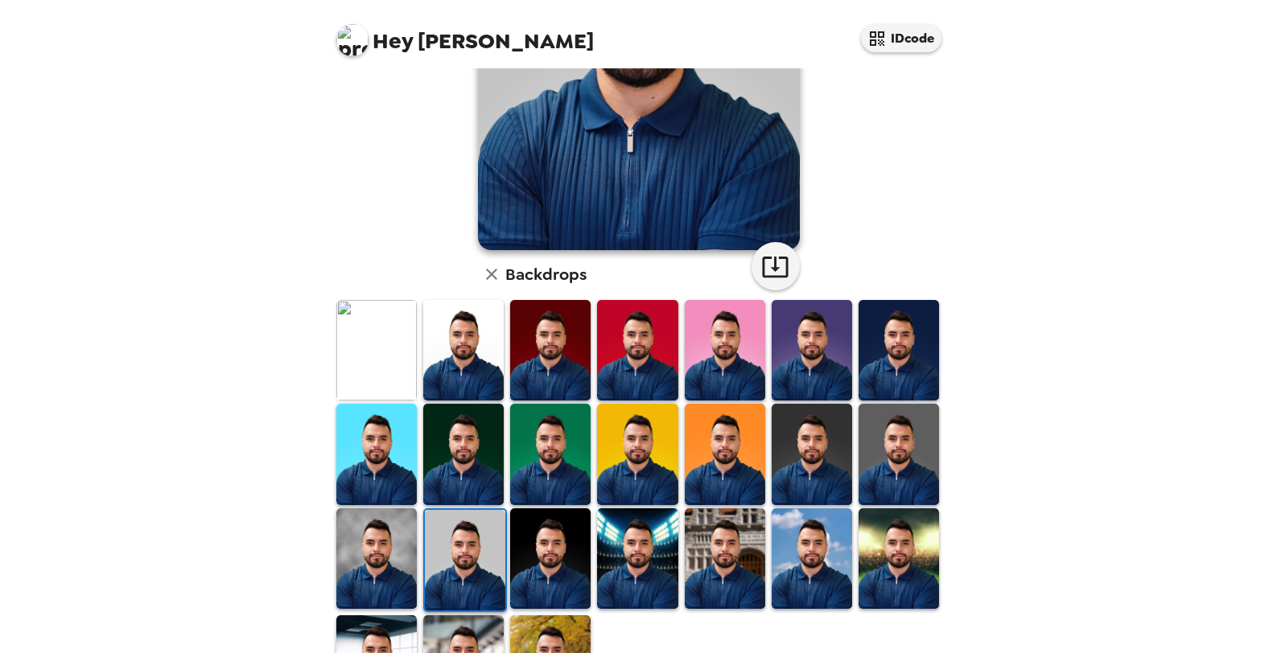
click at [791, 565] on img at bounding box center [811, 558] width 80 height 101
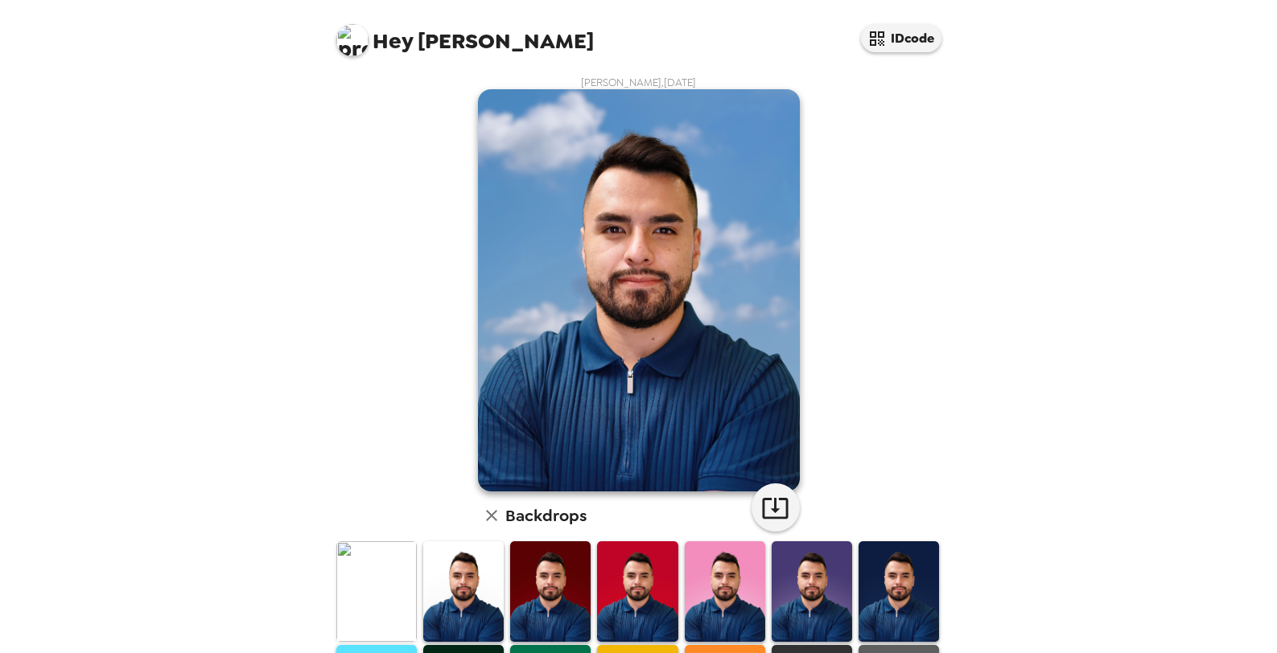
scroll to position [0, 0]
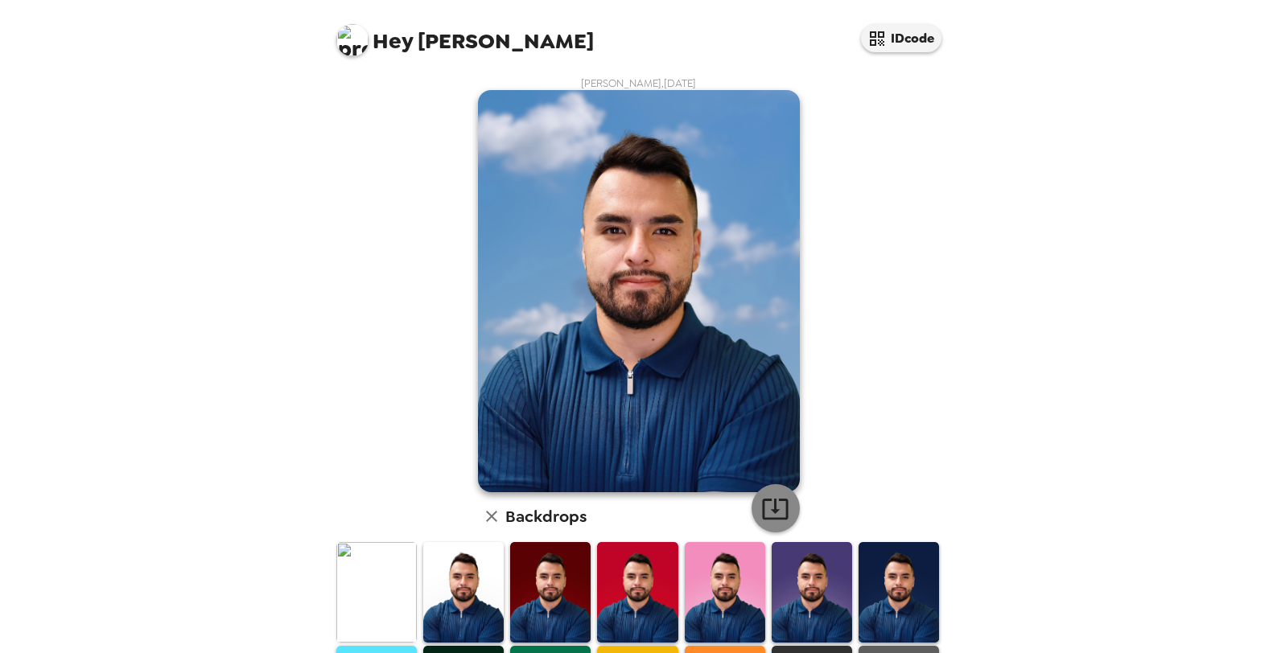
click at [771, 511] on icon "button" at bounding box center [775, 509] width 26 height 21
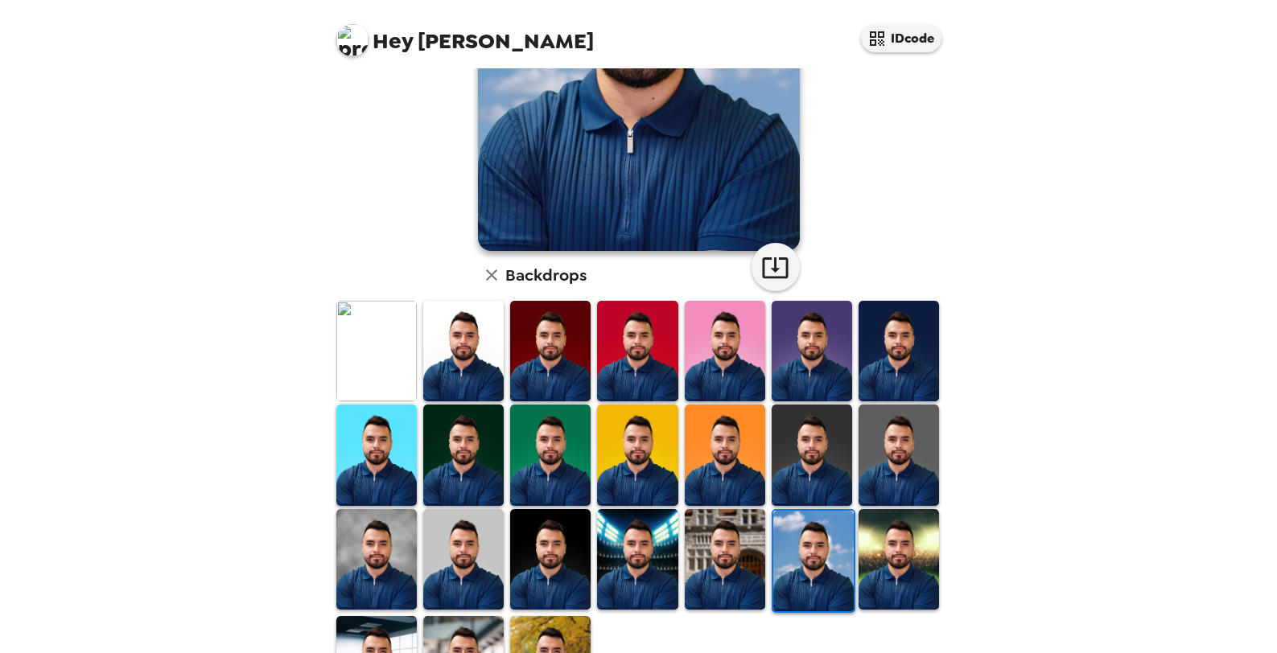
click at [541, 548] on img at bounding box center [550, 559] width 80 height 101
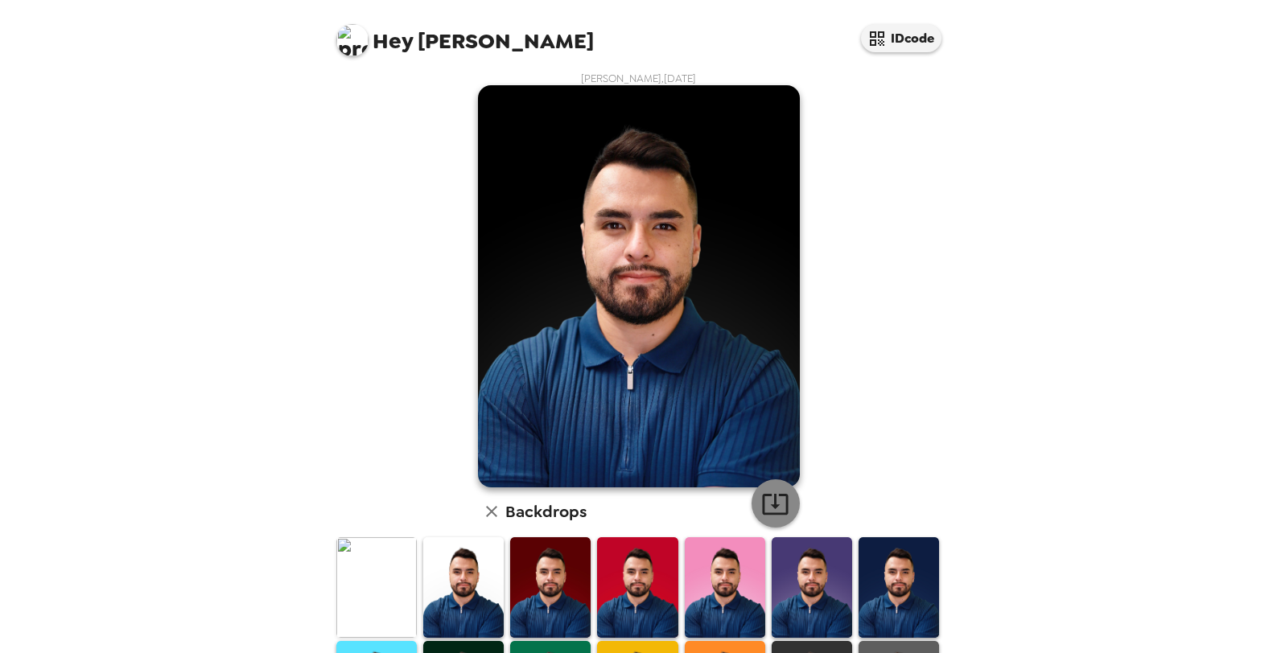
scroll to position [0, 0]
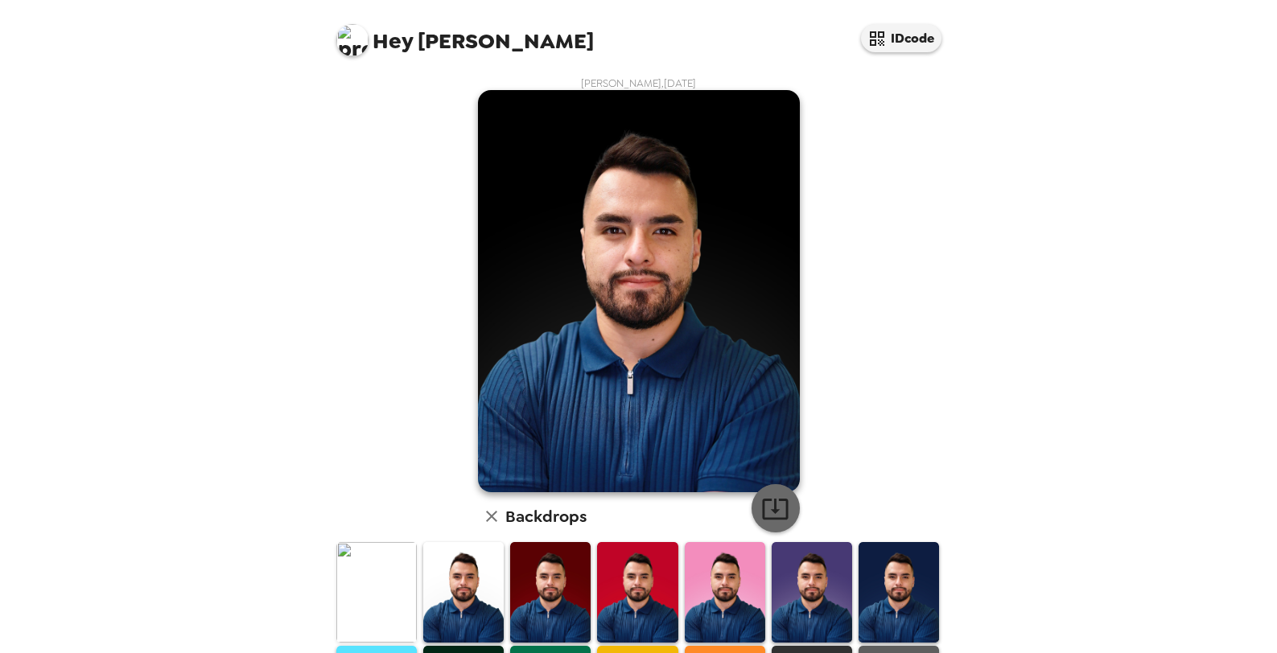
click at [777, 501] on icon "button" at bounding box center [775, 509] width 28 height 28
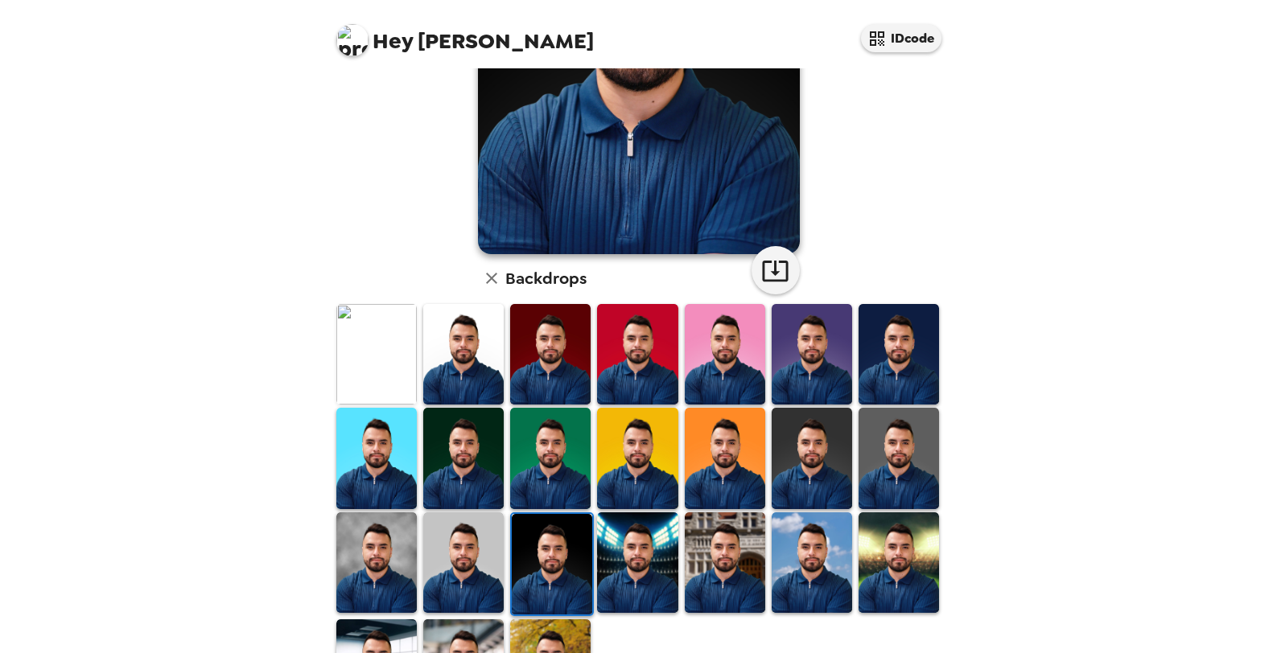
scroll to position [161, 0]
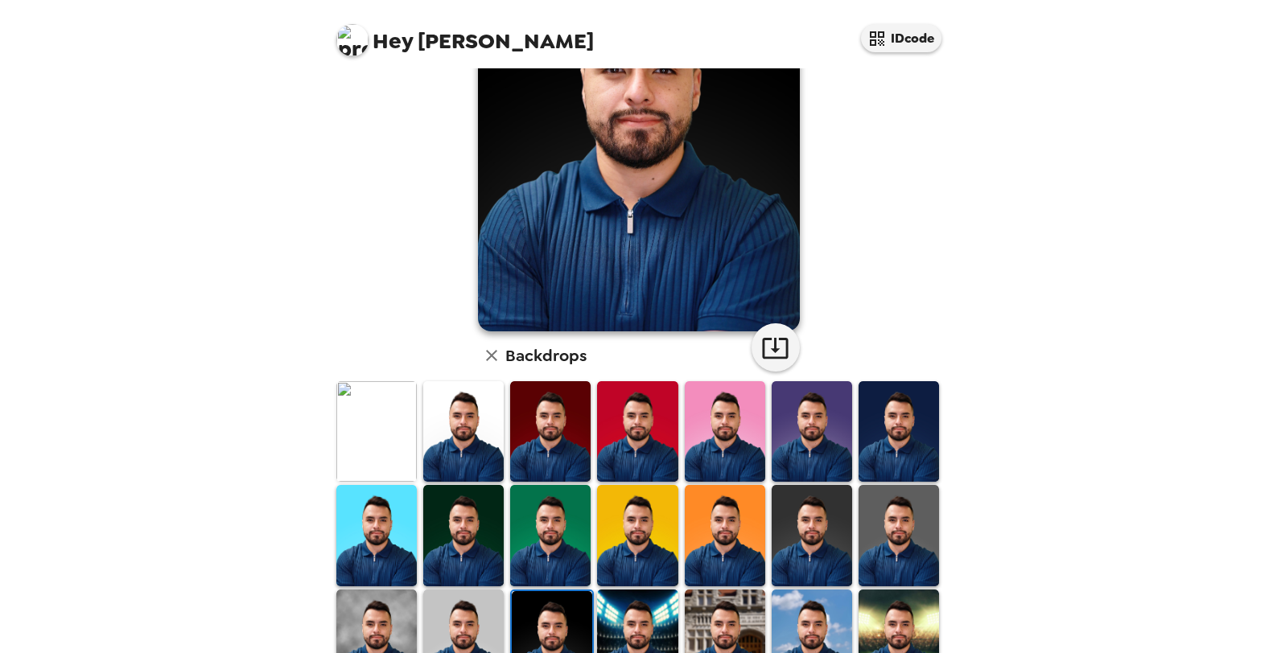
drag, startPoint x: 853, startPoint y: 440, endPoint x: 833, endPoint y: 452, distance: 24.1
click at [858, 440] on img at bounding box center [898, 431] width 80 height 101
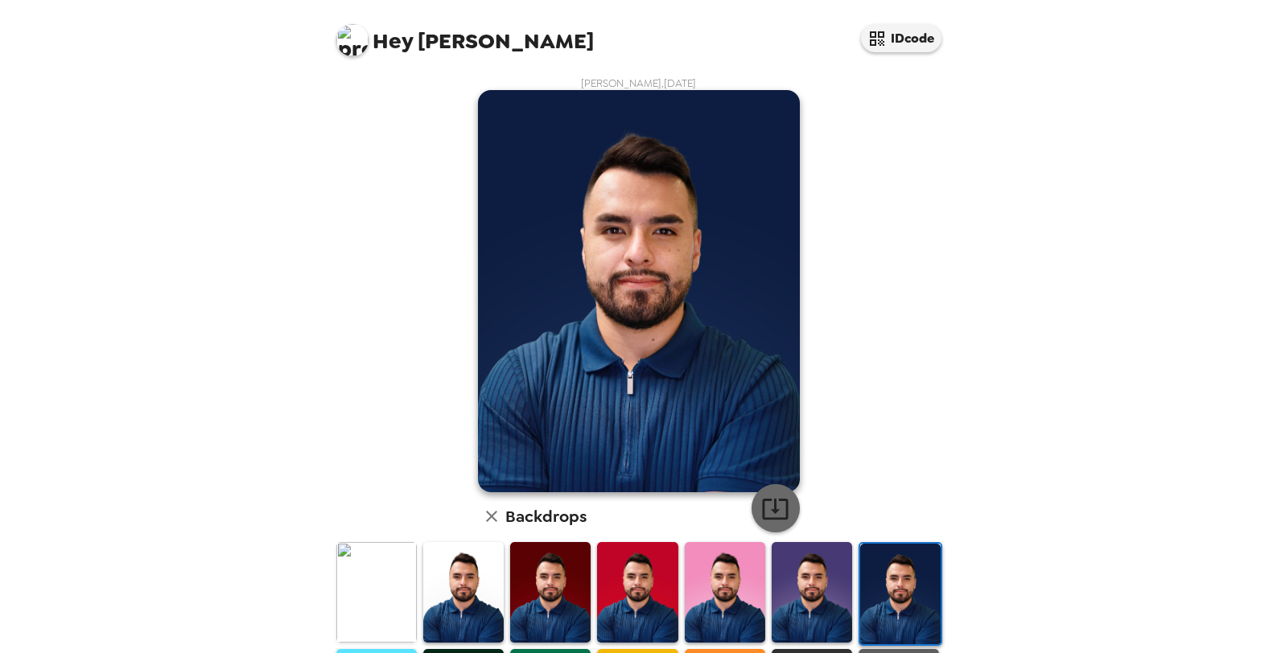
click at [767, 502] on icon "button" at bounding box center [775, 509] width 28 height 28
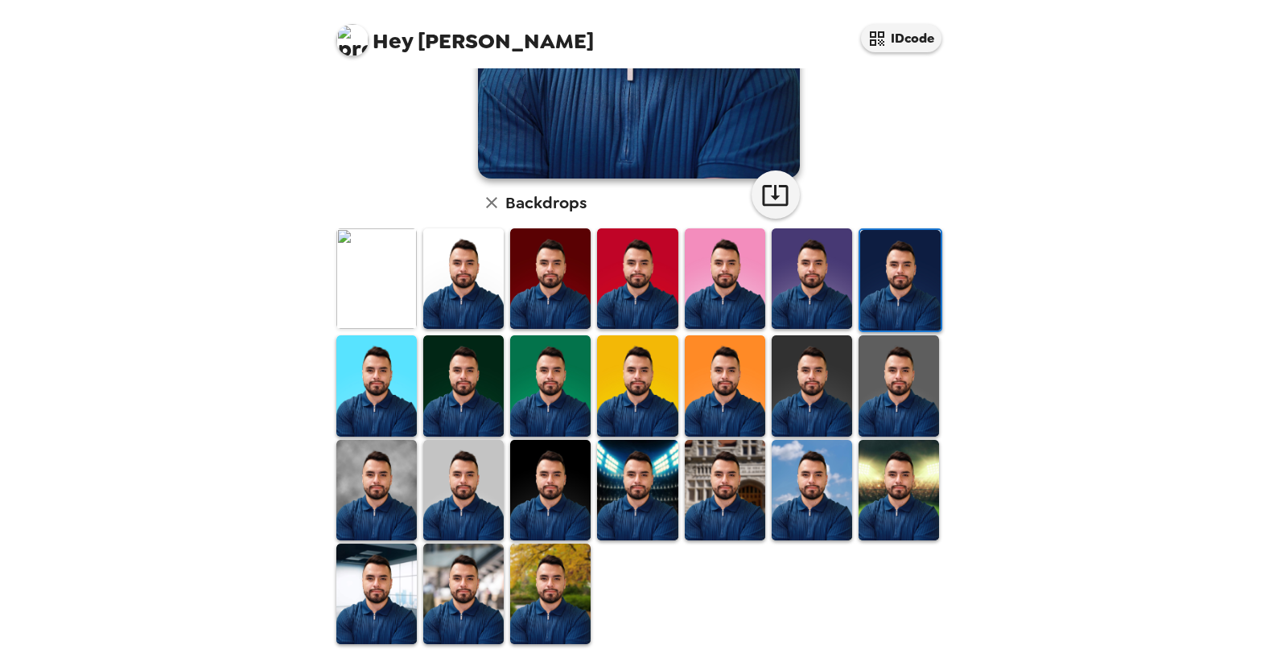
scroll to position [322, 0]
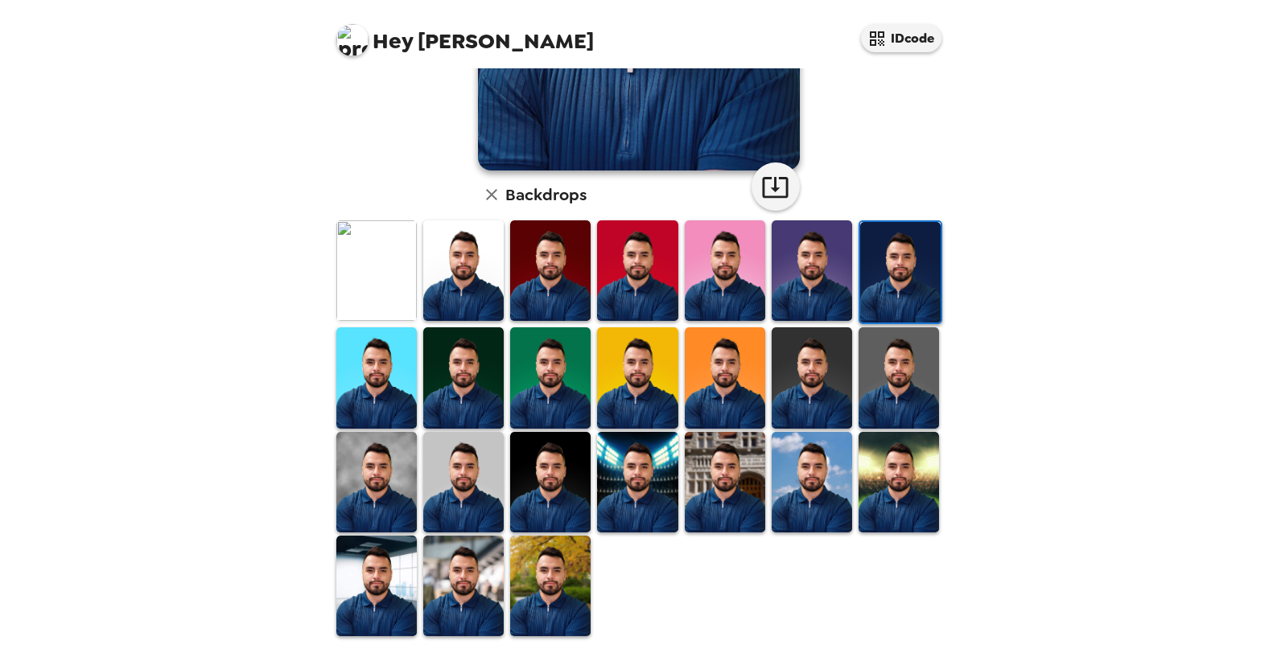
click at [1268, 212] on div "Hey [PERSON_NAME] IDcode [PERSON_NAME] , [DATE] Backdrops" at bounding box center [638, 326] width 1277 height 653
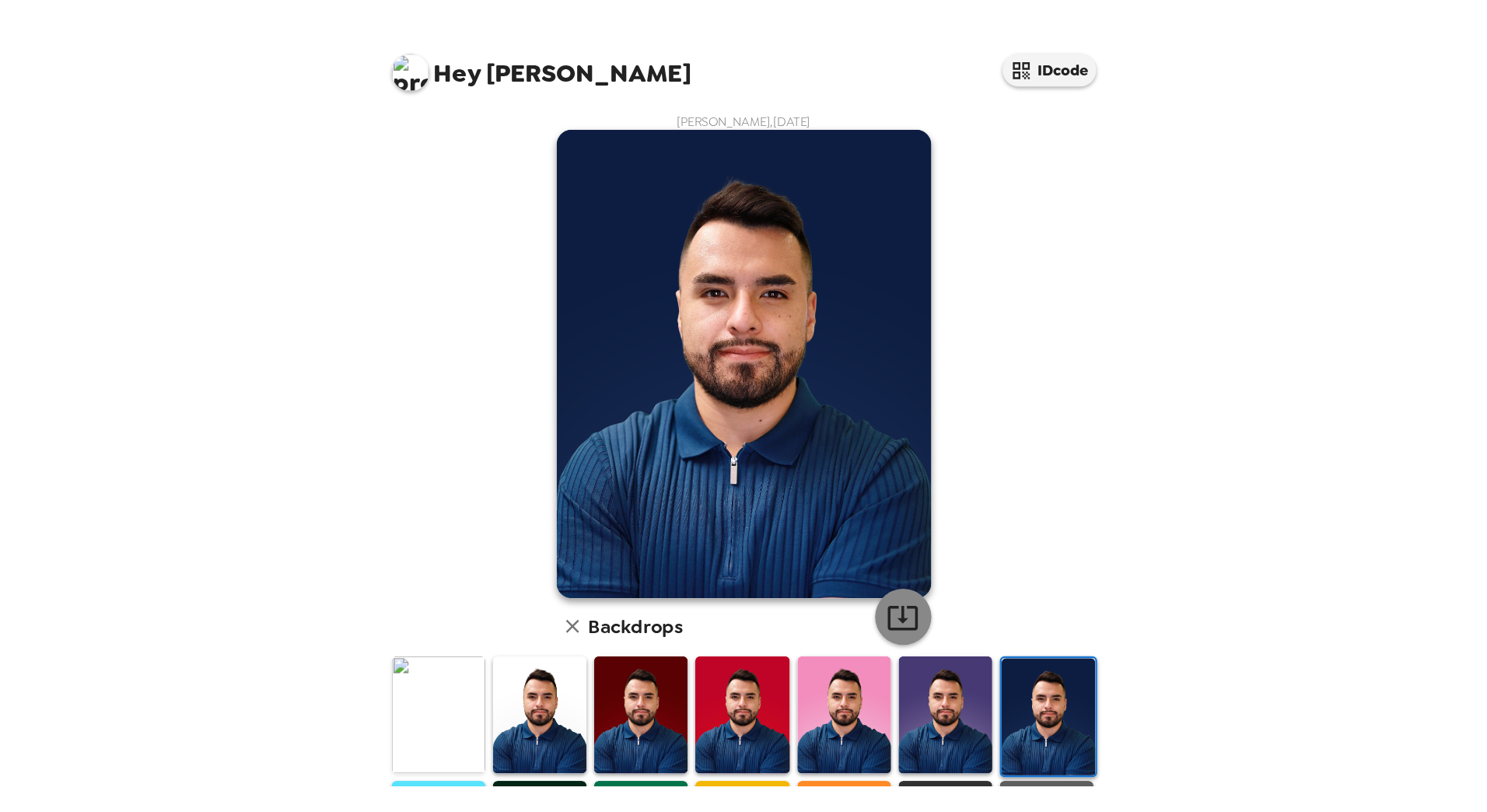
scroll to position [0, 0]
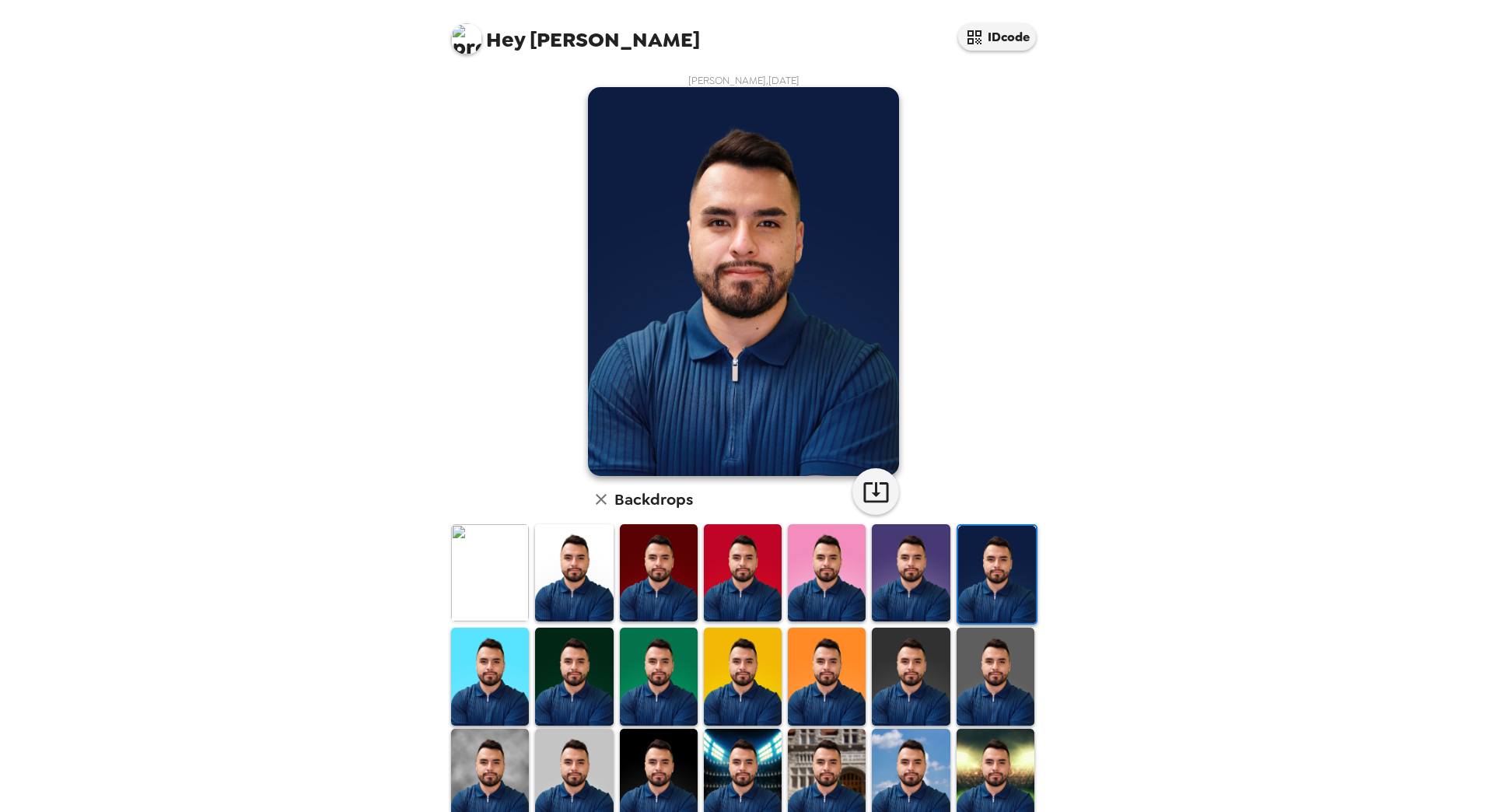
drag, startPoint x: 1443, startPoint y: 2, endPoint x: 228, endPoint y: 205, distance: 1231.8
click at [195, 267] on div "Hey [PERSON_NAME] IDcode [PERSON_NAME] , [DATE] Backdrops" at bounding box center [744, 406] width 1487 height 812
